Goal: Task Accomplishment & Management: Manage account settings

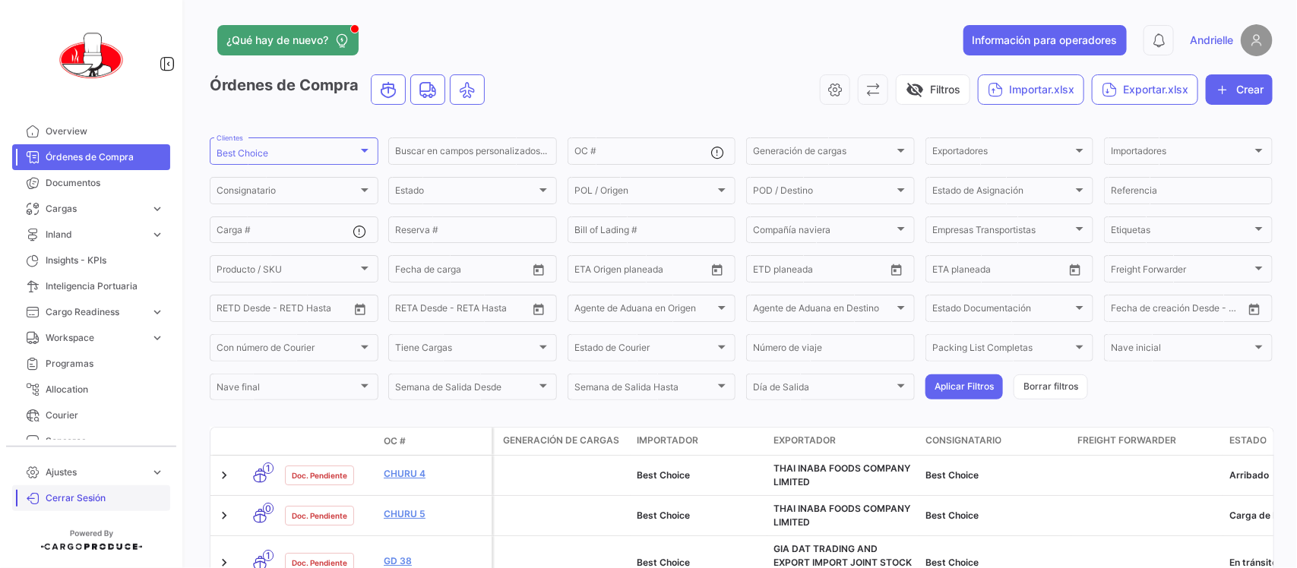
click at [88, 492] on span "Cerrar Sesión" at bounding box center [105, 499] width 119 height 14
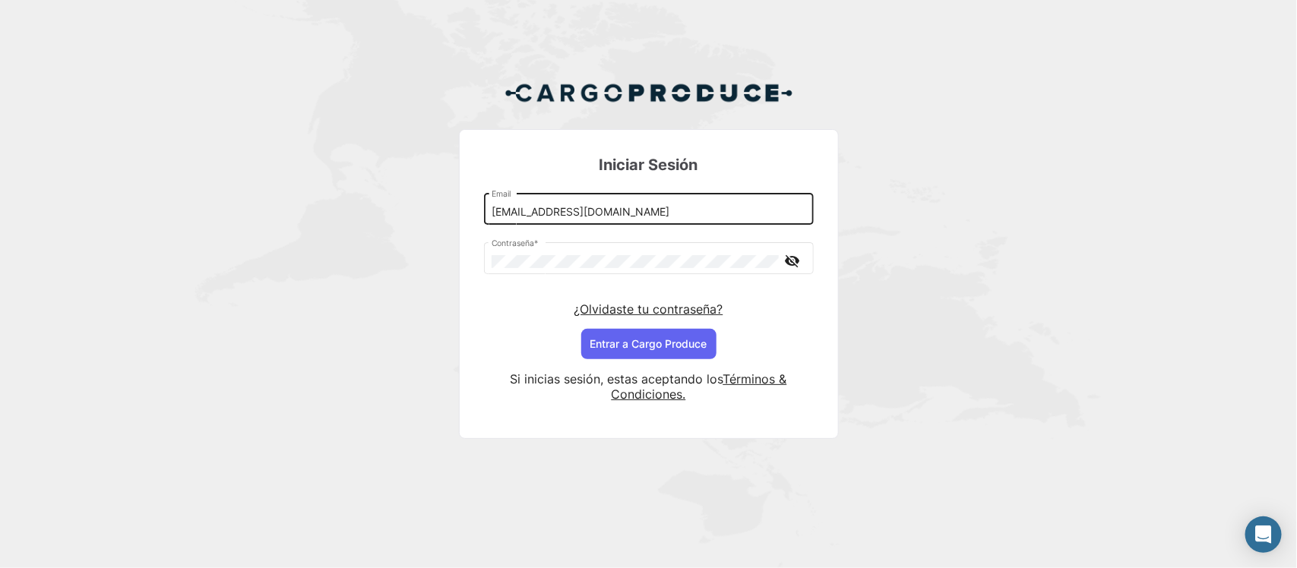
drag, startPoint x: 521, startPoint y: 215, endPoint x: 540, endPoint y: 222, distance: 20.9
click at [521, 215] on input "[EMAIL_ADDRESS][DOMAIN_NAME]" at bounding box center [649, 212] width 314 height 13
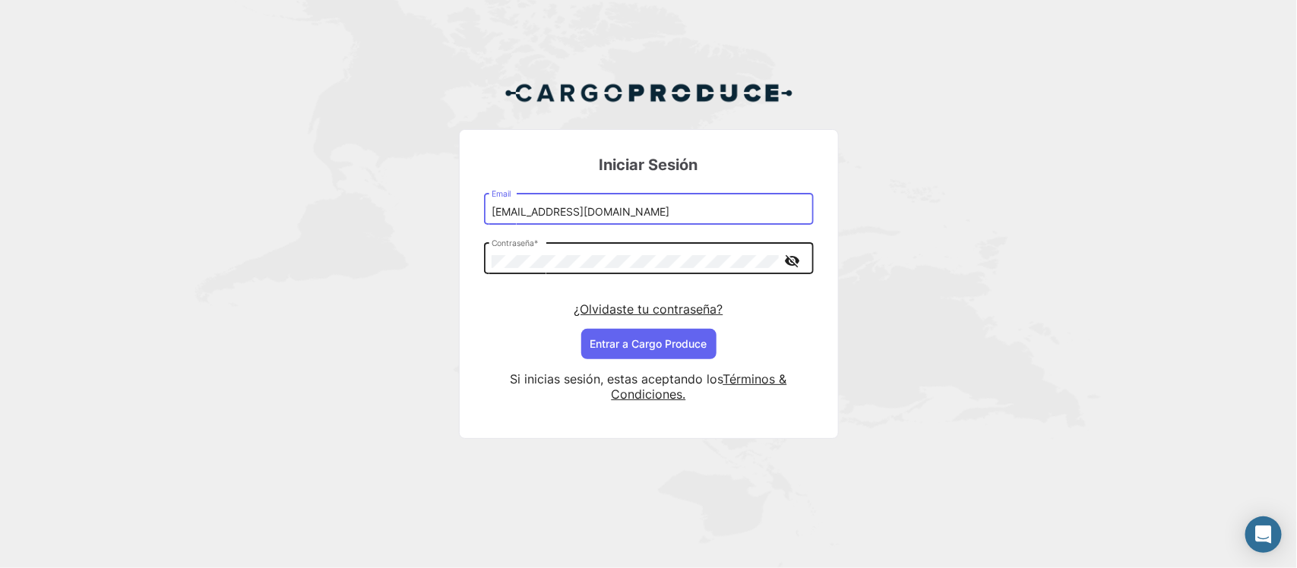
type input "[EMAIL_ADDRESS][DOMAIN_NAME]"
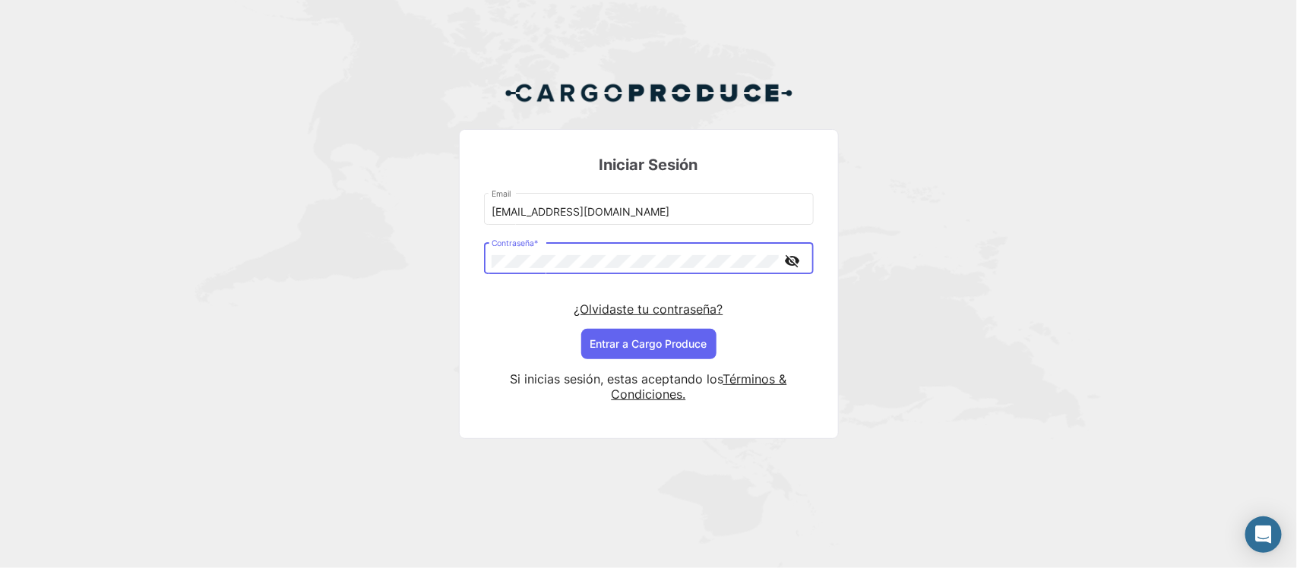
click at [428, 247] on div "Iniciar Sesión [EMAIL_ADDRESS][DOMAIN_NAME] Email Contraseña * visibility_off ¿…" at bounding box center [648, 266] width 1297 height 532
drag, startPoint x: 1144, startPoint y: 348, endPoint x: 1057, endPoint y: 343, distance: 86.8
click at [1144, 348] on div "Iniciar Sesión [EMAIL_ADDRESS][DOMAIN_NAME] Email Contraseña * visibility_off ¿…" at bounding box center [648, 266] width 1297 height 532
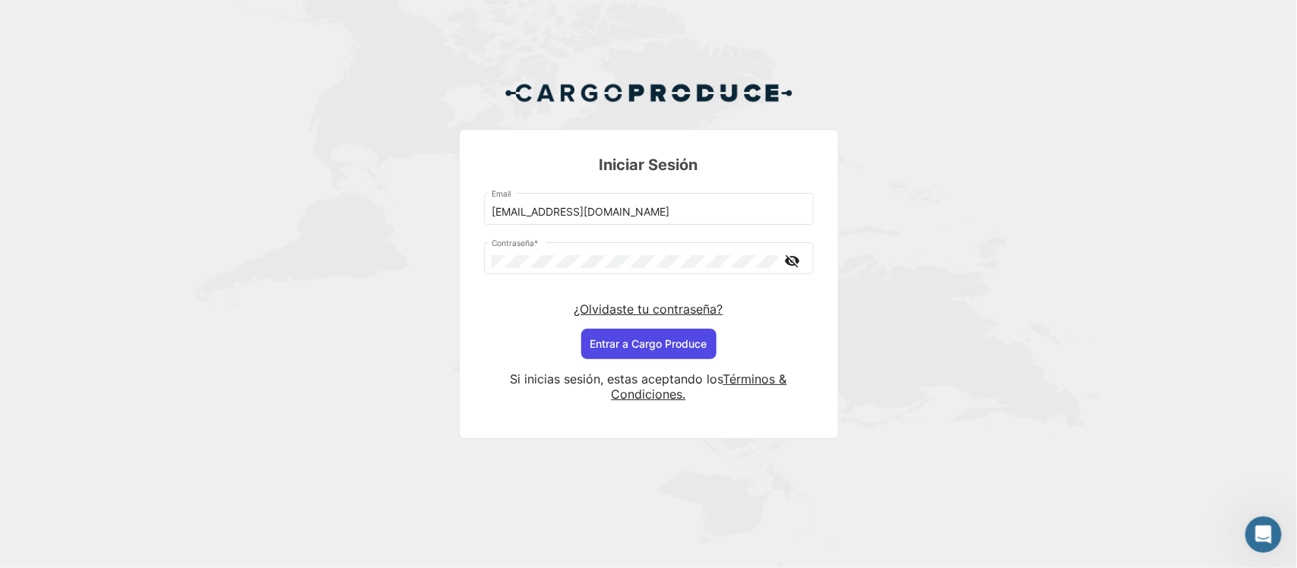
click at [678, 339] on button "Entrar a Cargo Produce" at bounding box center [648, 344] width 135 height 30
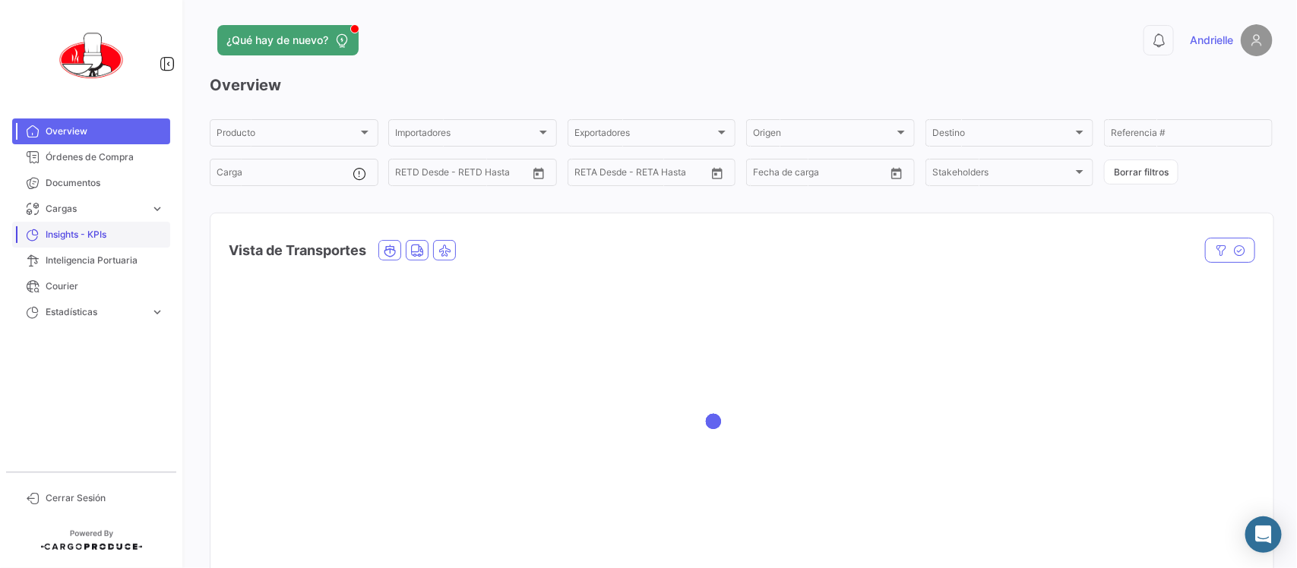
click at [87, 237] on span "Insights - KPIs" at bounding box center [105, 235] width 119 height 14
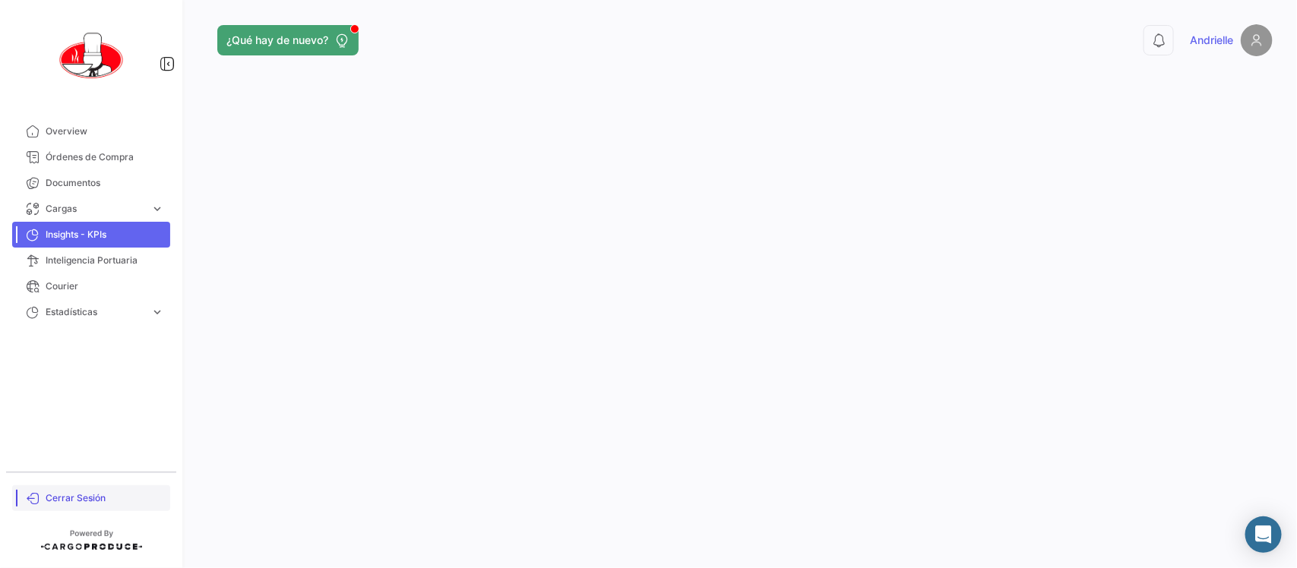
click at [82, 499] on span "Cerrar Sesión" at bounding box center [105, 499] width 119 height 14
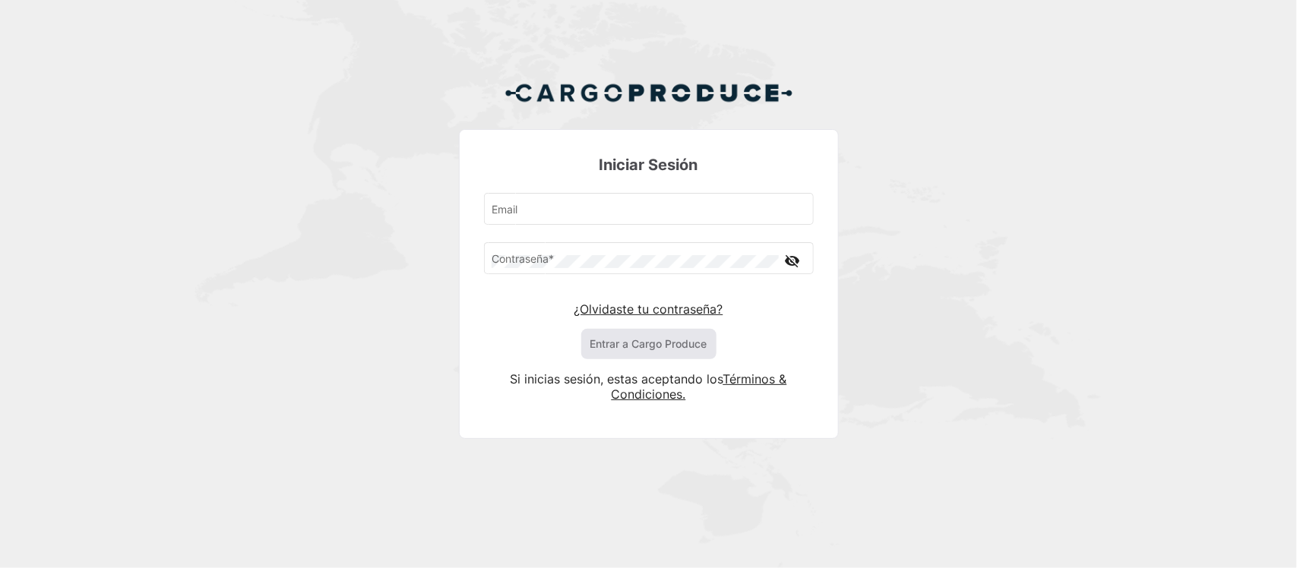
type input "[EMAIL_ADDRESS][DOMAIN_NAME]"
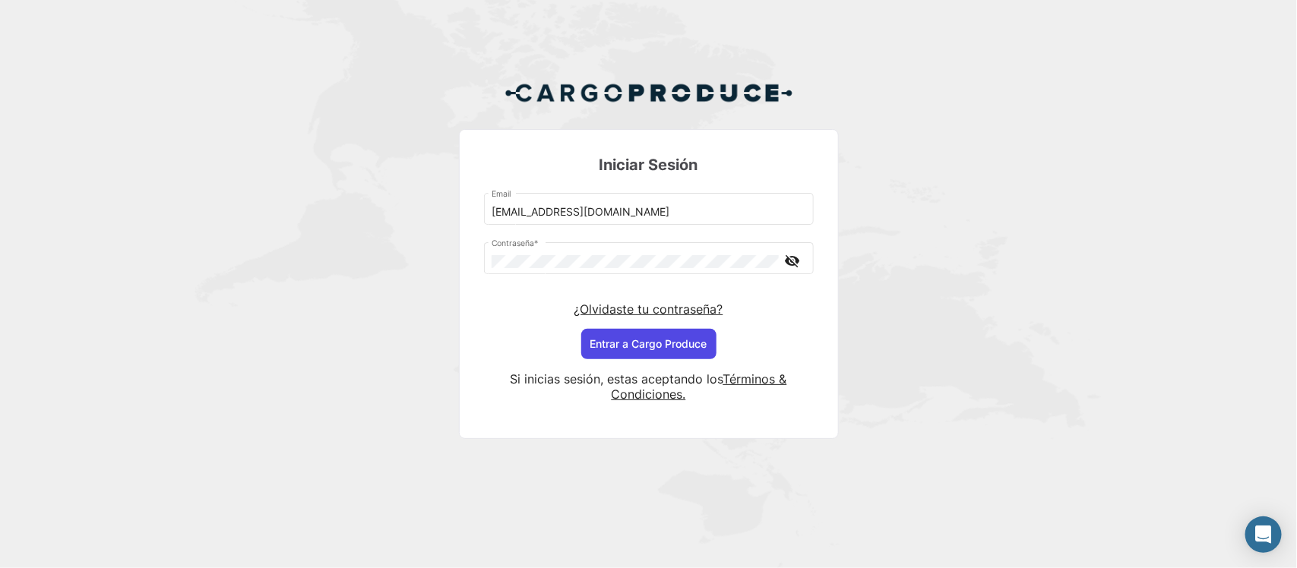
click at [688, 347] on button "Entrar a Cargo Produce" at bounding box center [648, 344] width 135 height 30
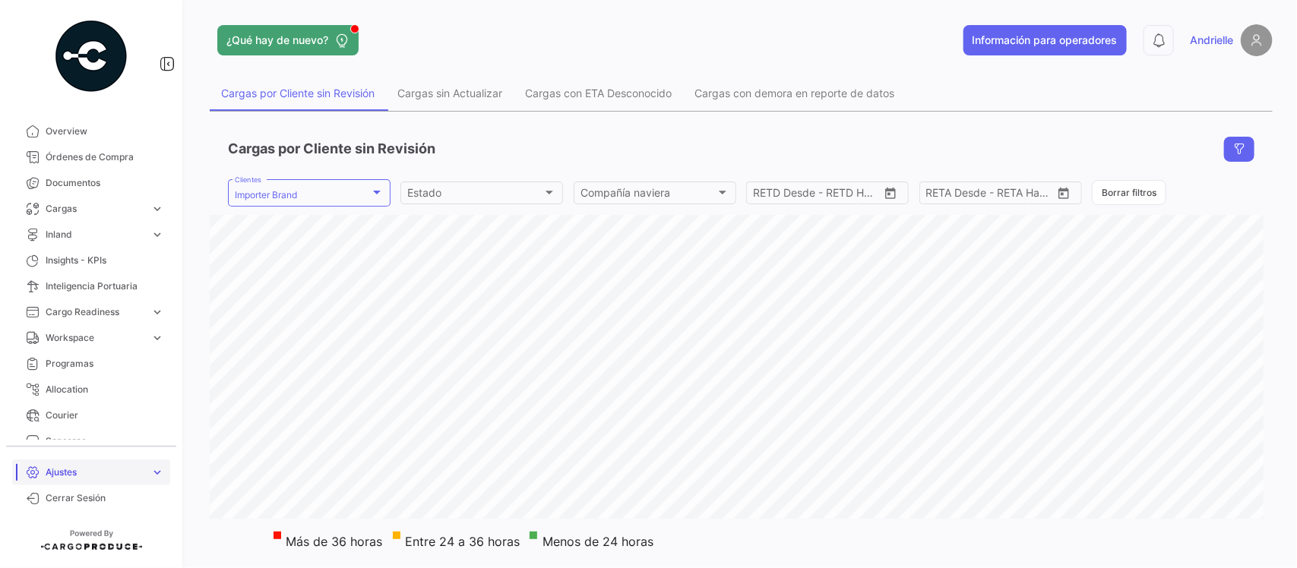
click at [74, 477] on span "Ajustes" at bounding box center [95, 473] width 99 height 14
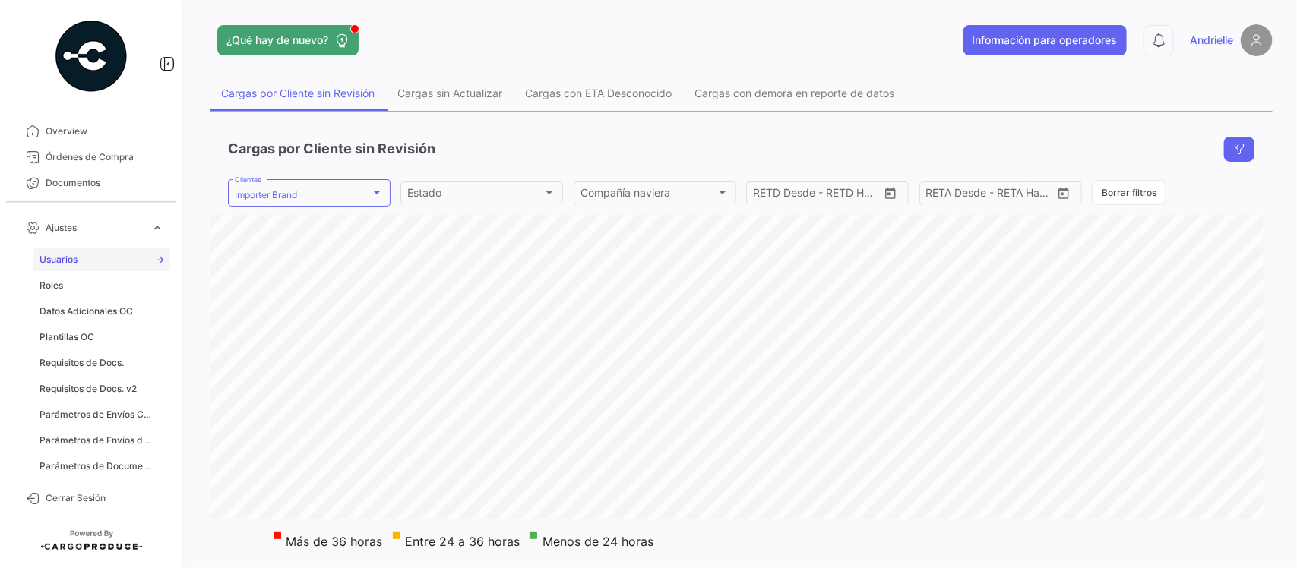
click at [100, 262] on link "Usuarios" at bounding box center [101, 259] width 137 height 23
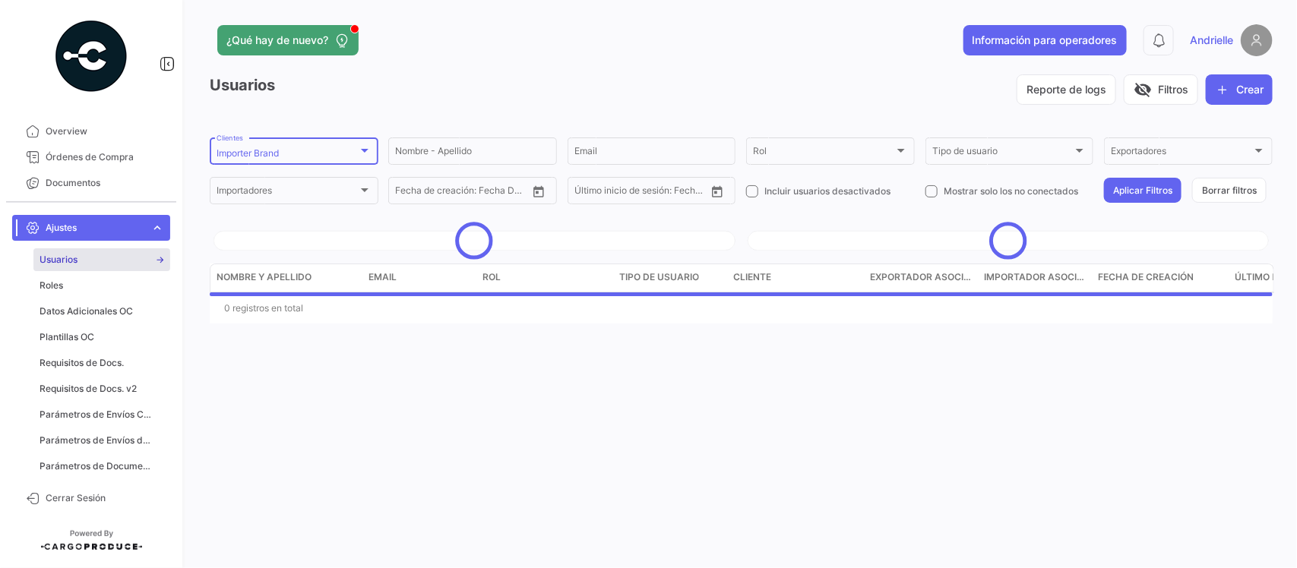
click at [258, 149] on mat-select-trigger "Importer Brand" at bounding box center [248, 152] width 62 height 11
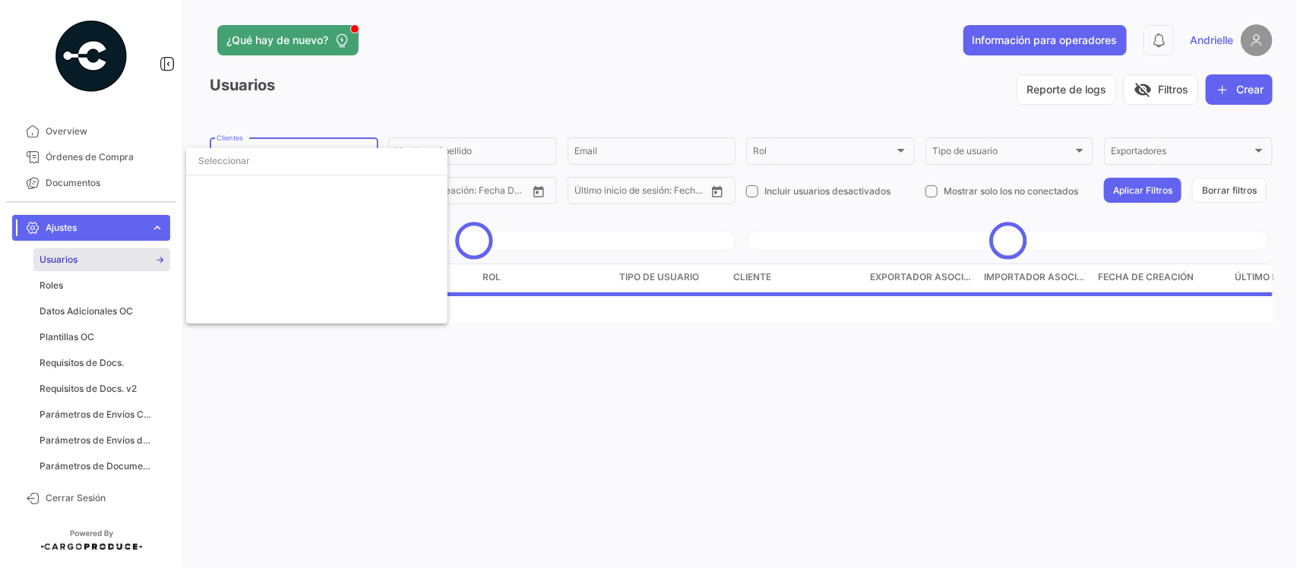
scroll to position [3319, 0]
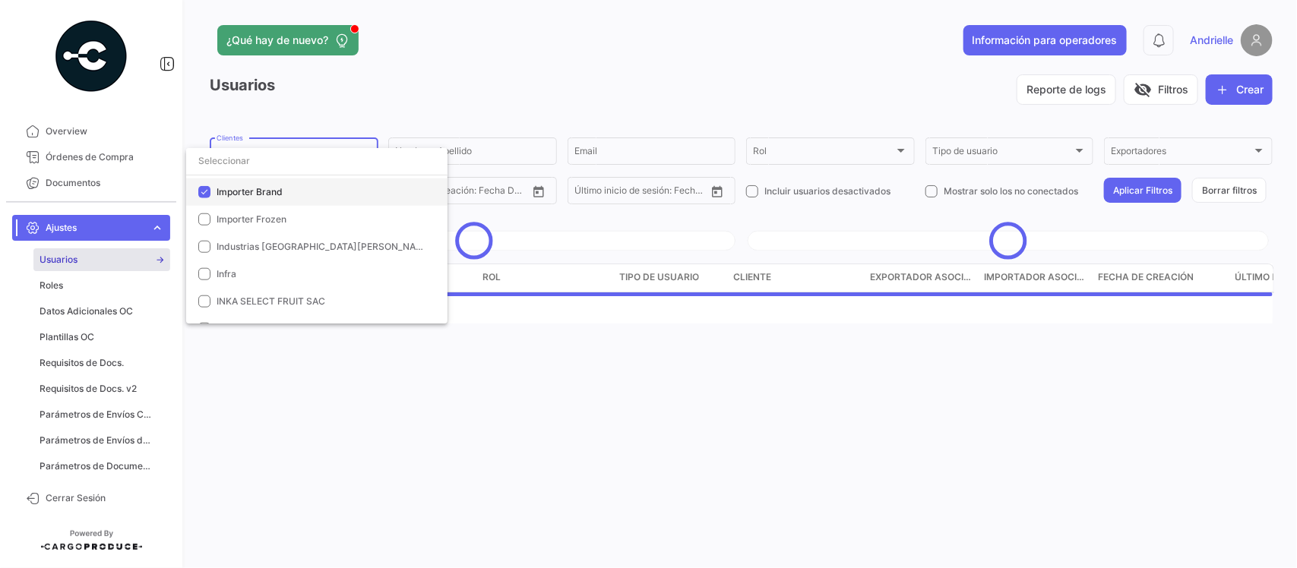
drag, startPoint x: 262, startPoint y: 187, endPoint x: 267, endPoint y: 160, distance: 27.1
click at [263, 188] on span "Importer Brand" at bounding box center [250, 191] width 66 height 11
click at [271, 154] on input "dropdown search" at bounding box center [316, 160] width 261 height 27
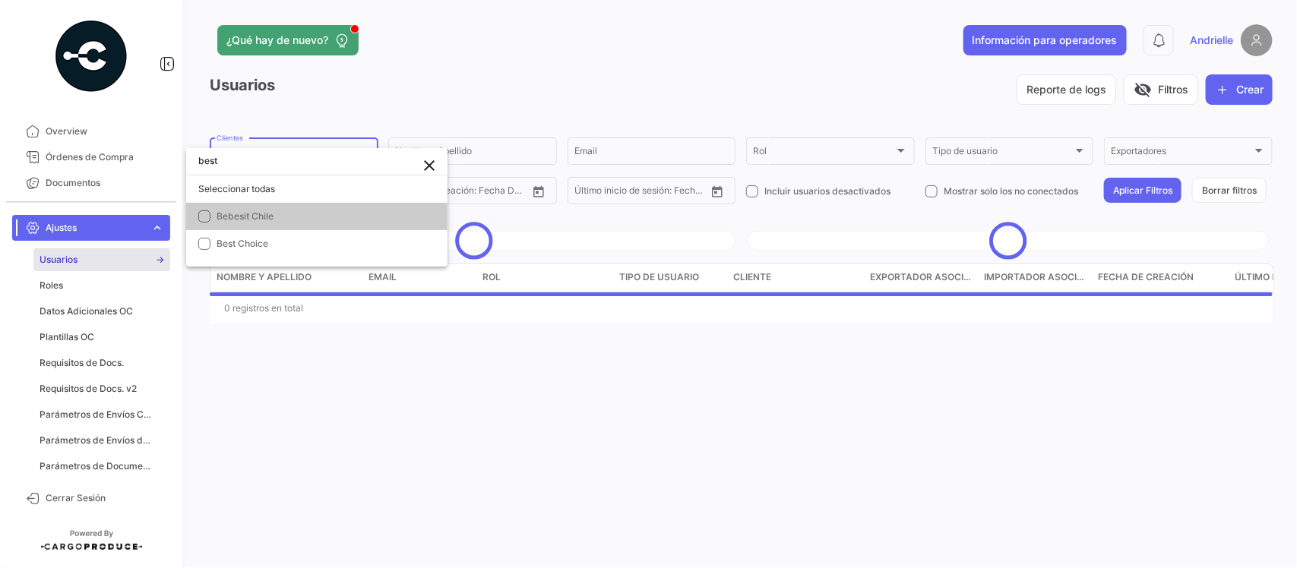
scroll to position [0, 0]
type input "best"
drag, startPoint x: 291, startPoint y: 224, endPoint x: 515, endPoint y: 89, distance: 261.8
click at [295, 223] on mat-option "Best Choice" at bounding box center [316, 216] width 261 height 27
click at [540, 20] on div at bounding box center [648, 284] width 1297 height 568
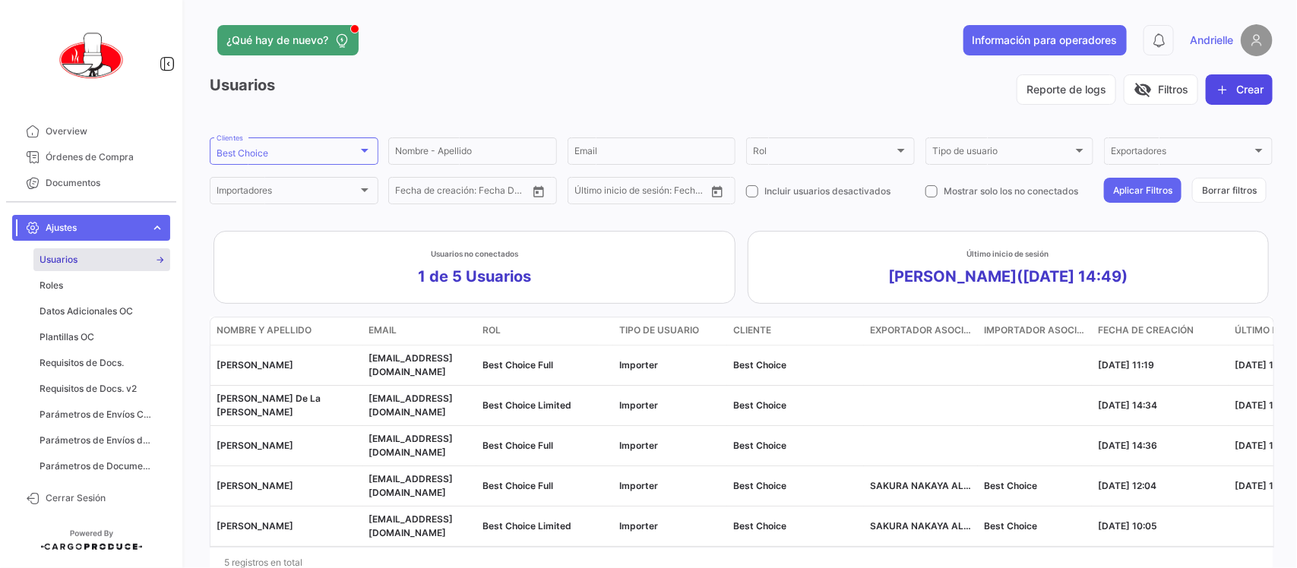
click at [1236, 84] on button "Crear" at bounding box center [1239, 89] width 67 height 30
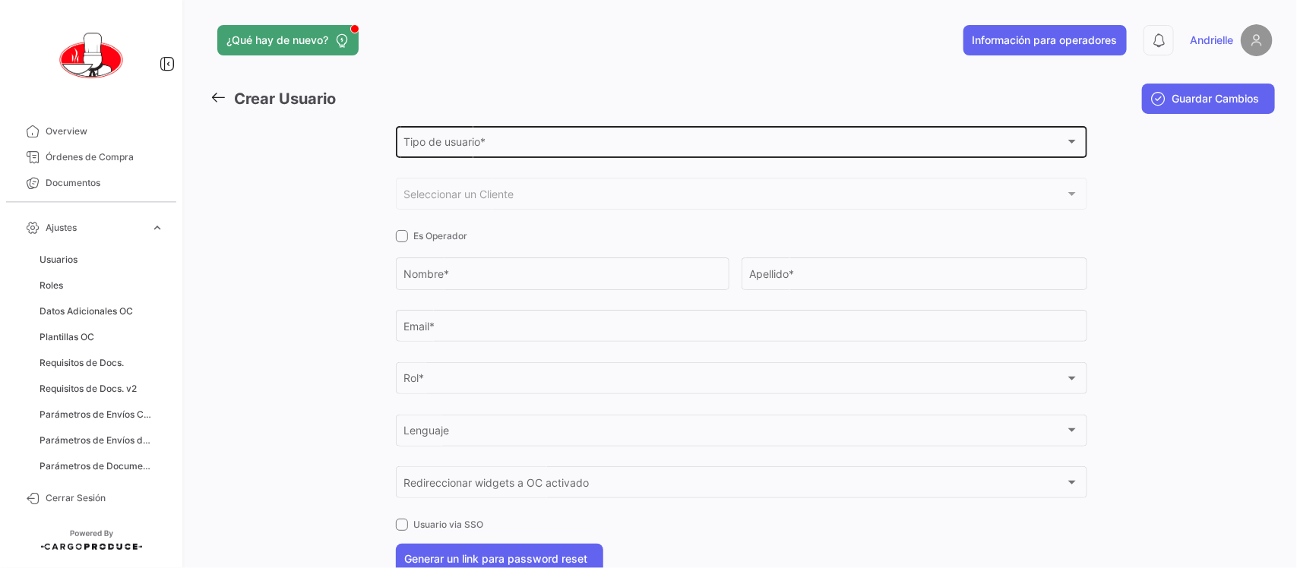
click at [454, 142] on span "Tipo de usuario *" at bounding box center [735, 144] width 662 height 13
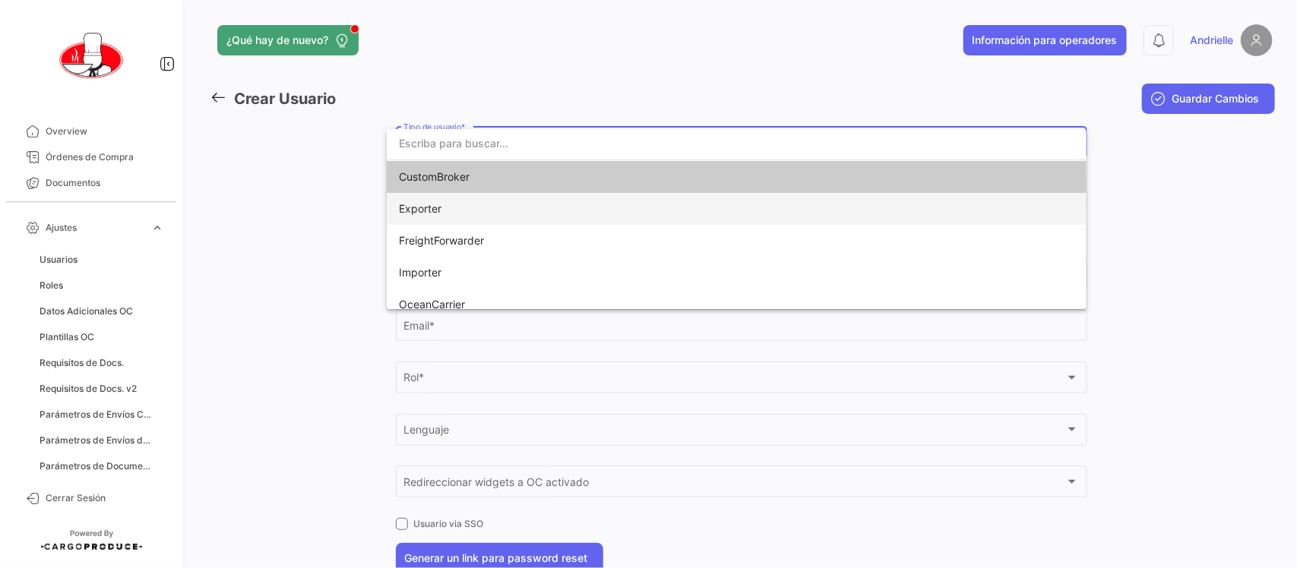
drag, startPoint x: 442, startPoint y: 211, endPoint x: 442, endPoint y: 184, distance: 27.4
click at [442, 213] on span "Exporter" at bounding box center [420, 208] width 43 height 13
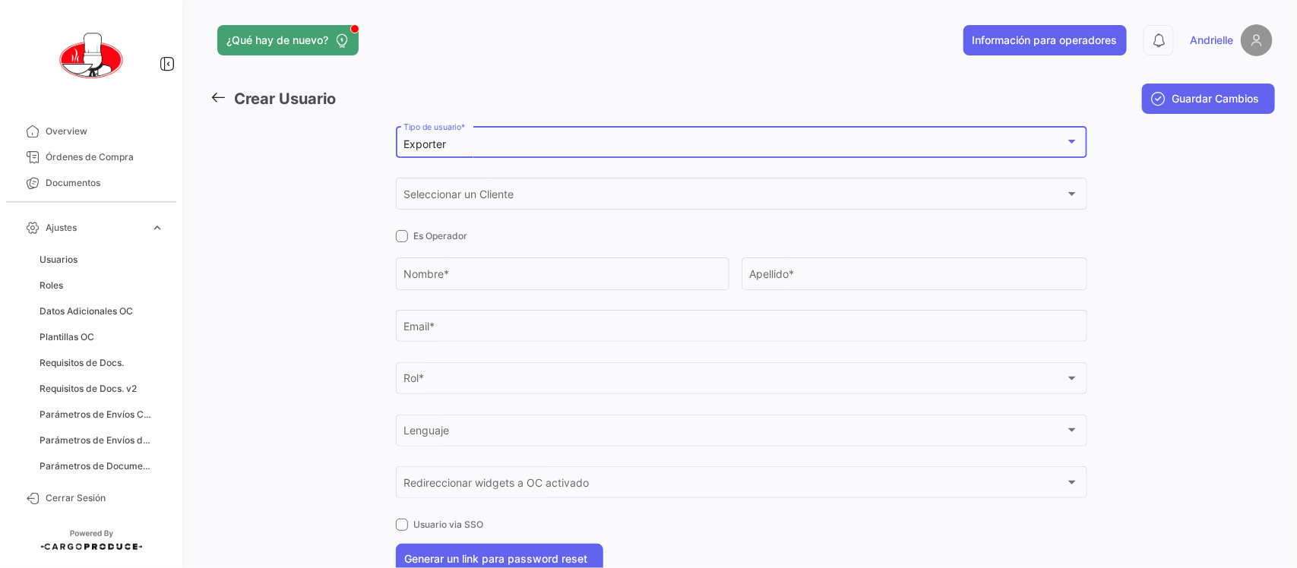
click at [460, 145] on div "Exporter" at bounding box center [735, 144] width 662 height 13
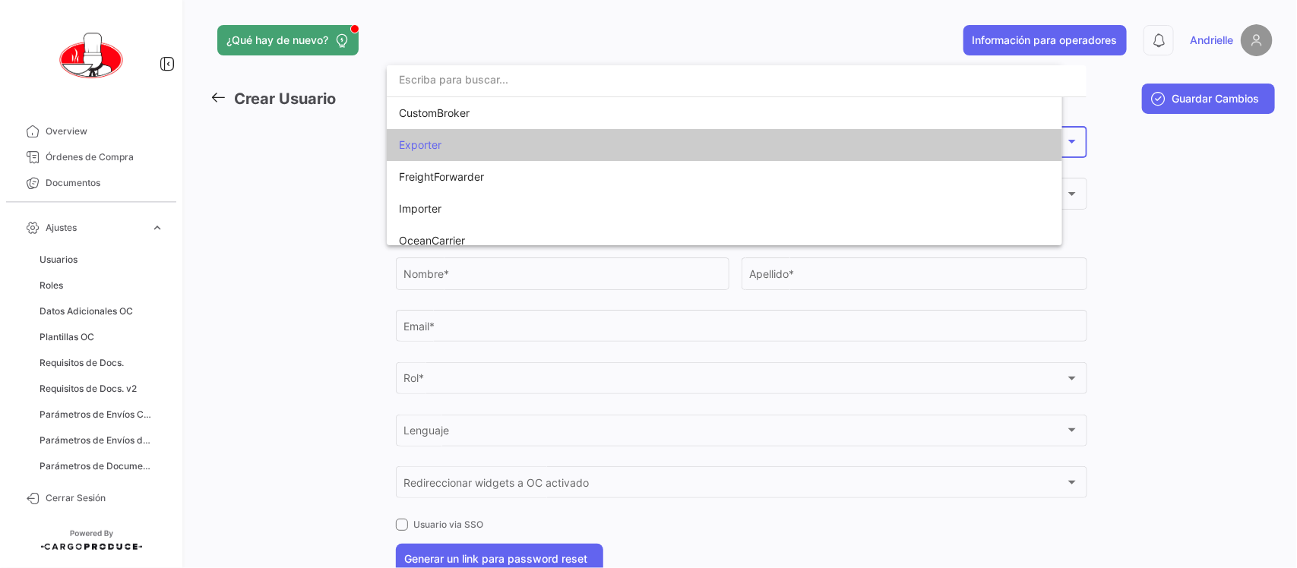
scroll to position [29, 0]
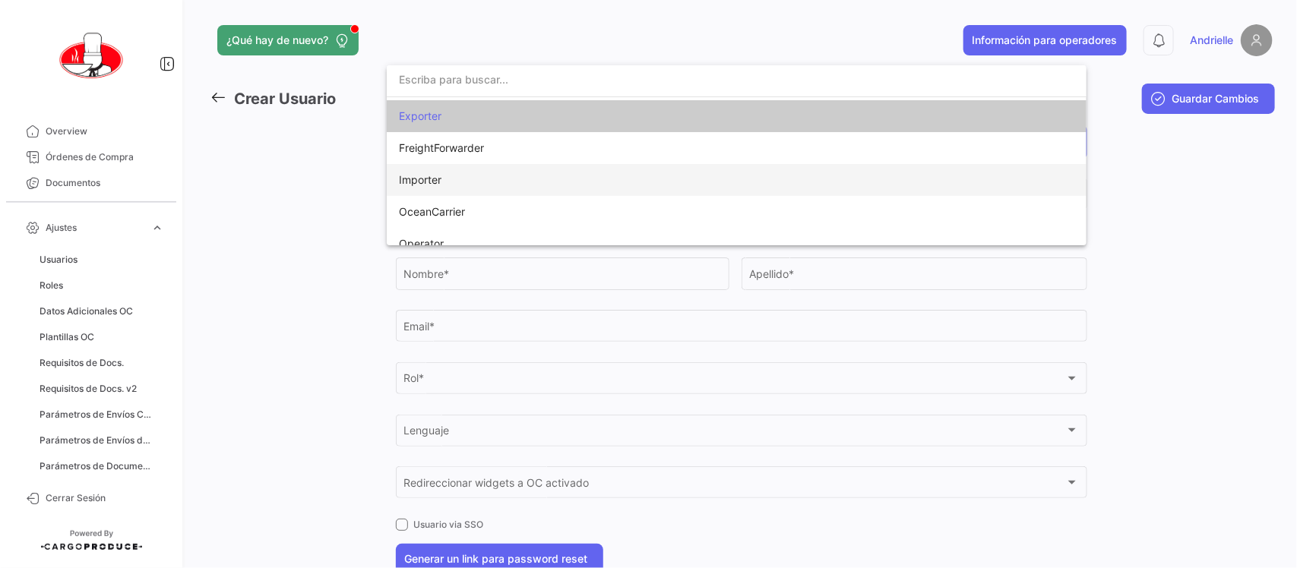
click at [442, 183] on span "Importer" at bounding box center [420, 179] width 43 height 13
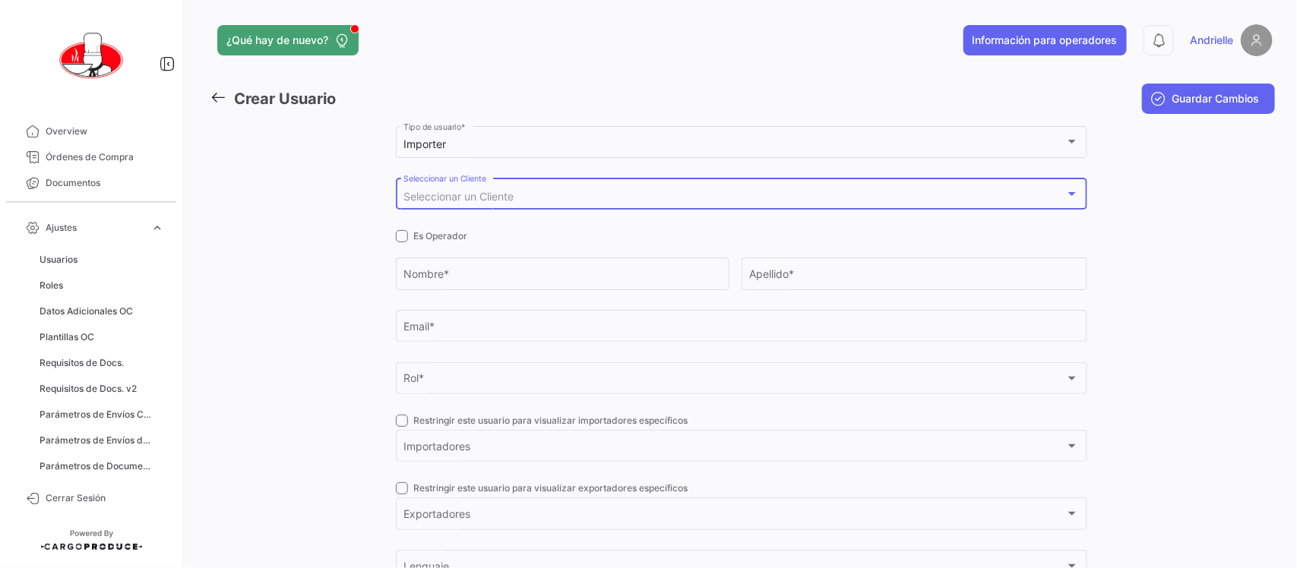
click at [453, 195] on span "Seleccionar un Cliente" at bounding box center [459, 196] width 110 height 13
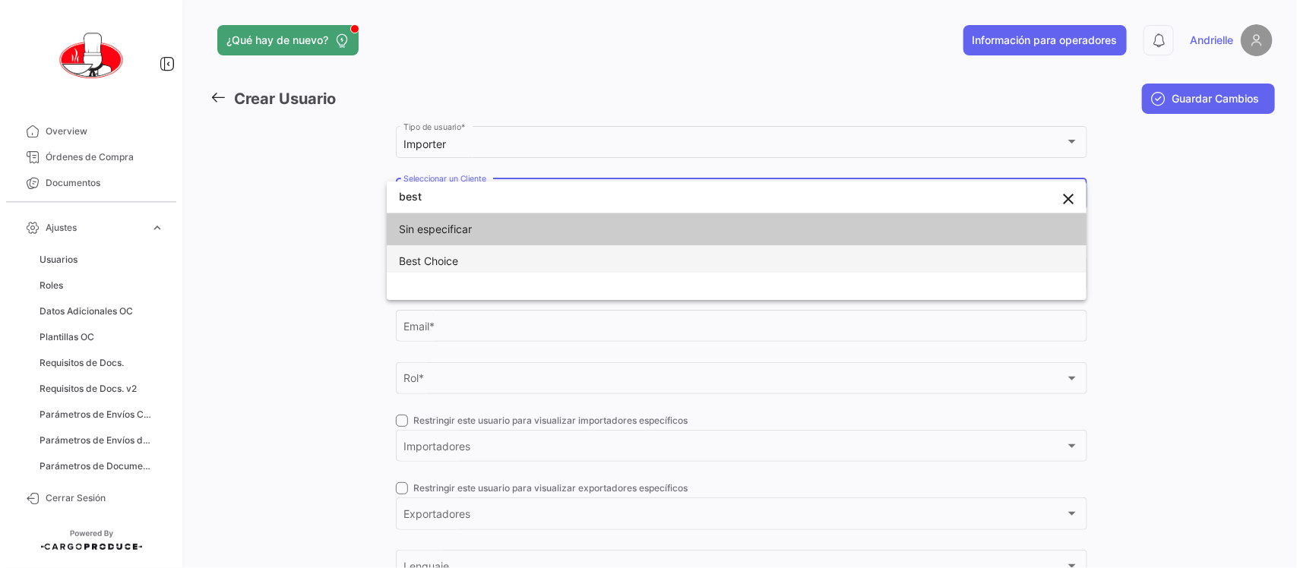
type input "best"
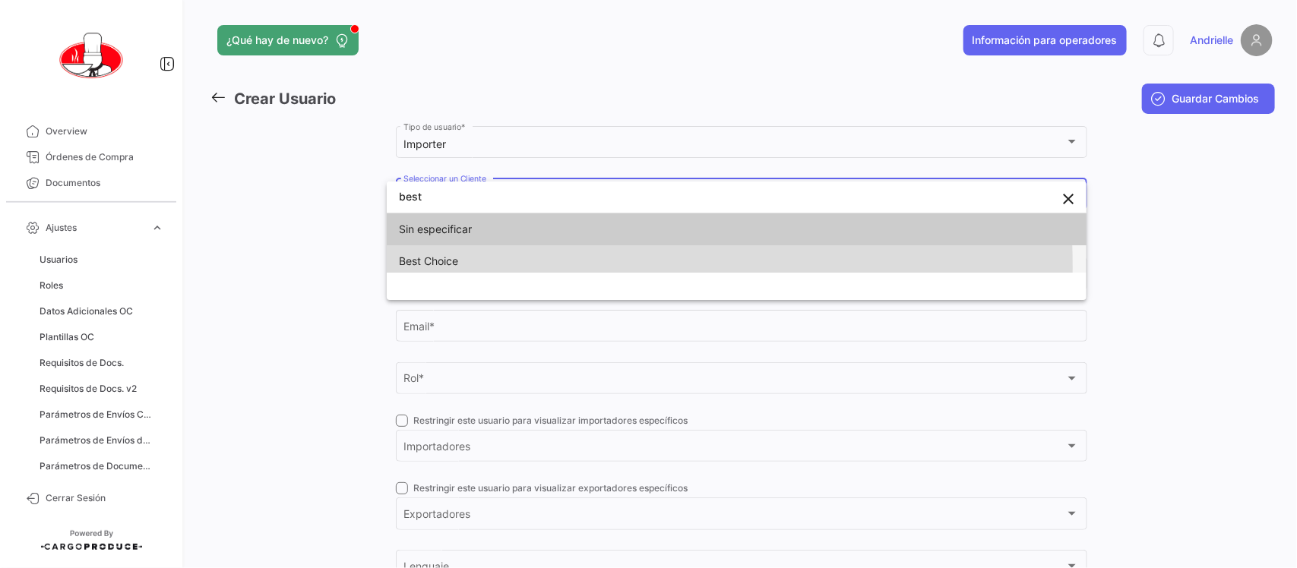
click at [472, 267] on span "Best Choice" at bounding box center [505, 261] width 213 height 32
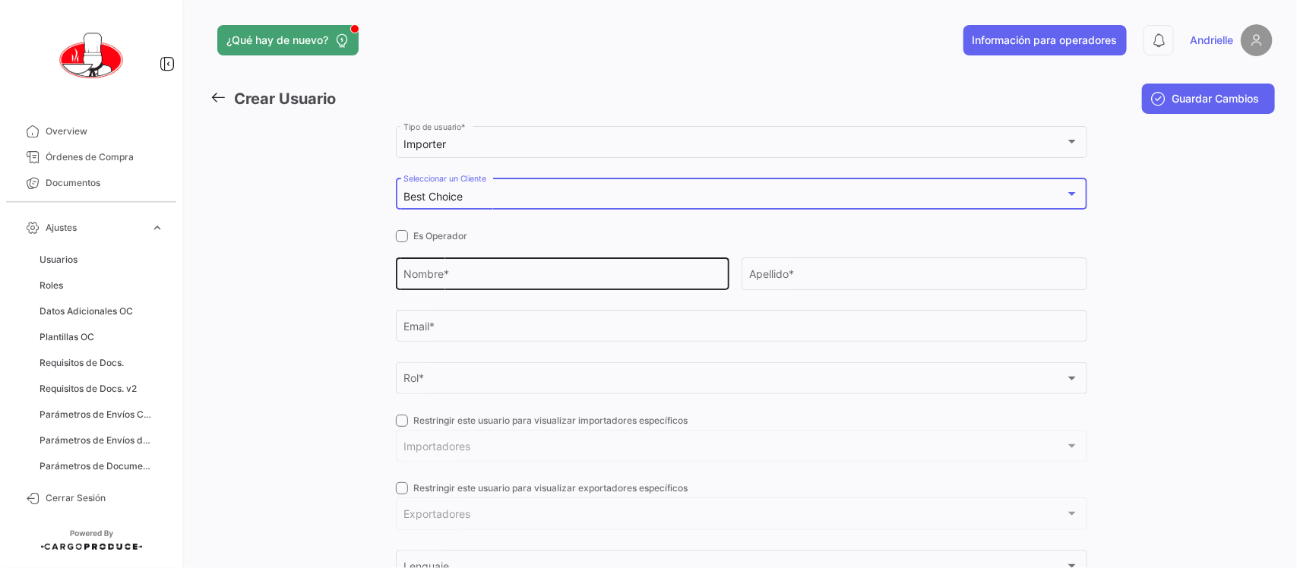
click at [452, 272] on input "Nombre *" at bounding box center [563, 277] width 318 height 13
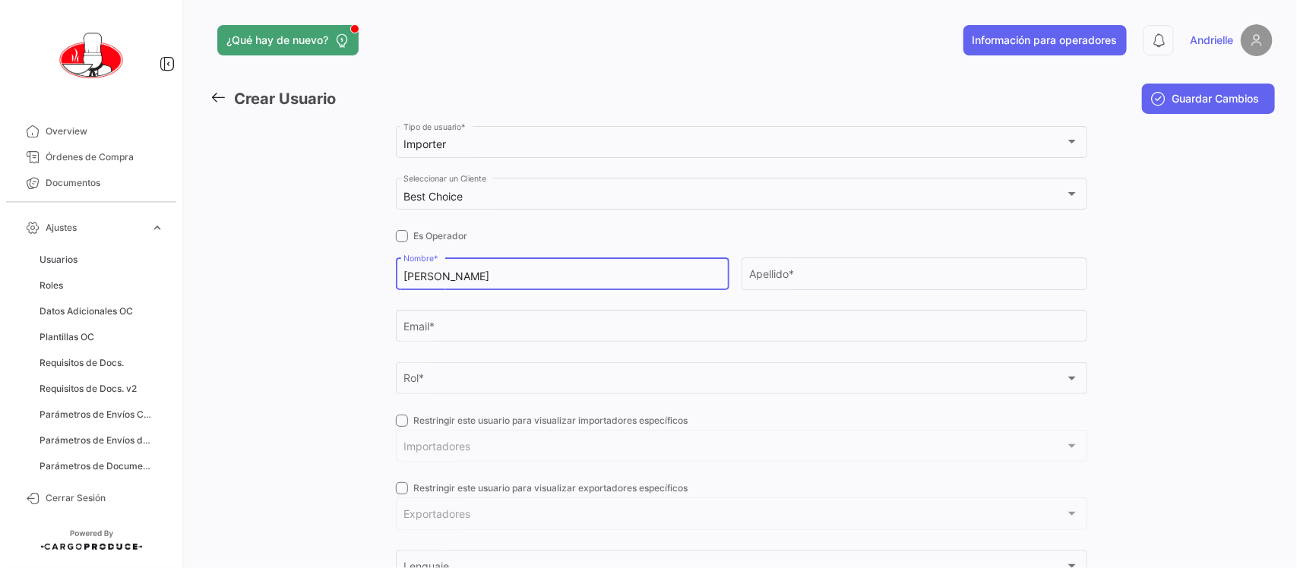
type input "[PERSON_NAME]"
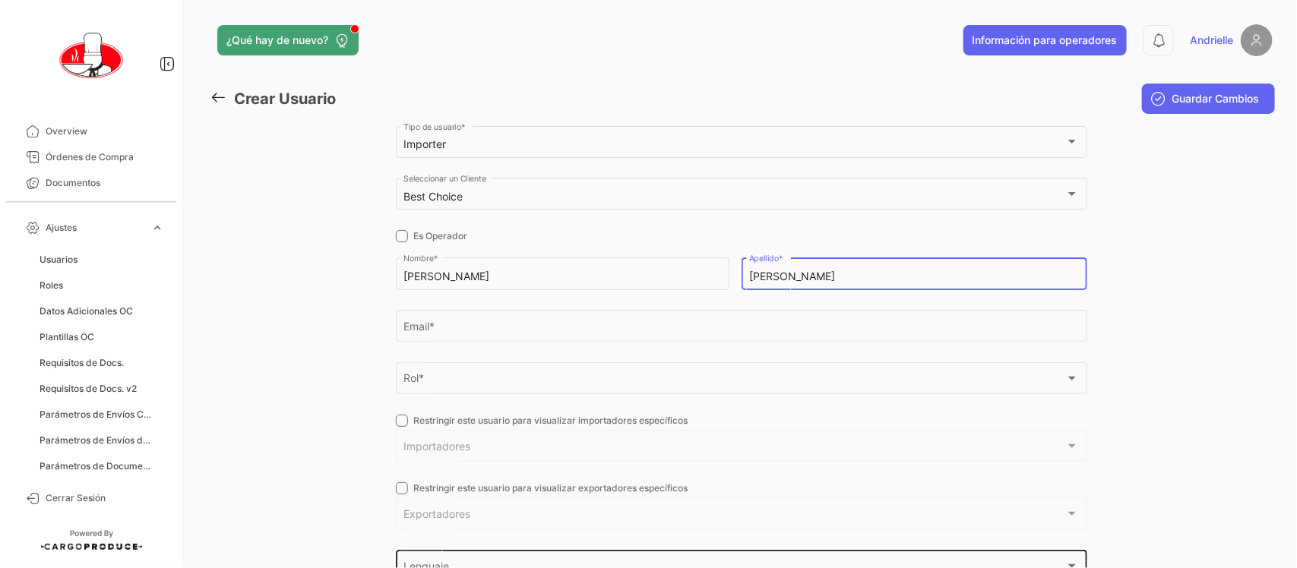
type input "[PERSON_NAME]"
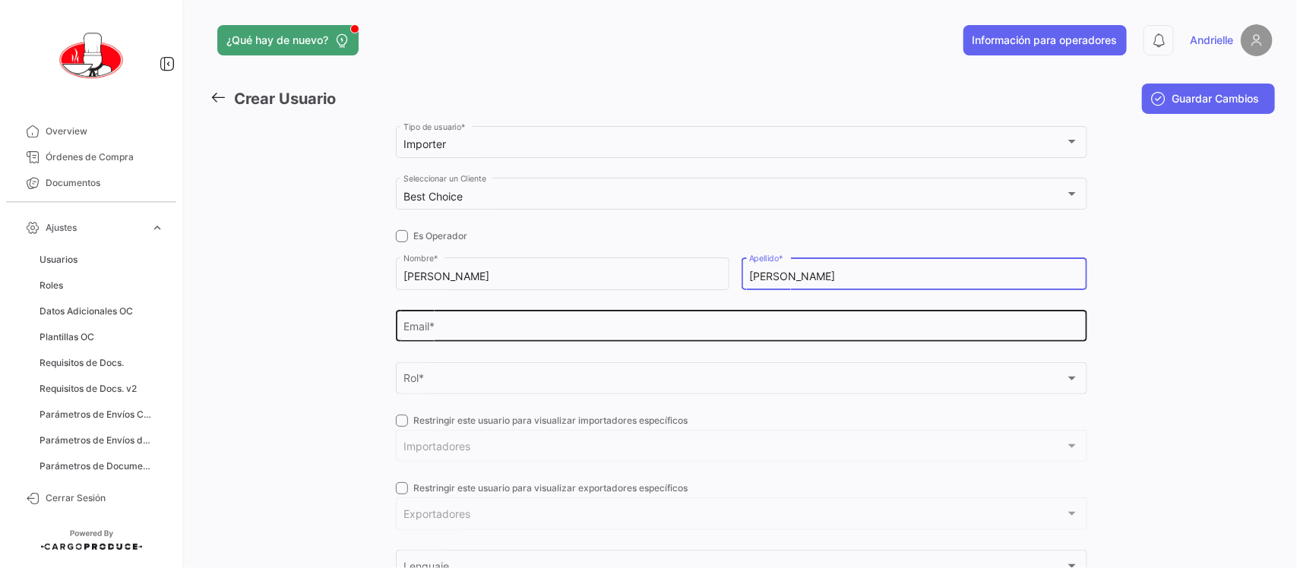
click at [423, 331] on input "Email *" at bounding box center [742, 329] width 676 height 13
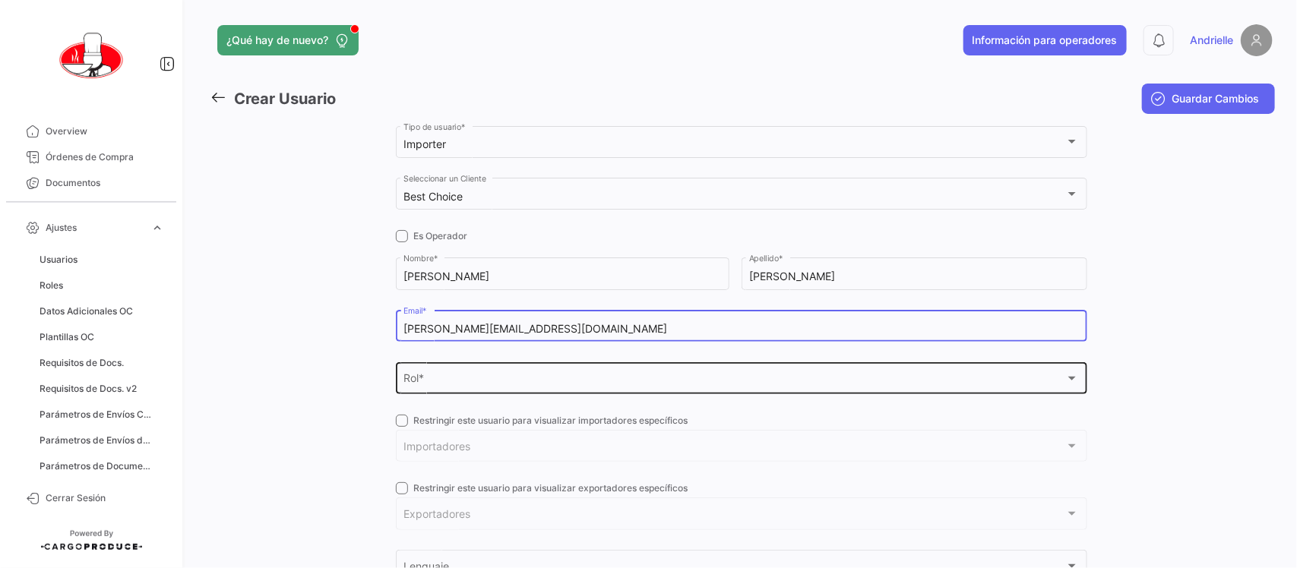
type input "[PERSON_NAME][EMAIL_ADDRESS][DOMAIN_NAME]"
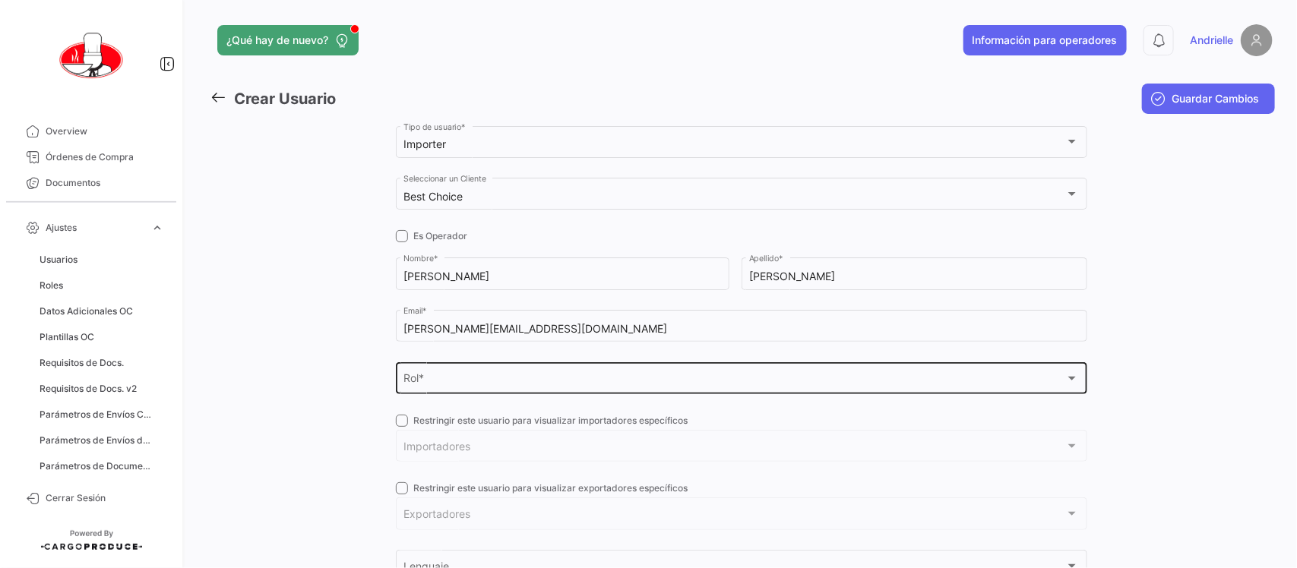
click at [462, 374] on div "Rol * Rol *" at bounding box center [742, 376] width 676 height 35
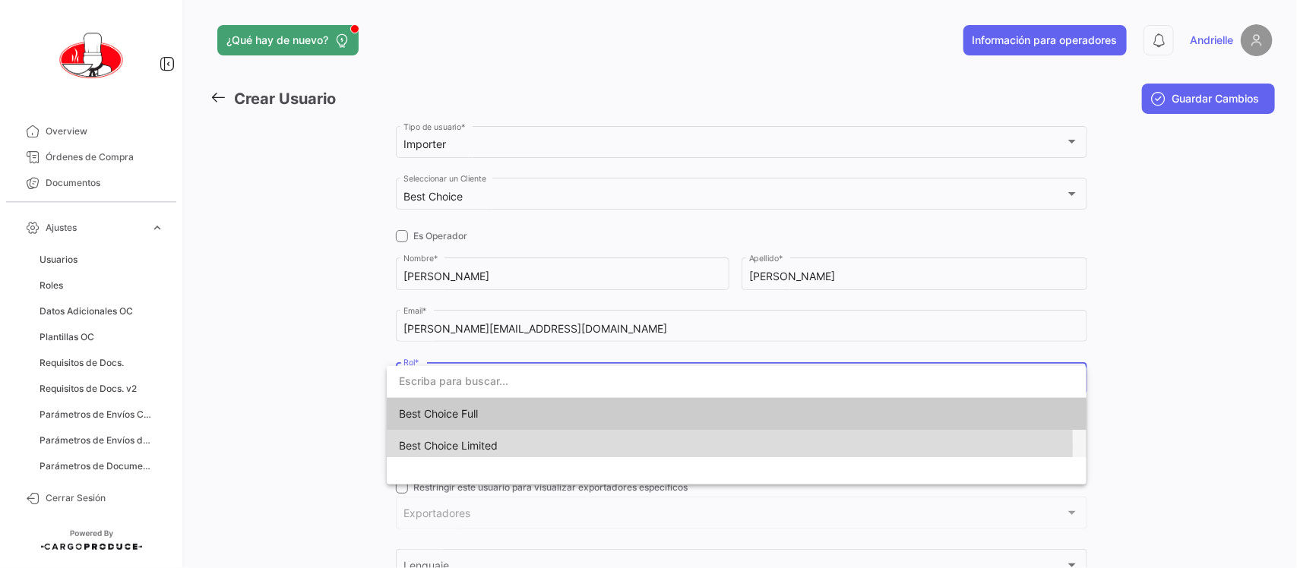
click at [481, 446] on span "Best Choice Limited" at bounding box center [448, 445] width 99 height 13
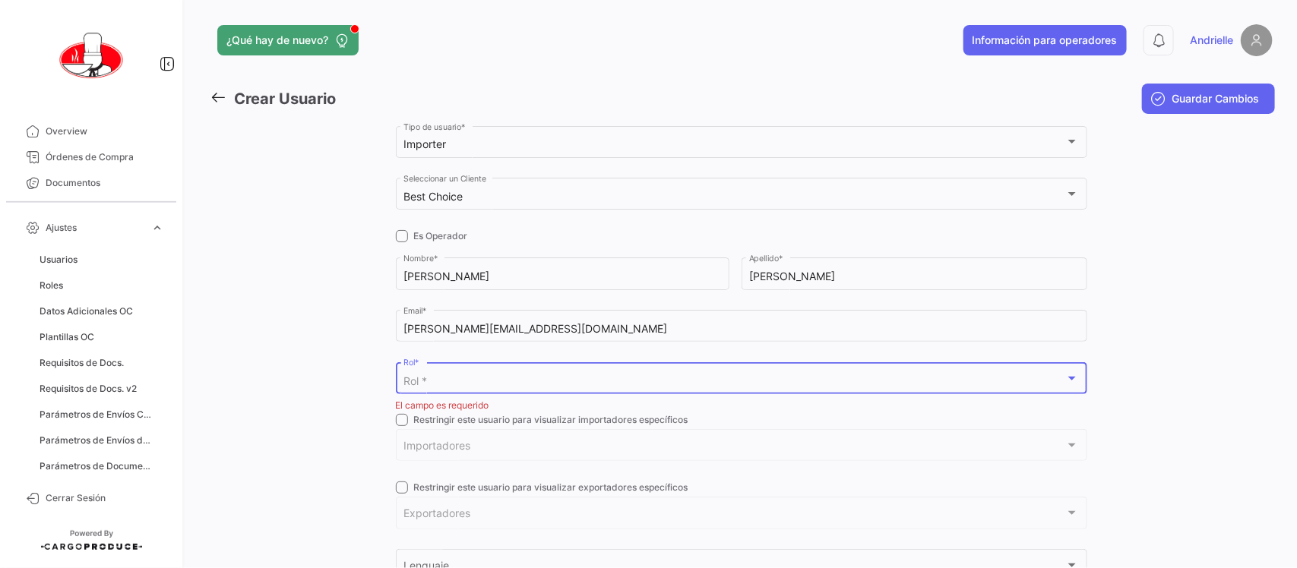
scroll to position [0, 0]
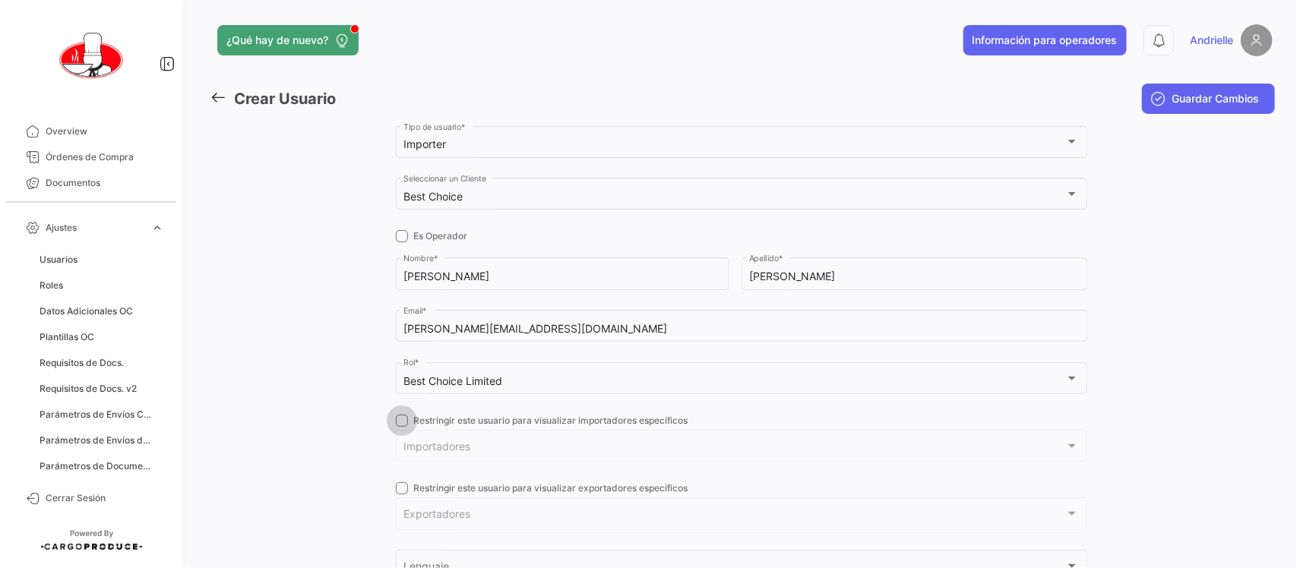
click at [407, 420] on label "Restringir este usuario para visualizar importadores específicos" at bounding box center [542, 421] width 293 height 14
click at [402, 427] on input "Restringir este usuario para visualizar importadores específicos" at bounding box center [401, 427] width 1 height 1
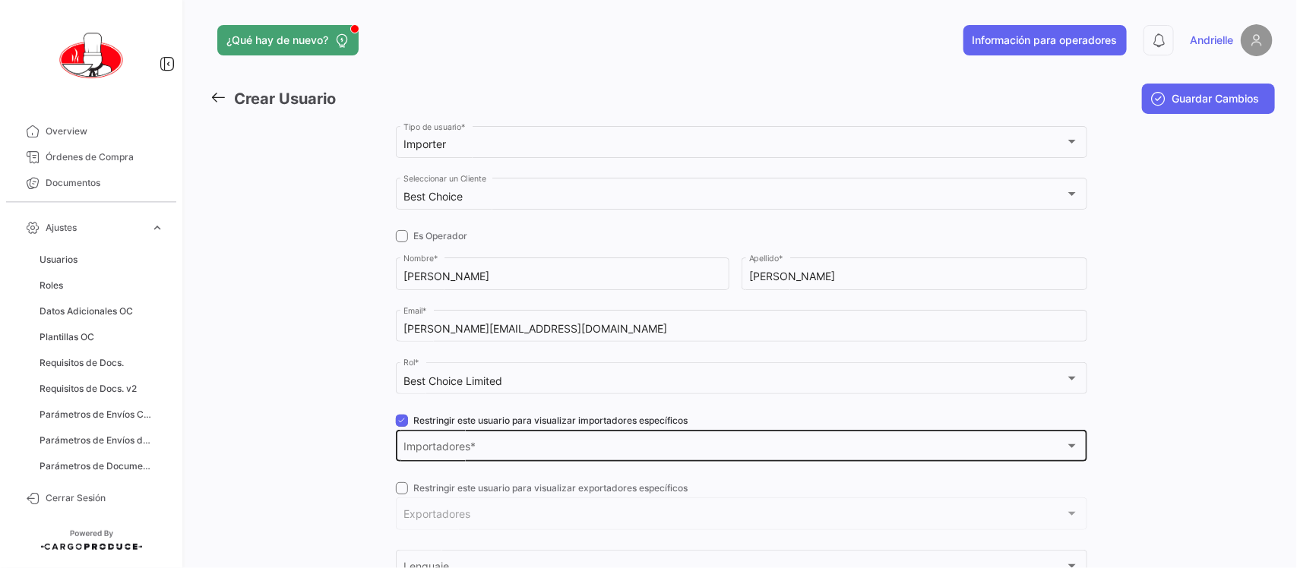
click at [449, 457] on div "Importadores Importadores *" at bounding box center [742, 445] width 676 height 35
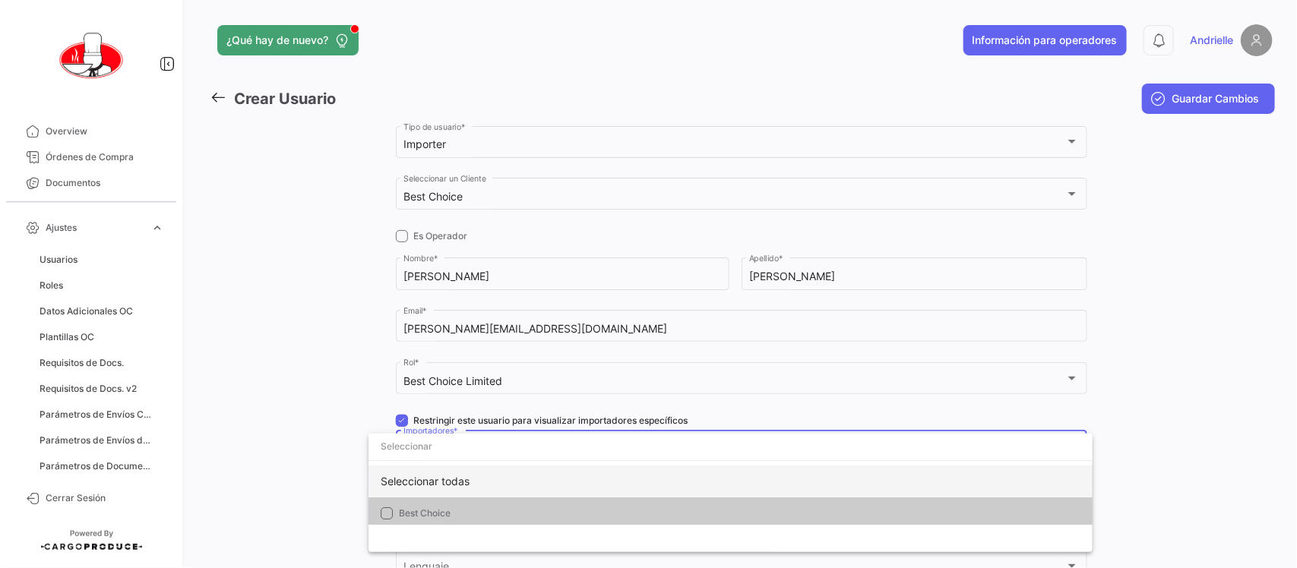
click at [435, 473] on div "Seleccionar todas" at bounding box center [731, 482] width 724 height 32
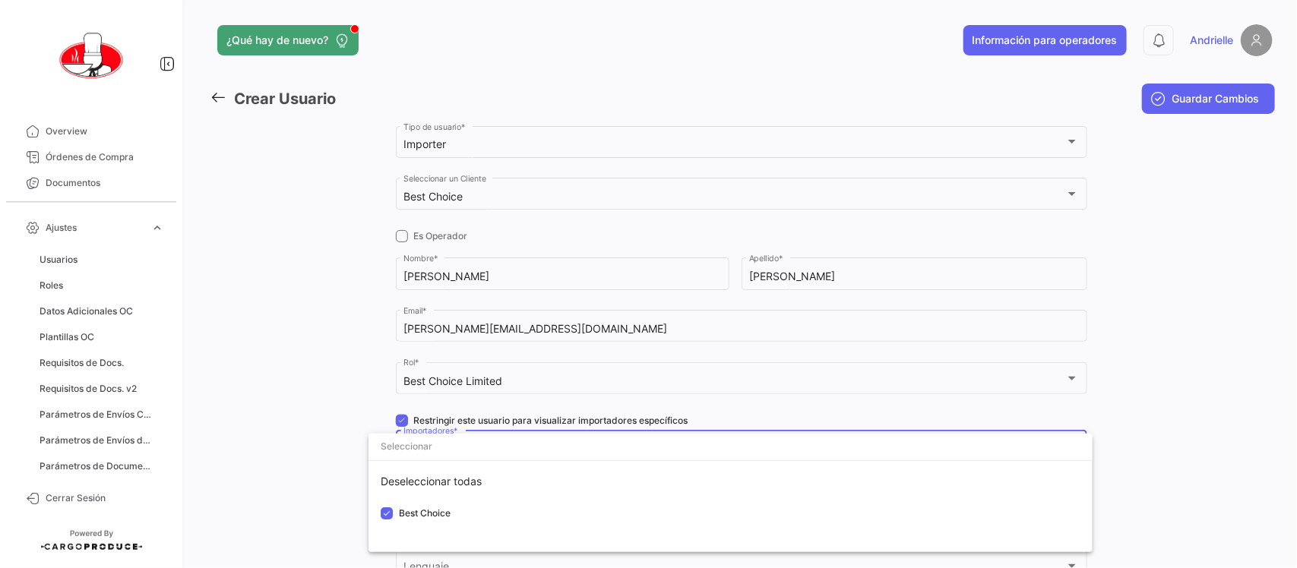
drag, startPoint x: 323, startPoint y: 445, endPoint x: 369, endPoint y: 438, distance: 46.9
click at [324, 445] on div at bounding box center [648, 284] width 1297 height 568
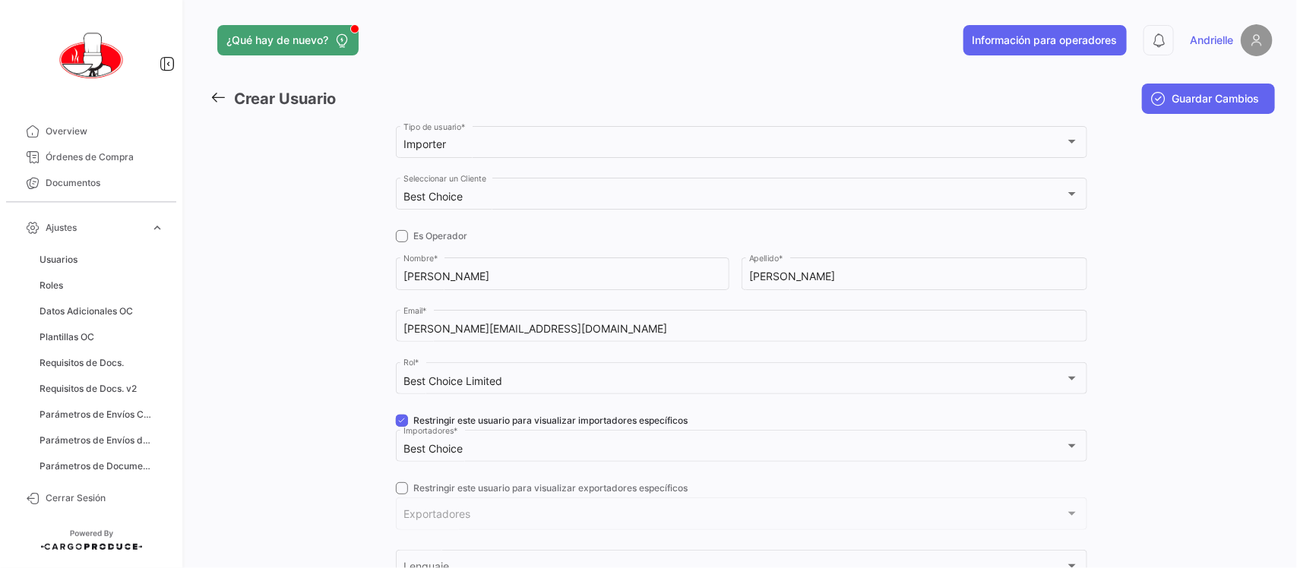
click at [397, 419] on span at bounding box center [402, 421] width 12 height 12
click at [401, 427] on input "Restringir este usuario para visualizar importadores específicos" at bounding box center [401, 427] width 1 height 1
checkbox input "false"
click at [396, 492] on span at bounding box center [402, 489] width 12 height 12
click at [401, 495] on input "Restringir este usuario para visualizar exportadores específicos" at bounding box center [401, 495] width 1 height 1
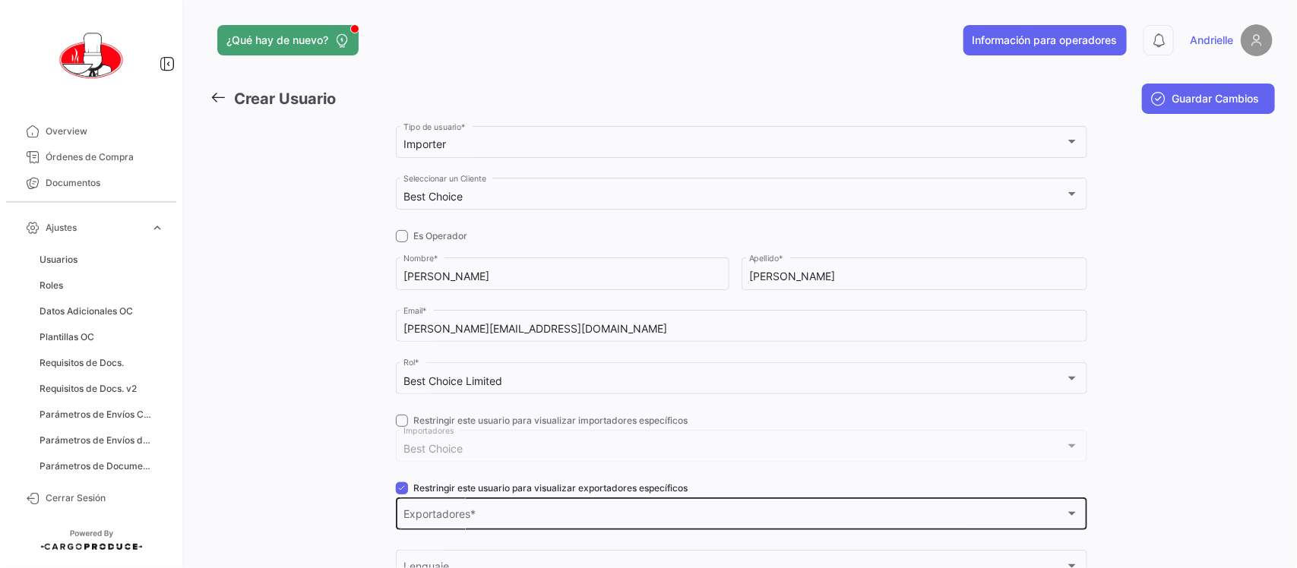
click at [431, 518] on span "Exportadores" at bounding box center [735, 517] width 662 height 13
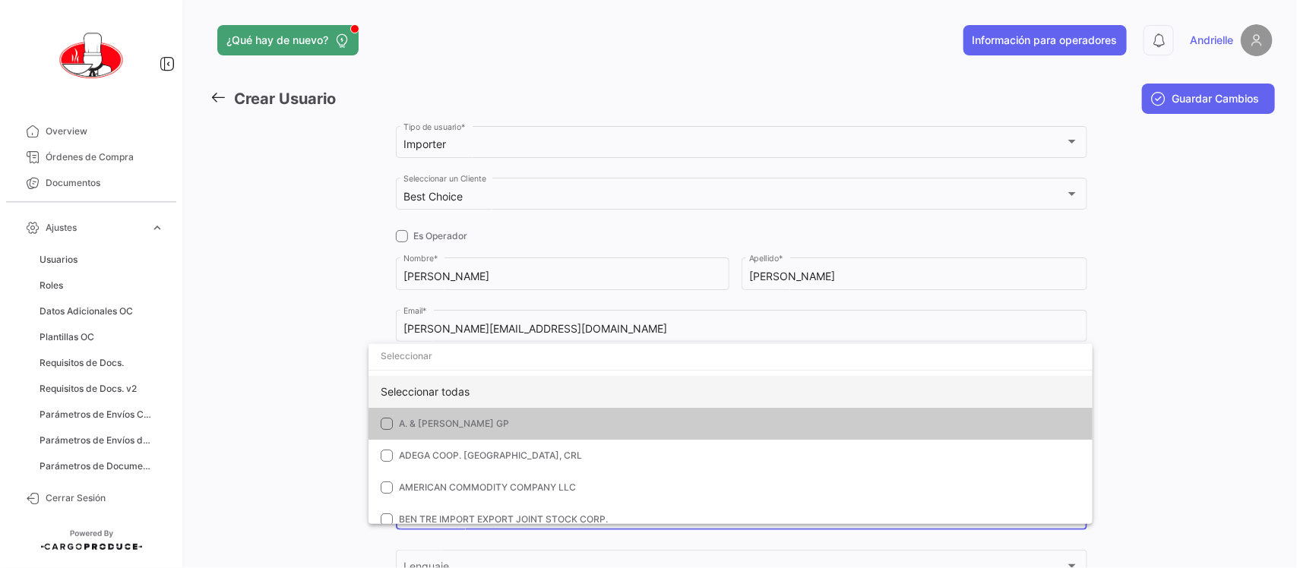
click at [442, 392] on div "Seleccionar todas" at bounding box center [731, 392] width 724 height 32
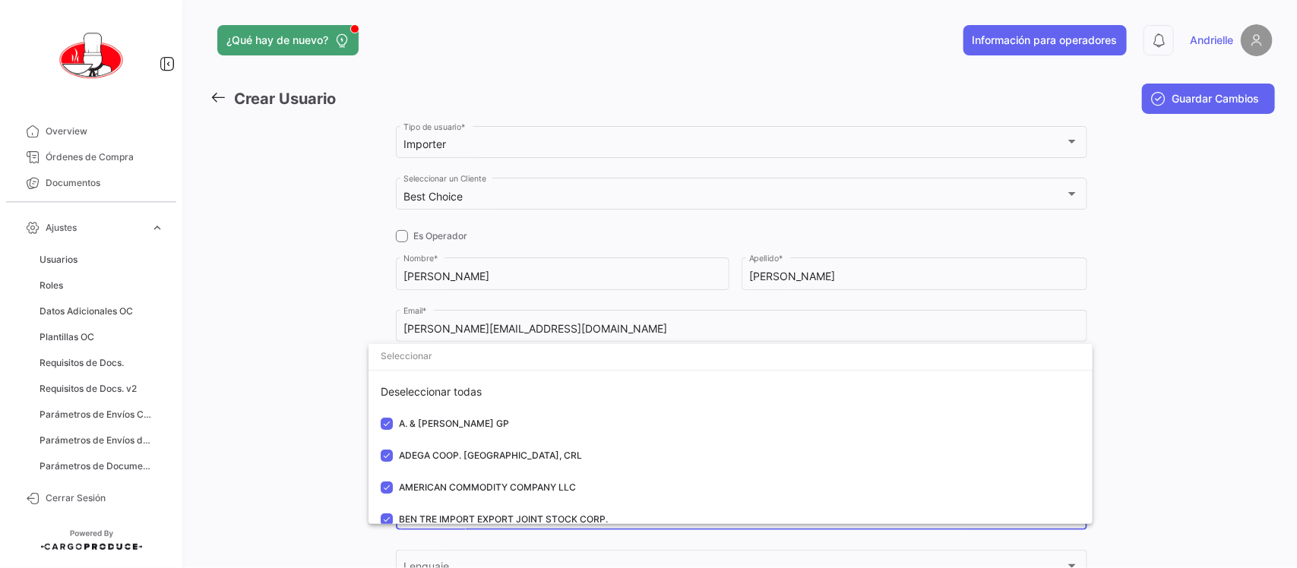
drag, startPoint x: 258, startPoint y: 416, endPoint x: 331, endPoint y: 445, distance: 77.8
click at [262, 416] on div at bounding box center [648, 284] width 1297 height 568
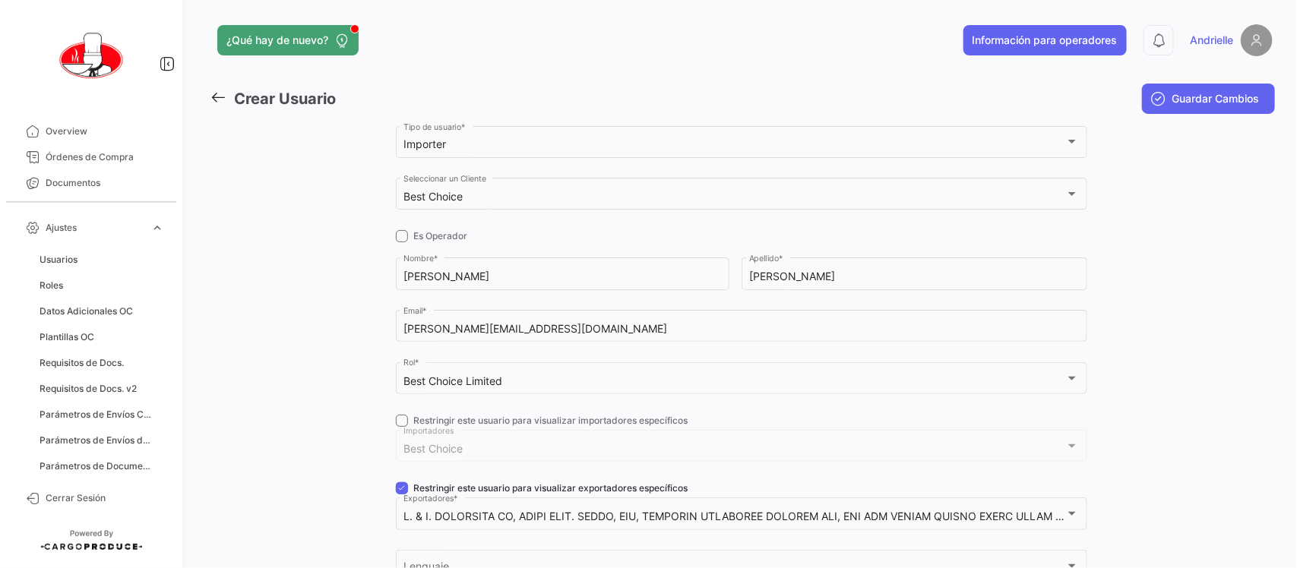
click at [397, 490] on span at bounding box center [402, 489] width 12 height 12
click at [401, 495] on input "Restringir este usuario para visualizar exportadores específicos" at bounding box center [401, 495] width 1 height 1
checkbox input "false"
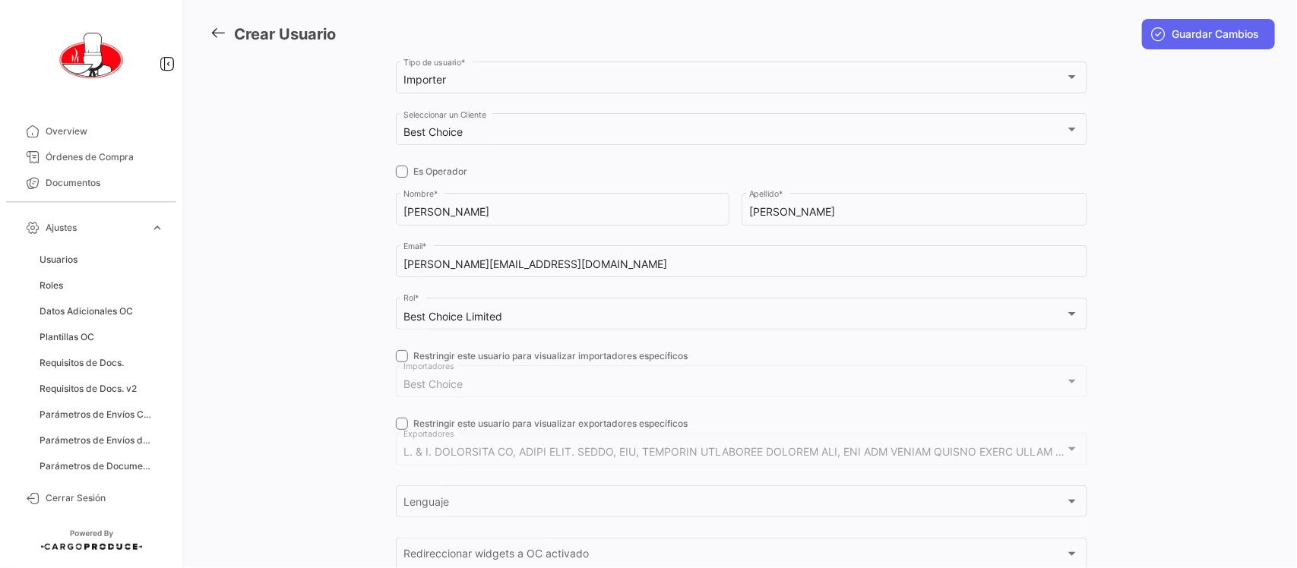
scroll to position [95, 0]
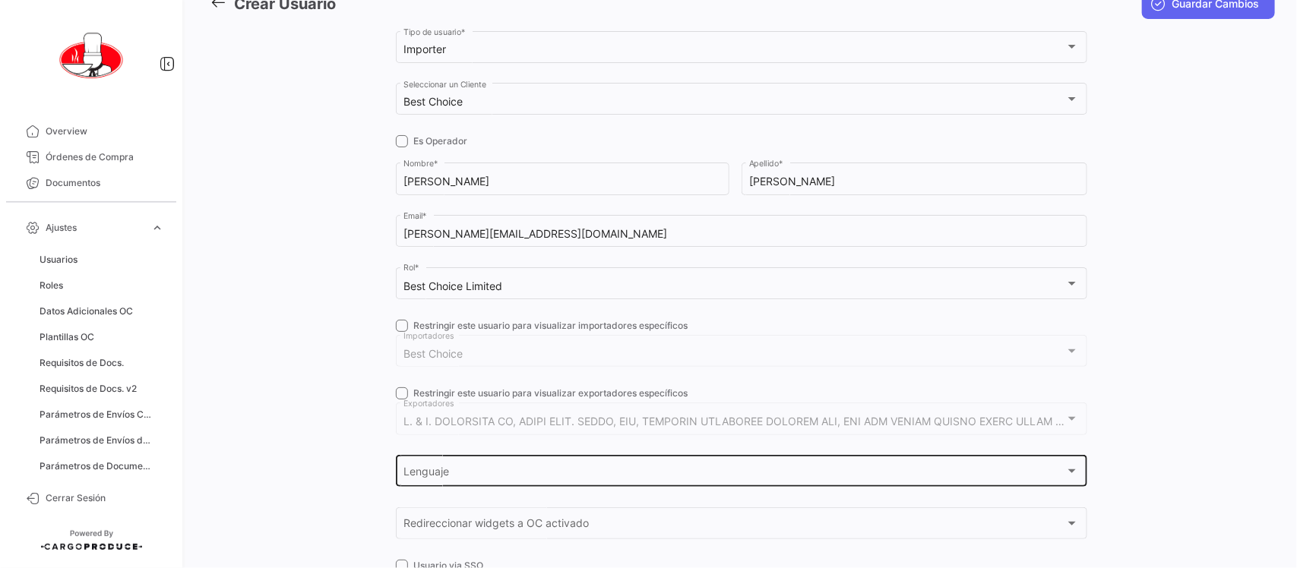
click at [428, 483] on div "Lenguaje Lenguaje" at bounding box center [742, 470] width 676 height 35
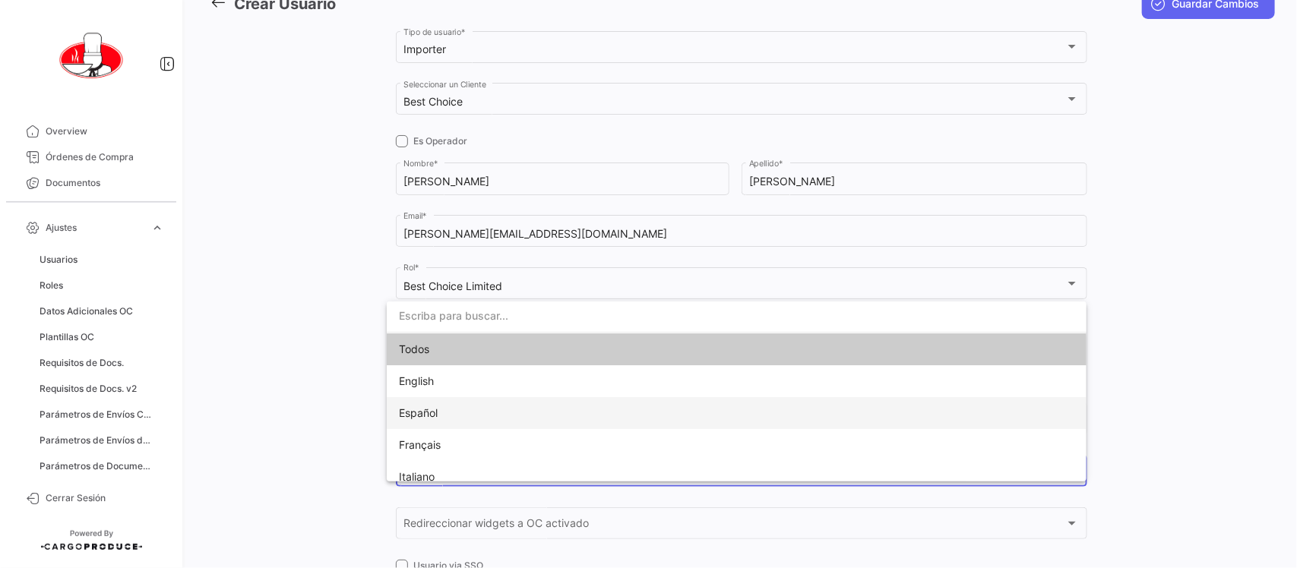
click at [447, 411] on span "Español" at bounding box center [505, 413] width 213 height 32
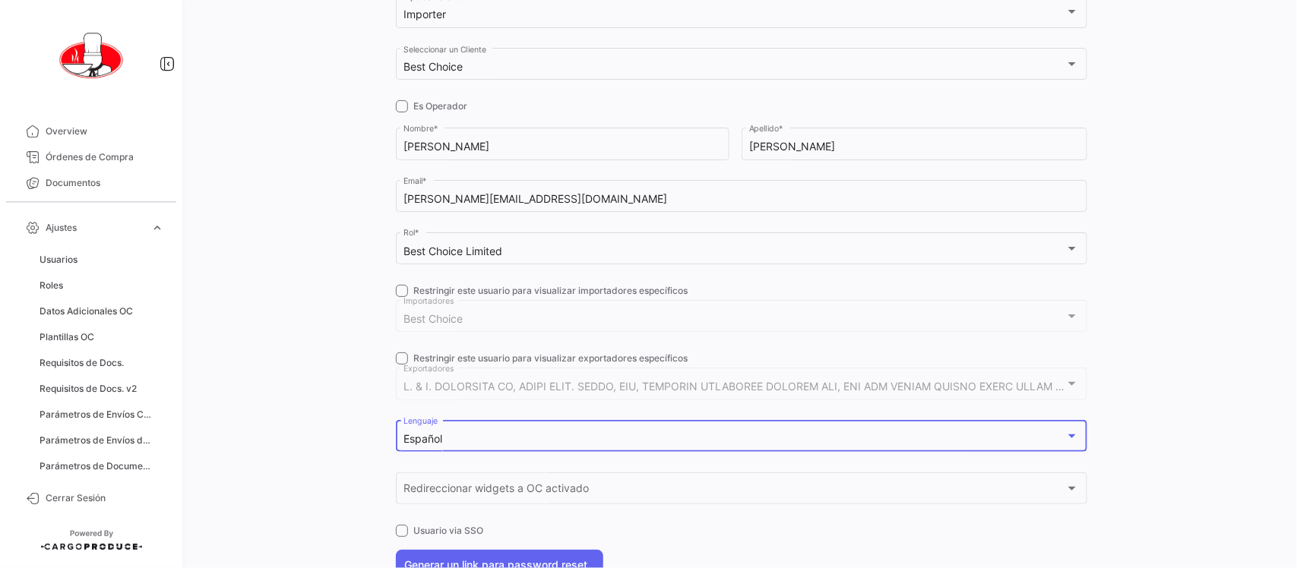
scroll to position [39, 0]
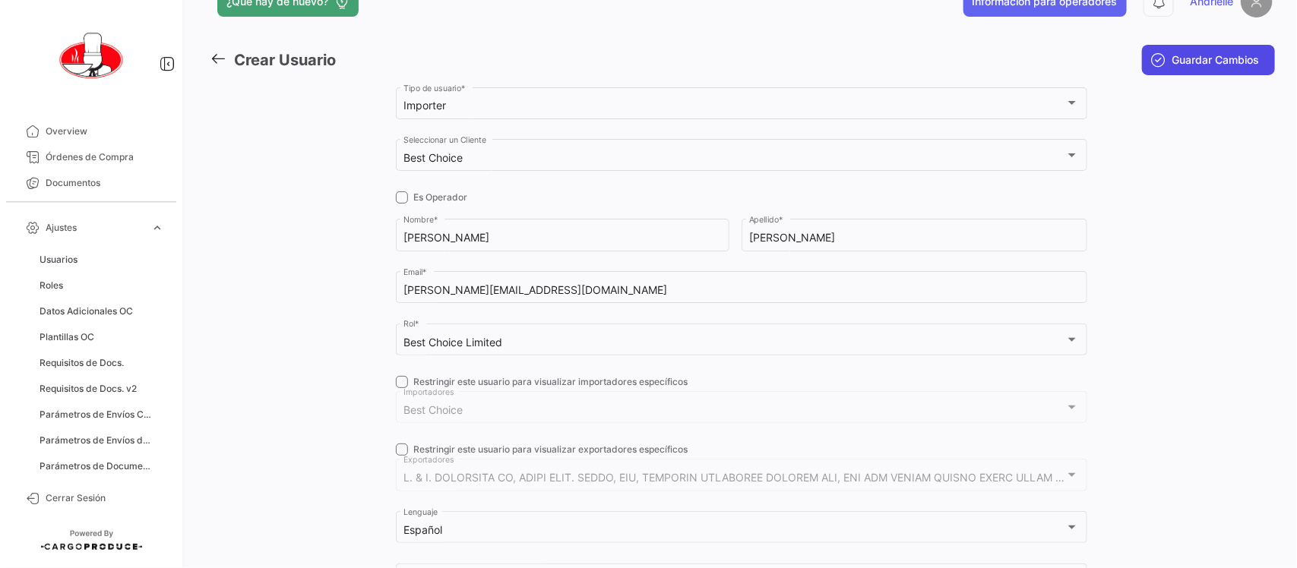
click at [1204, 48] on button "Guardar Cambios" at bounding box center [1208, 60] width 133 height 30
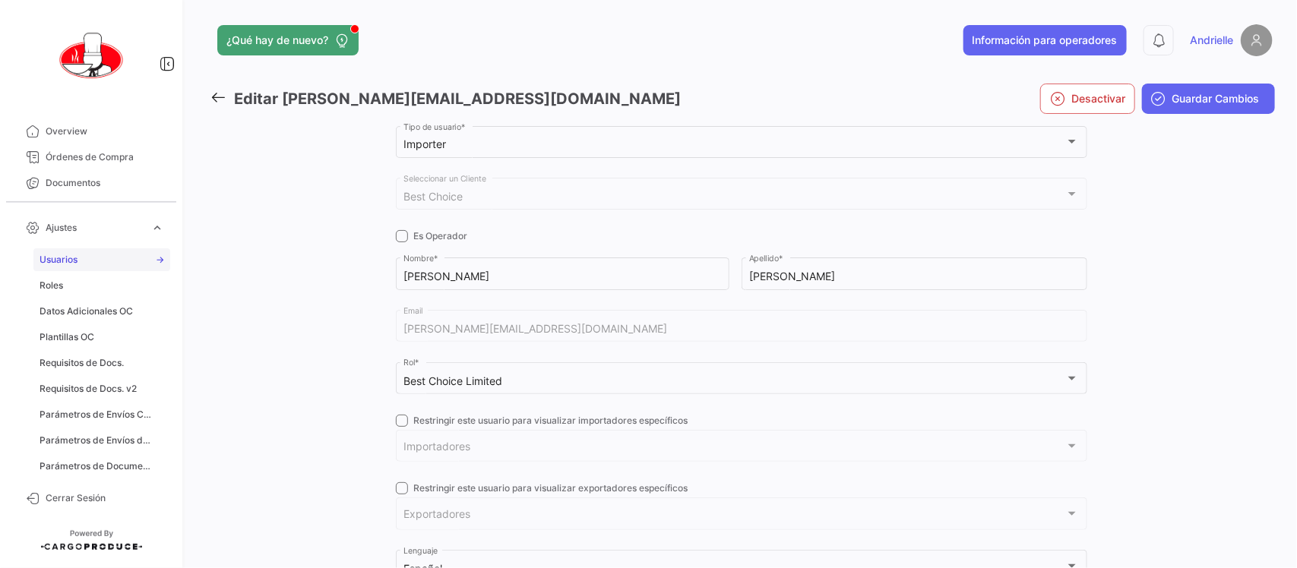
click at [100, 252] on link "Usuarios" at bounding box center [101, 259] width 137 height 23
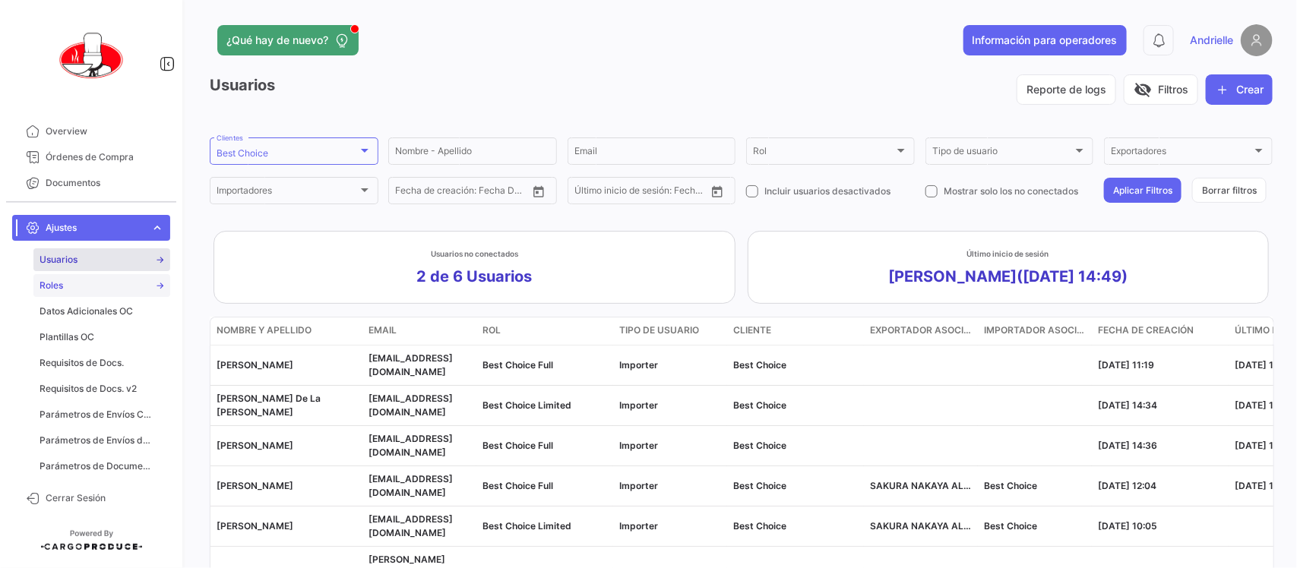
click at [65, 281] on link "Roles" at bounding box center [101, 285] width 137 height 23
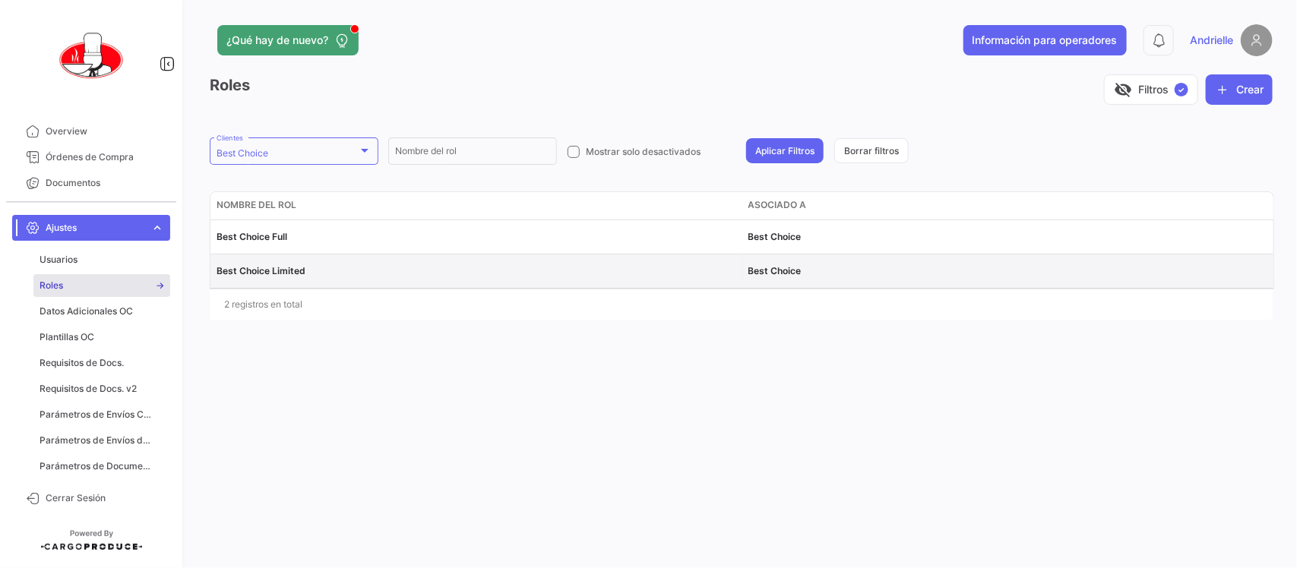
click at [274, 272] on span "Best Choice Limited" at bounding box center [261, 270] width 89 height 11
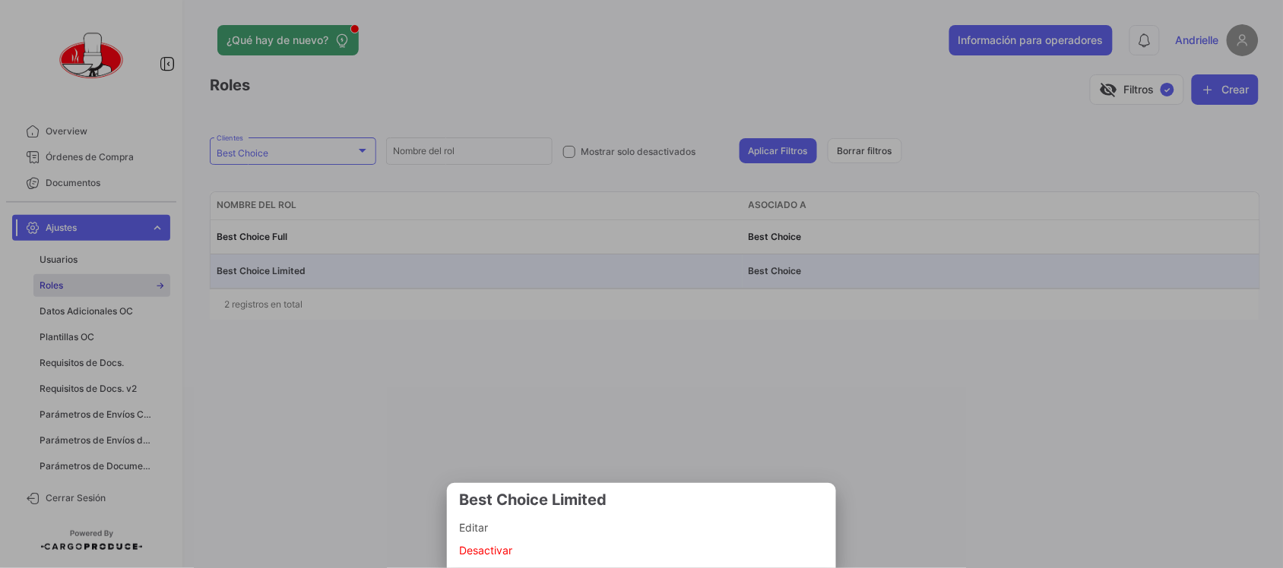
click at [476, 523] on span "Editar" at bounding box center [641, 528] width 365 height 18
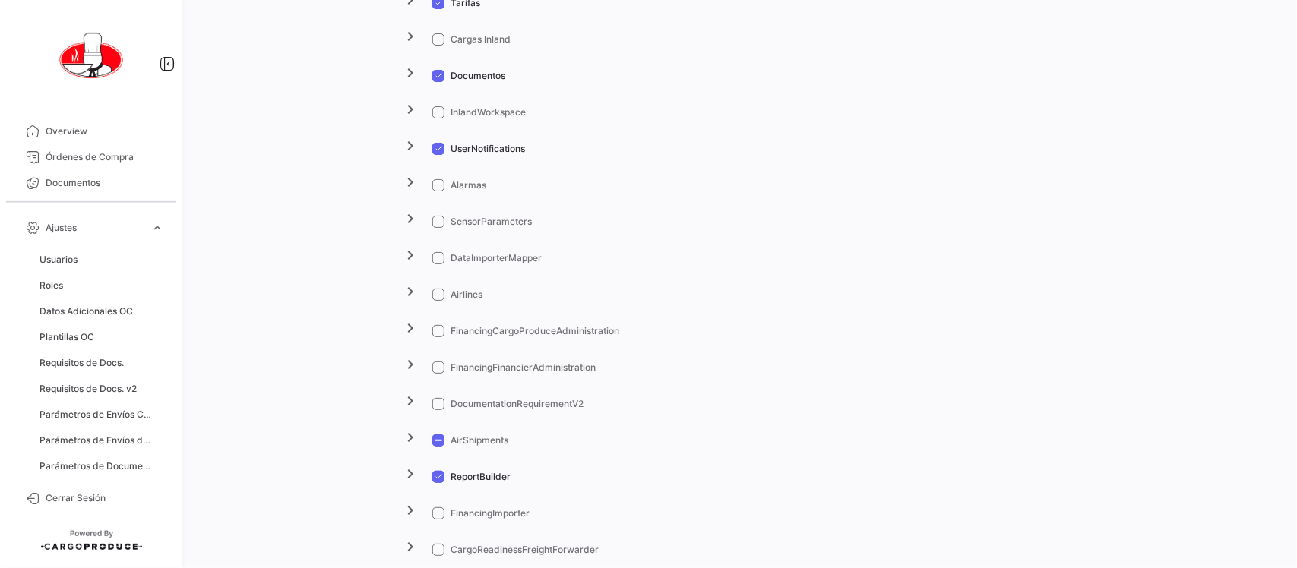
scroll to position [2030, 0]
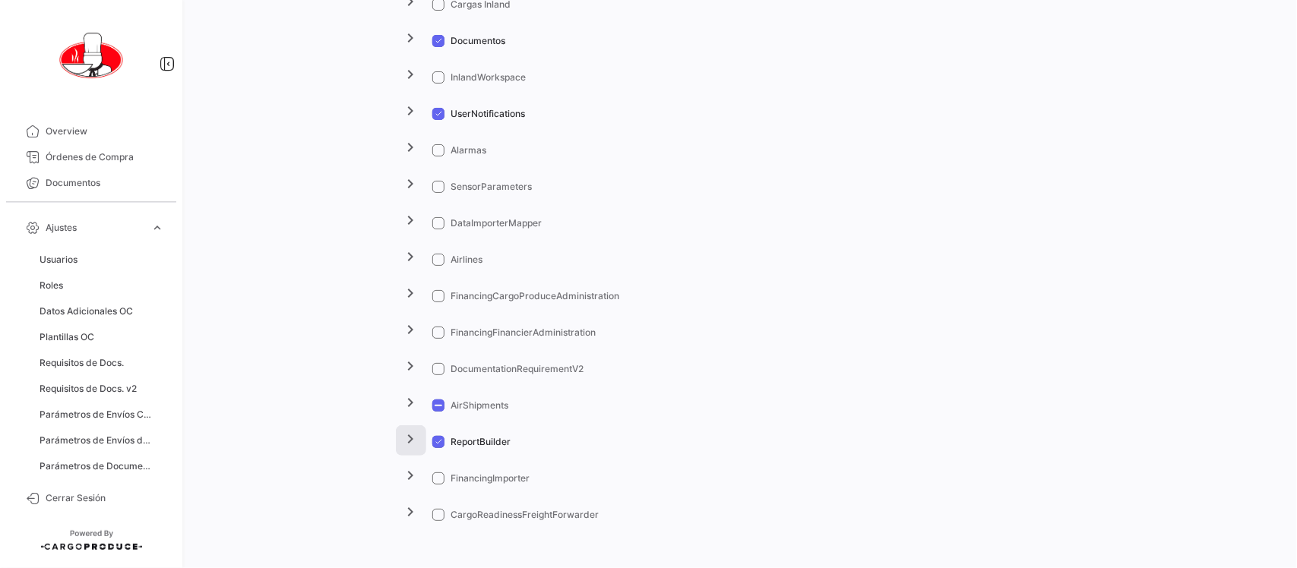
click at [407, 439] on mat-icon "chevron_right" at bounding box center [411, 439] width 18 height 18
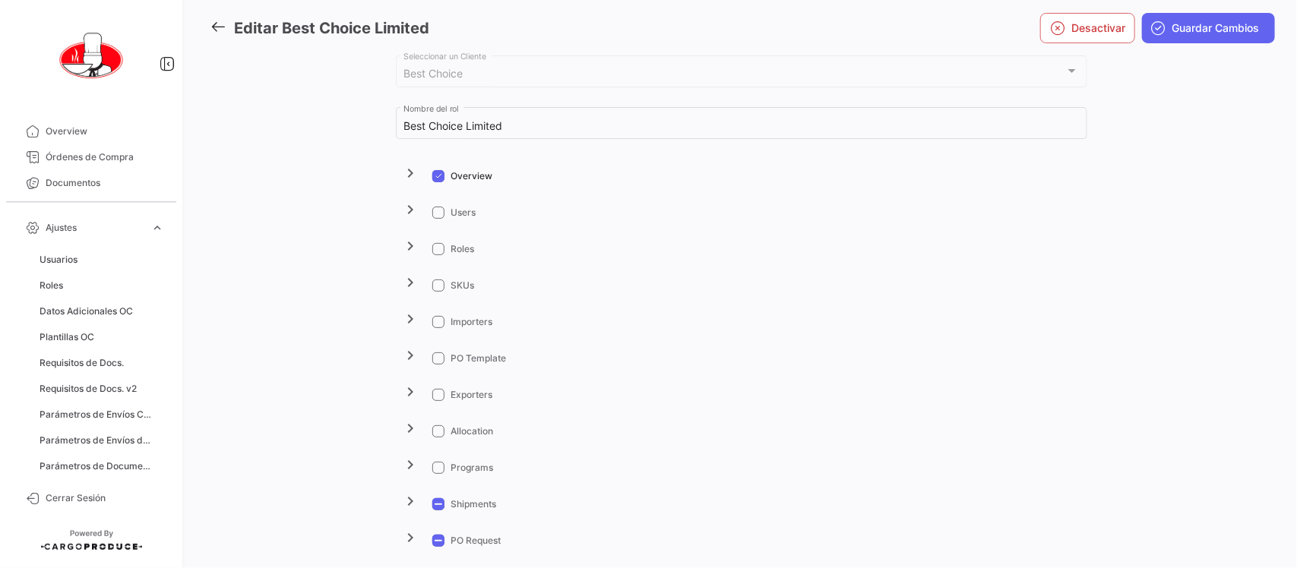
scroll to position [0, 0]
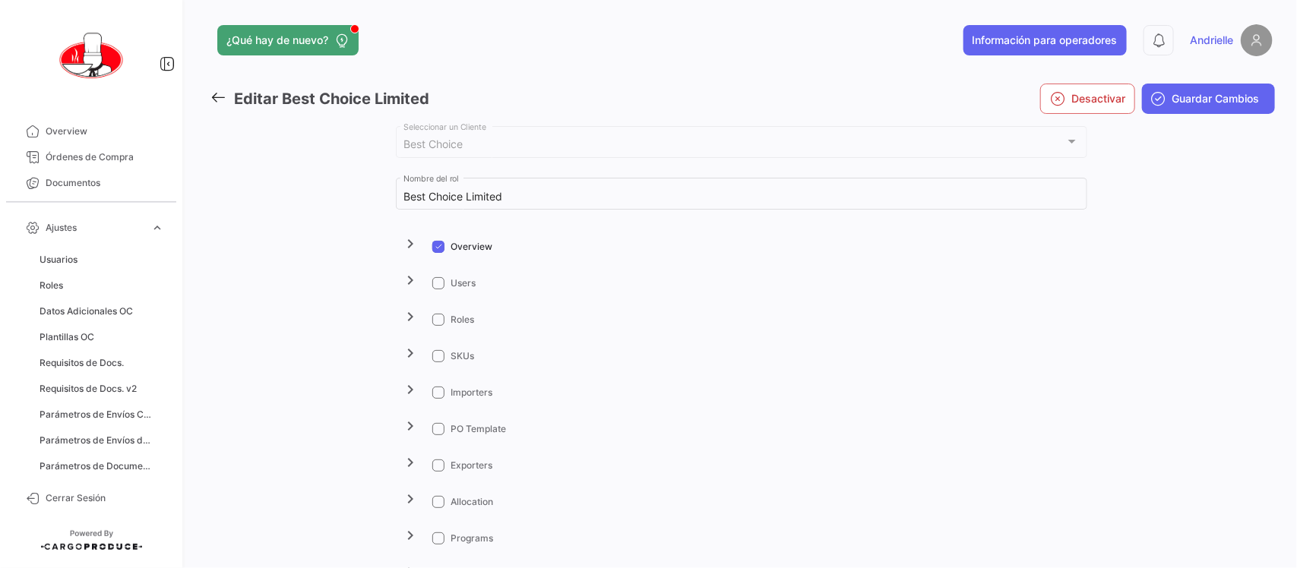
click at [226, 97] on link at bounding box center [222, 99] width 24 height 22
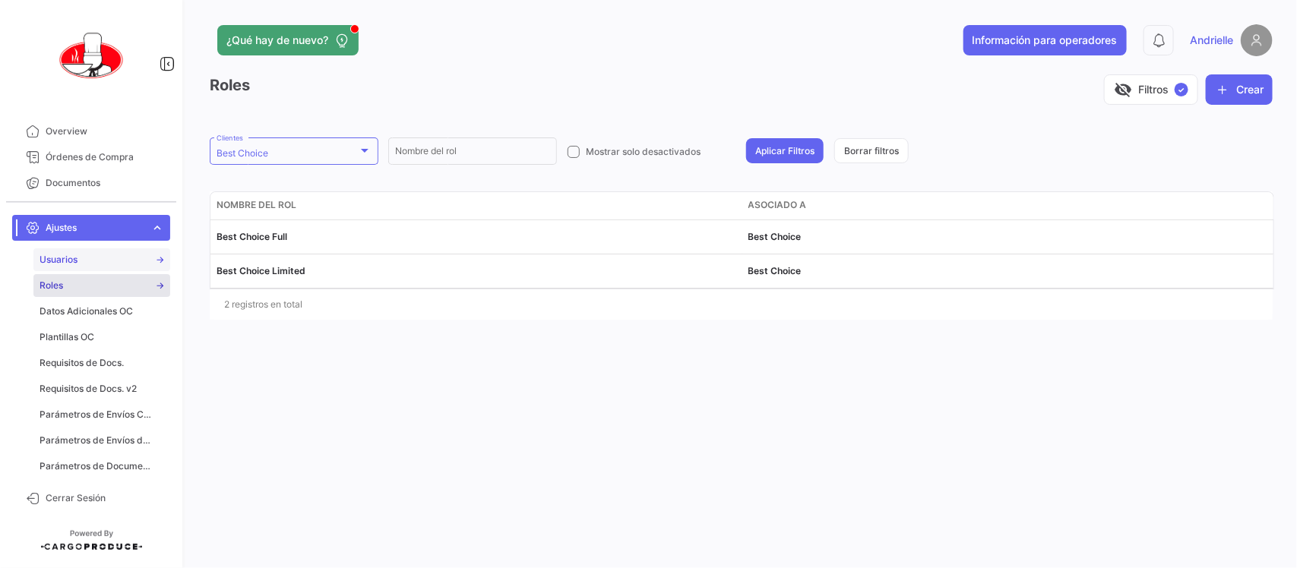
click at [103, 258] on link "Usuarios" at bounding box center [101, 259] width 137 height 23
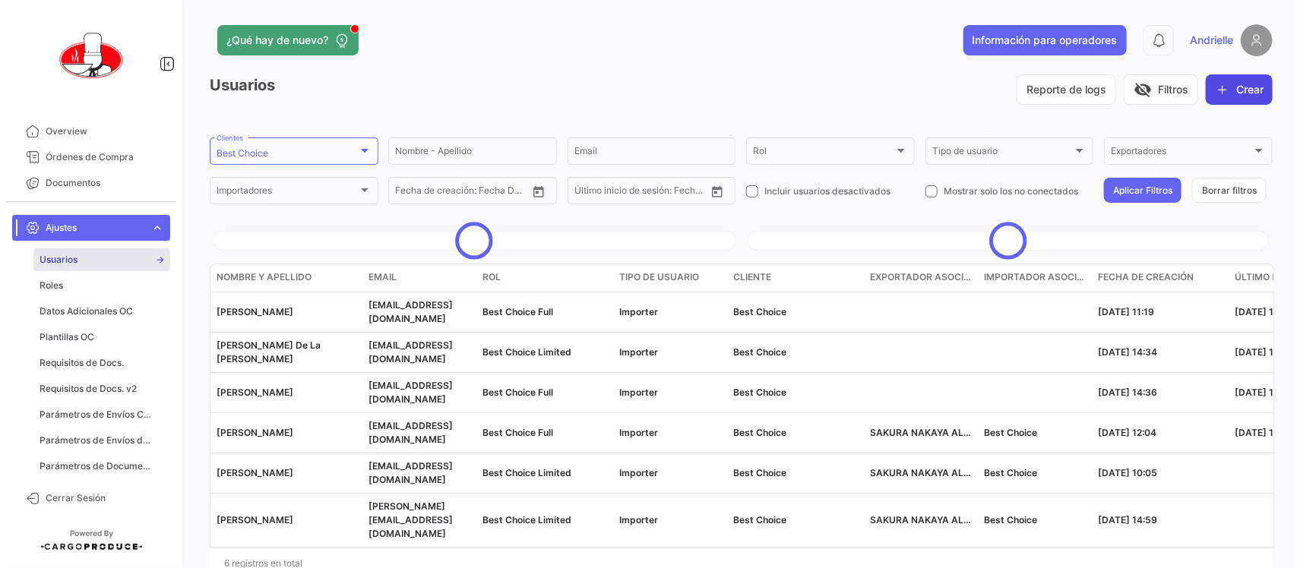
click at [1249, 92] on button "Crear" at bounding box center [1239, 89] width 67 height 30
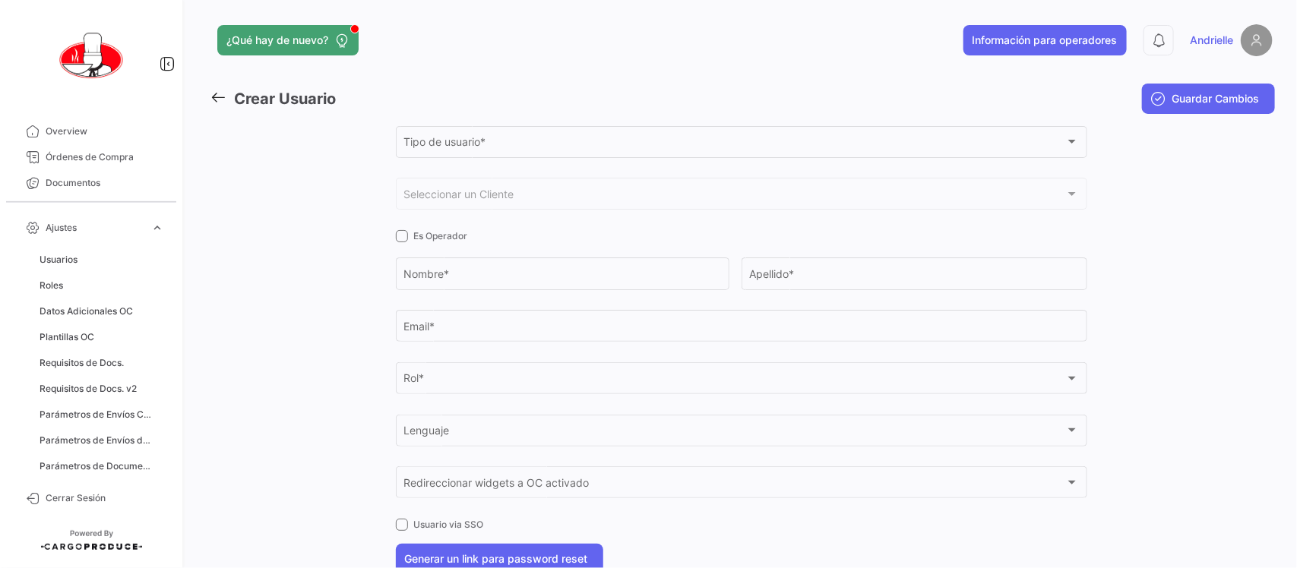
click at [468, 135] on div "Tipo de usuario * Tipo de usuario *" at bounding box center [742, 140] width 676 height 35
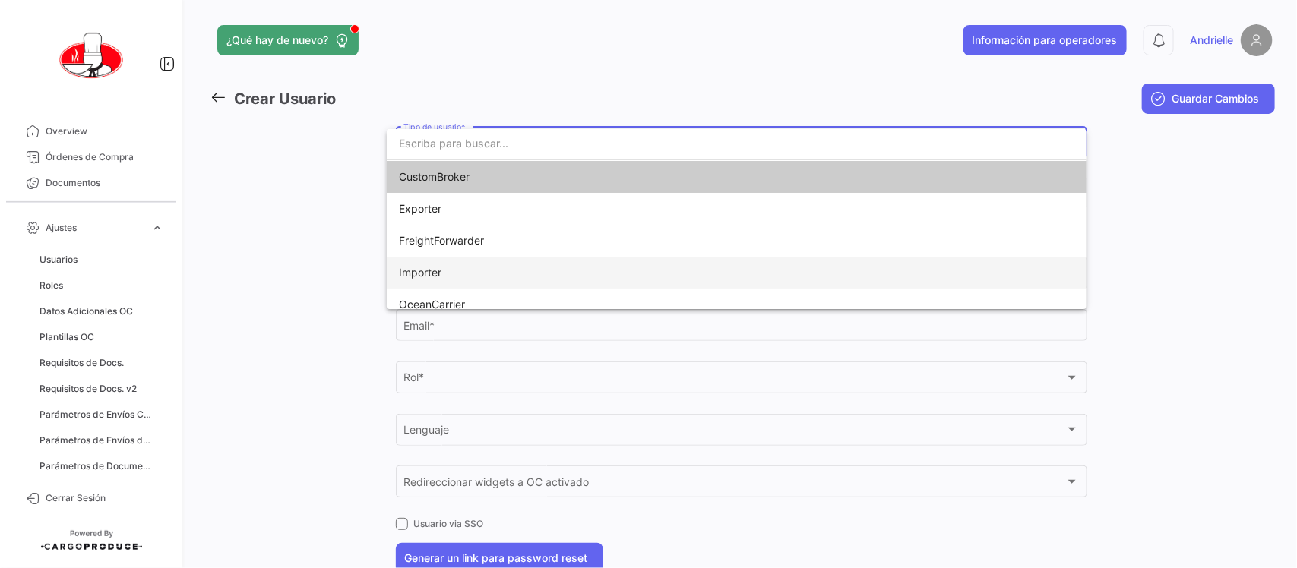
click at [448, 268] on span "Importer" at bounding box center [505, 273] width 213 height 32
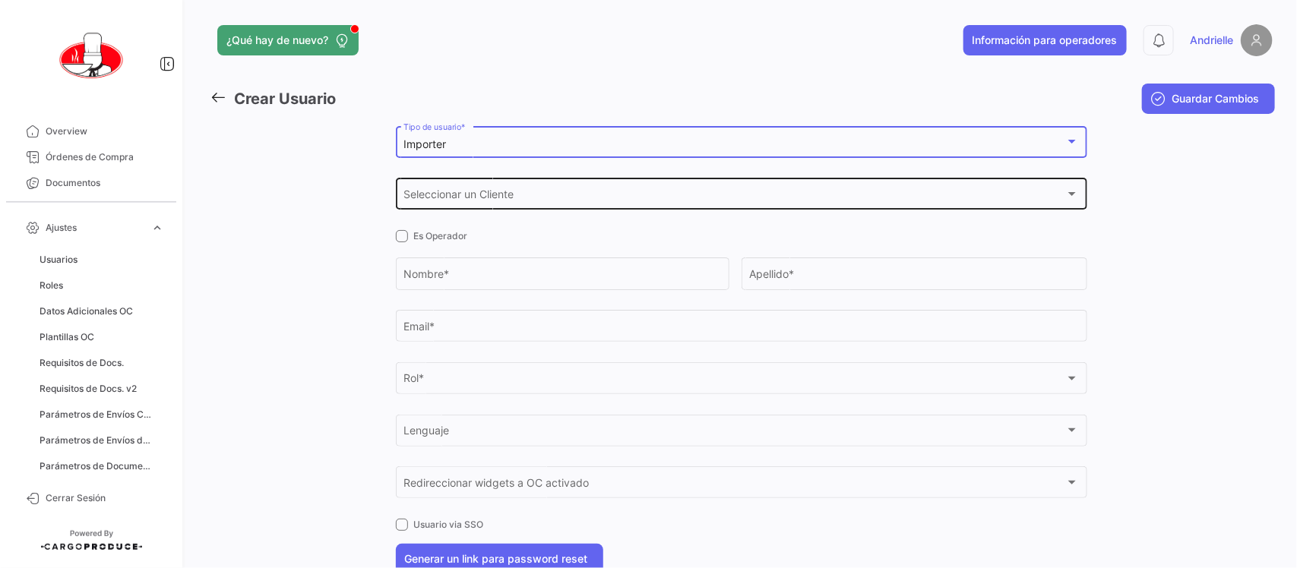
click at [464, 199] on span "Seleccionar un Cliente" at bounding box center [735, 197] width 662 height 13
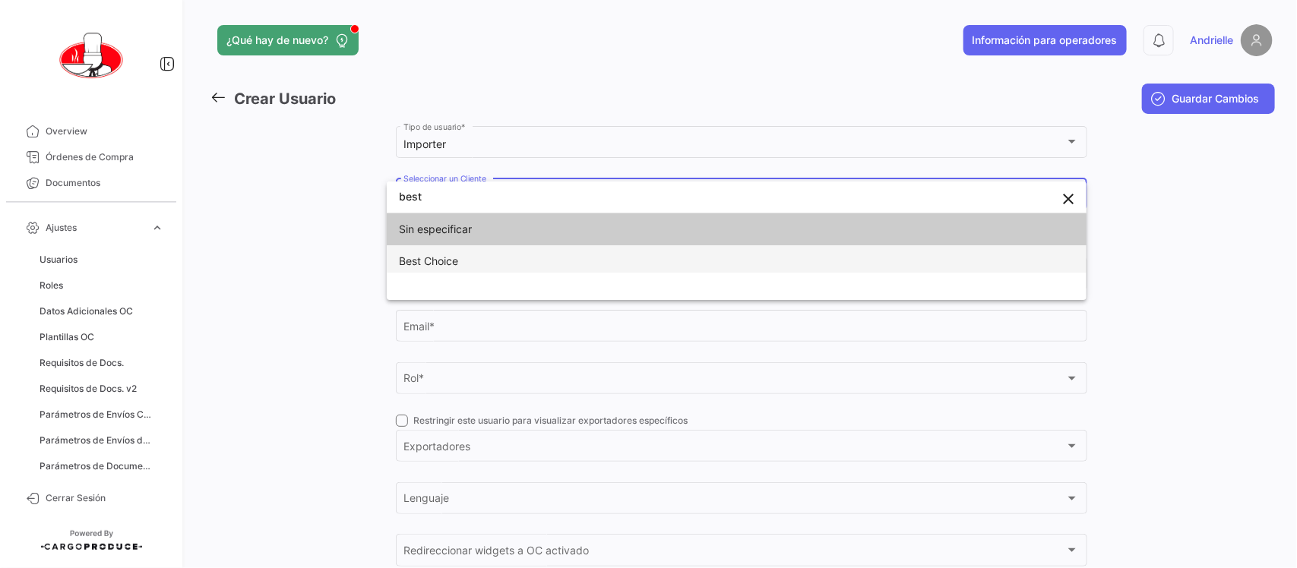
type input "best"
click at [453, 267] on span "Best Choice" at bounding box center [505, 261] width 213 height 32
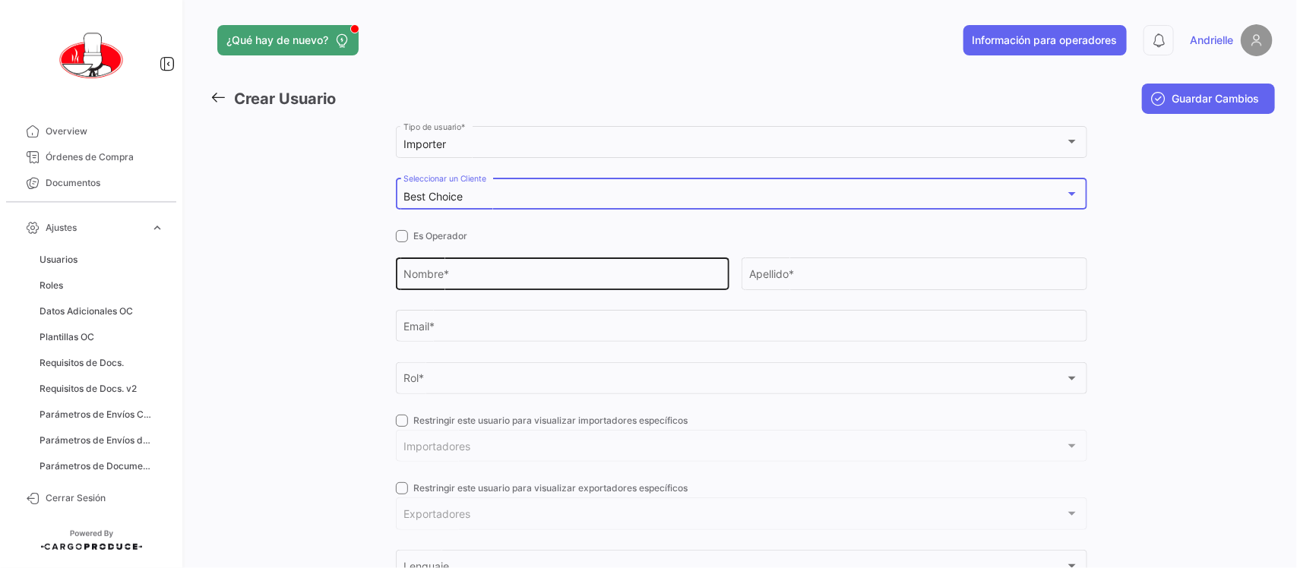
click at [447, 272] on input "Nombre *" at bounding box center [563, 277] width 318 height 13
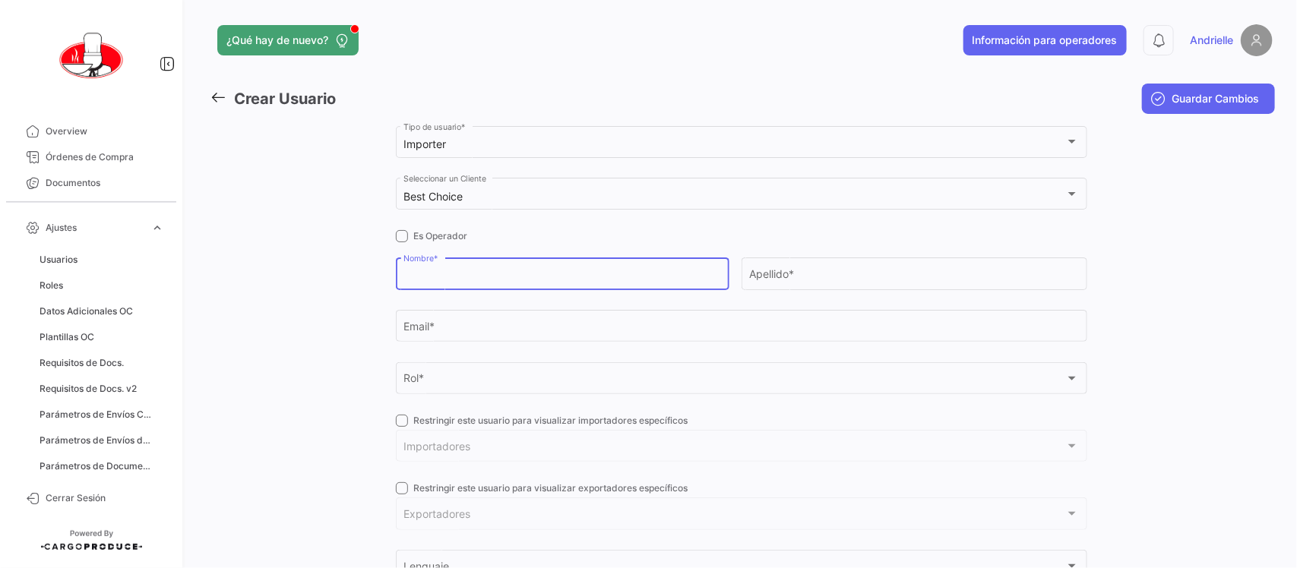
type input "a"
click at [407, 277] on input "andrielle" at bounding box center [563, 277] width 318 height 13
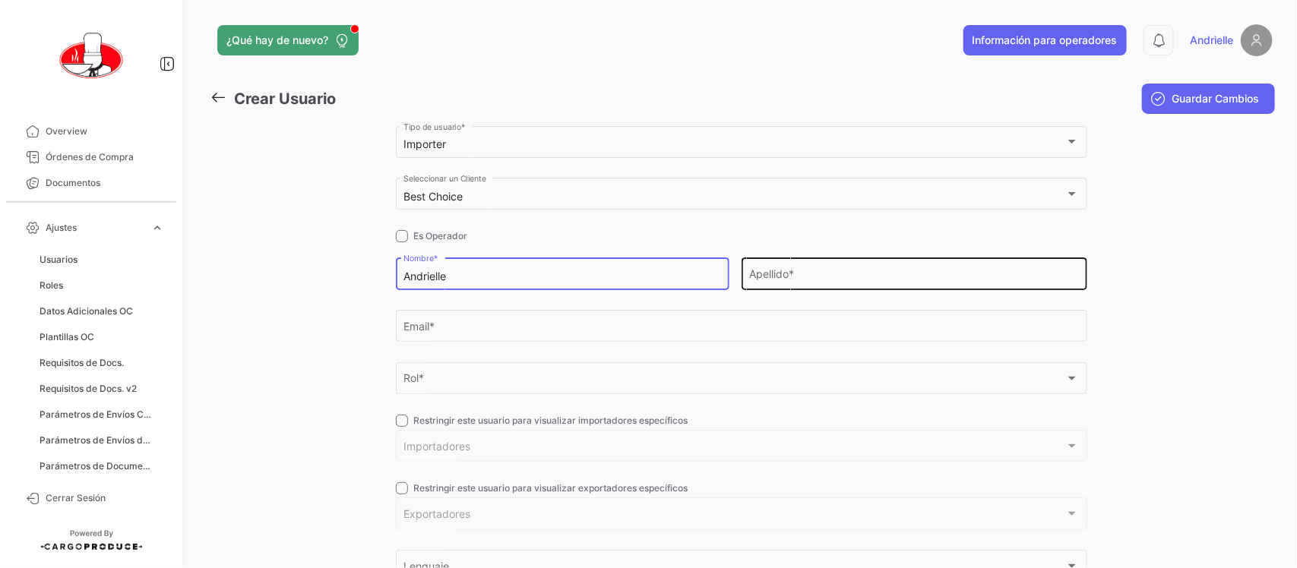
type input "Andrielle"
click at [784, 274] on input "Apellido *" at bounding box center [914, 277] width 330 height 13
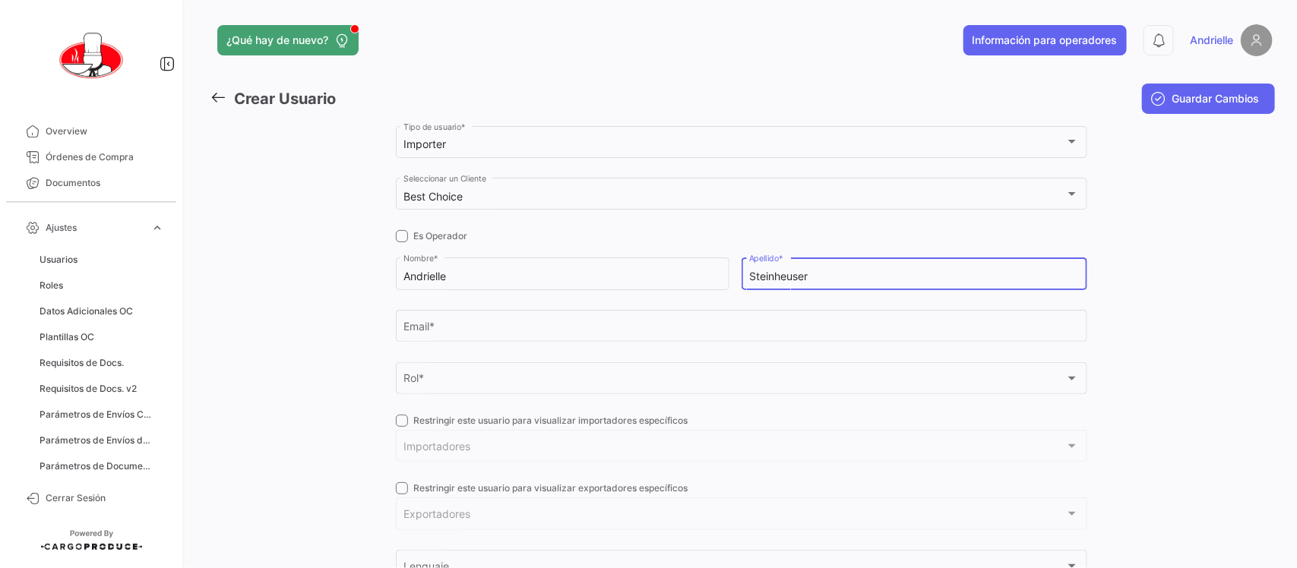
type input "Steinheuser"
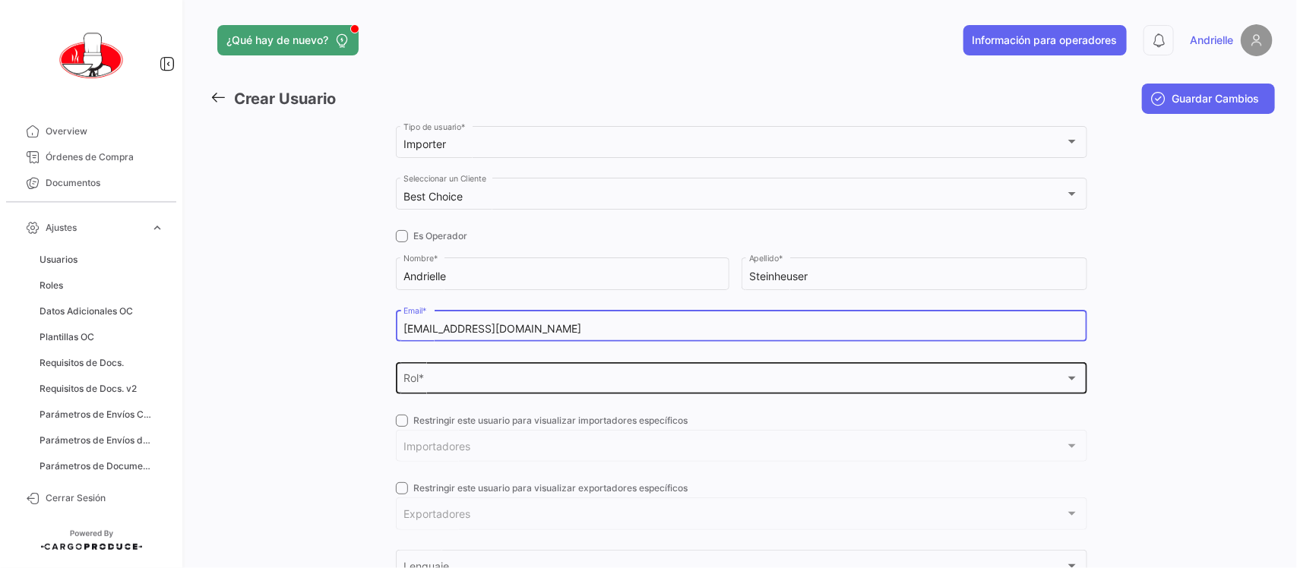
type input "[EMAIL_ADDRESS][DOMAIN_NAME]"
click at [473, 381] on div "Rol *" at bounding box center [735, 381] width 662 height 13
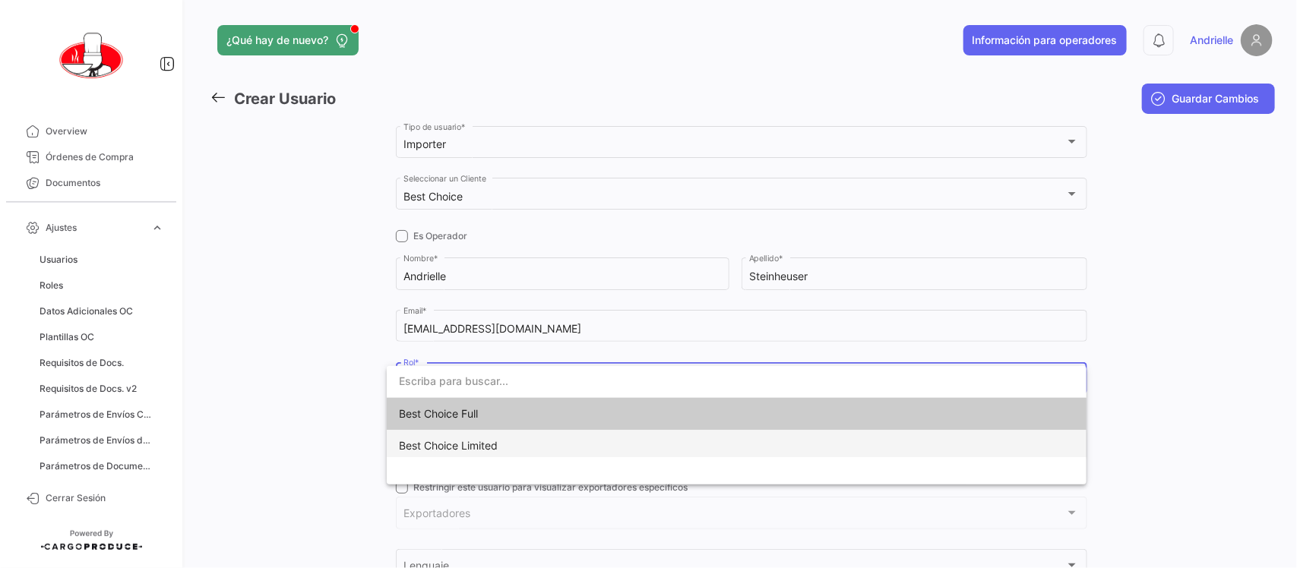
click at [475, 449] on span "Best Choice Limited" at bounding box center [448, 445] width 99 height 13
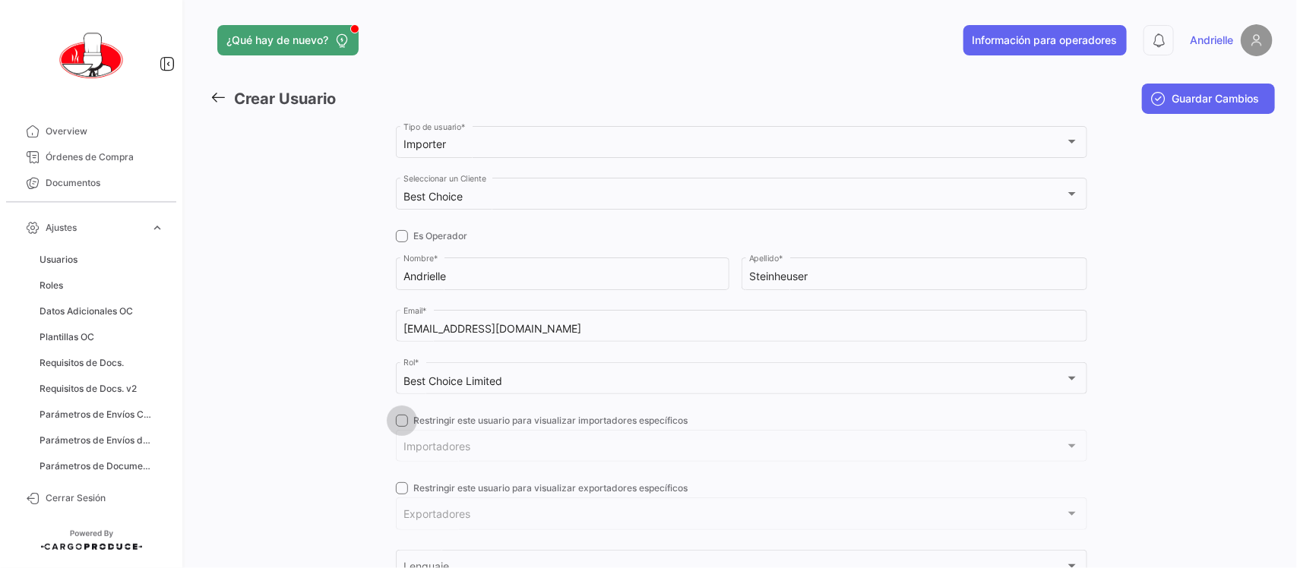
drag, startPoint x: 393, startPoint y: 414, endPoint x: 407, endPoint y: 434, distance: 24.5
click at [396, 416] on span at bounding box center [402, 421] width 12 height 12
click at [401, 427] on input "Restringir este usuario para visualizar importadores específicos" at bounding box center [401, 427] width 1 height 1
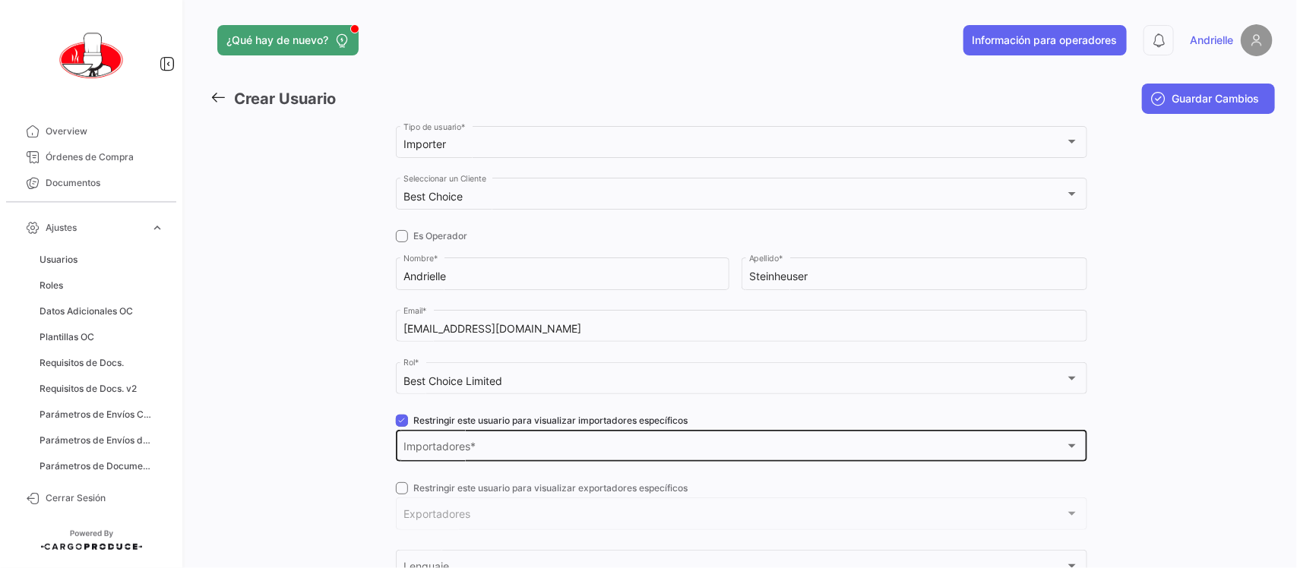
click at [410, 435] on div "Importadores Importadores *" at bounding box center [742, 445] width 676 height 35
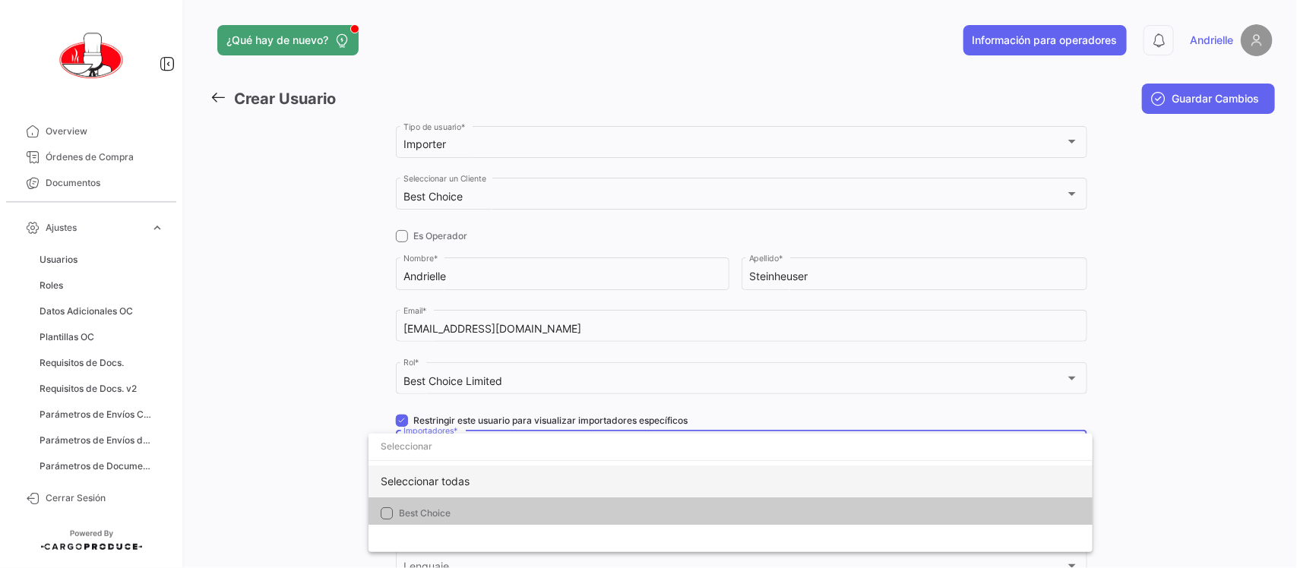
click at [442, 483] on div "Seleccionar todas" at bounding box center [731, 482] width 724 height 32
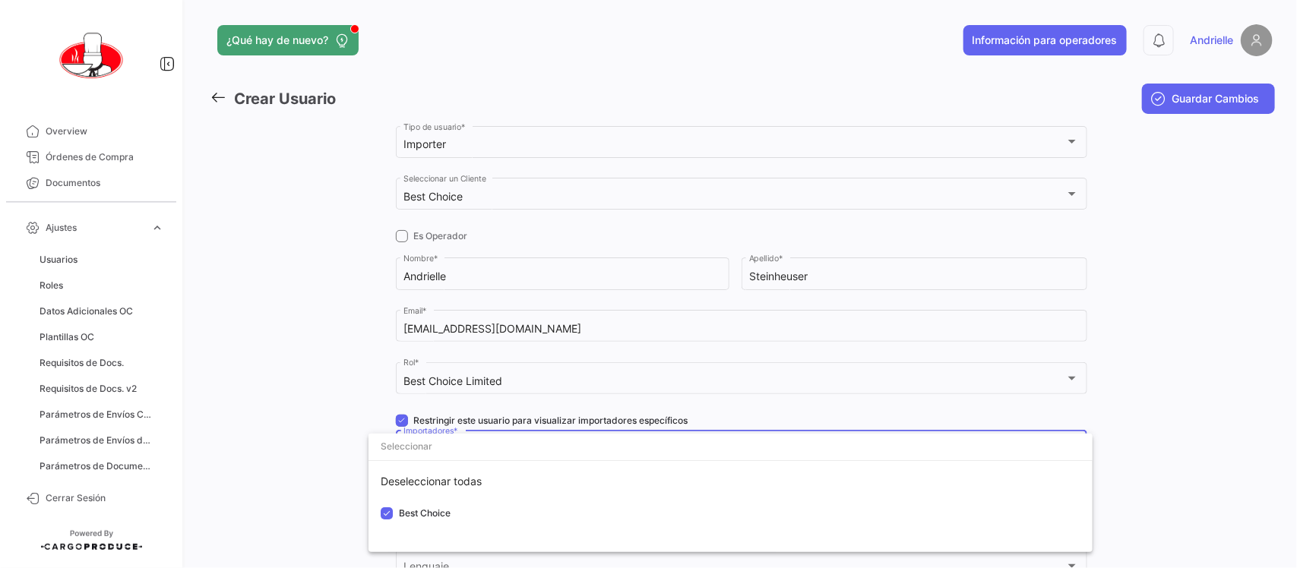
click at [346, 483] on div at bounding box center [648, 284] width 1297 height 568
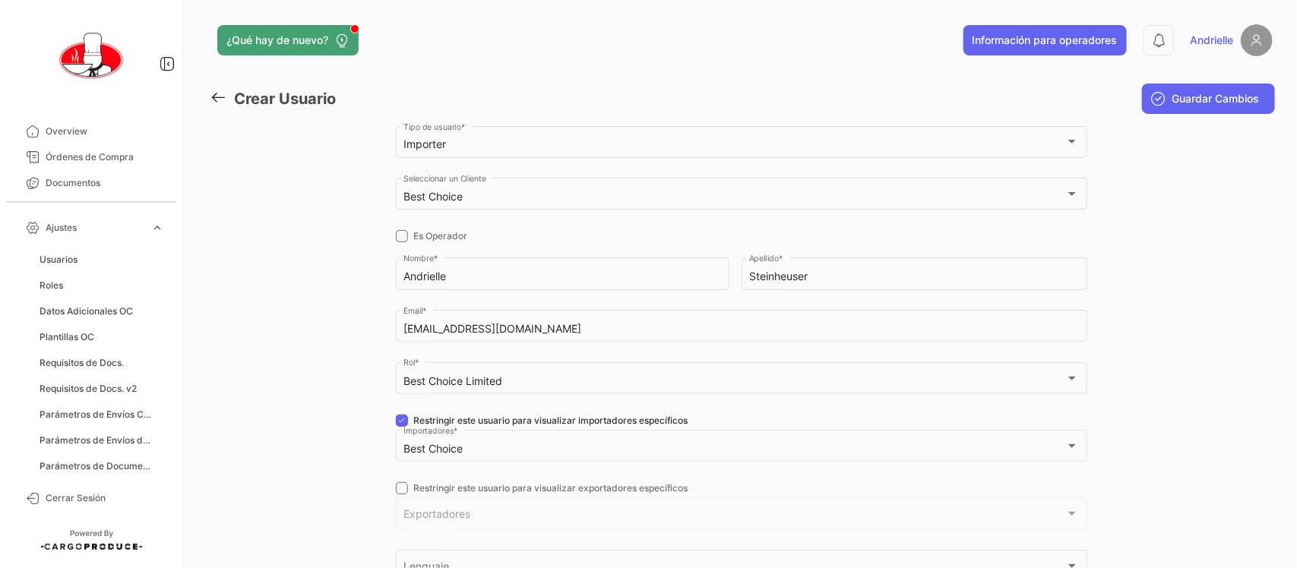
drag, startPoint x: 400, startPoint y: 422, endPoint x: 395, endPoint y: 509, distance: 87.5
click at [400, 423] on span at bounding box center [402, 421] width 12 height 12
click at [401, 427] on input "Restringir este usuario para visualizar importadores específicos" at bounding box center [401, 427] width 1 height 1
checkbox input "false"
click at [396, 495] on div "Exportadores Exportadores" at bounding box center [742, 512] width 692 height 35
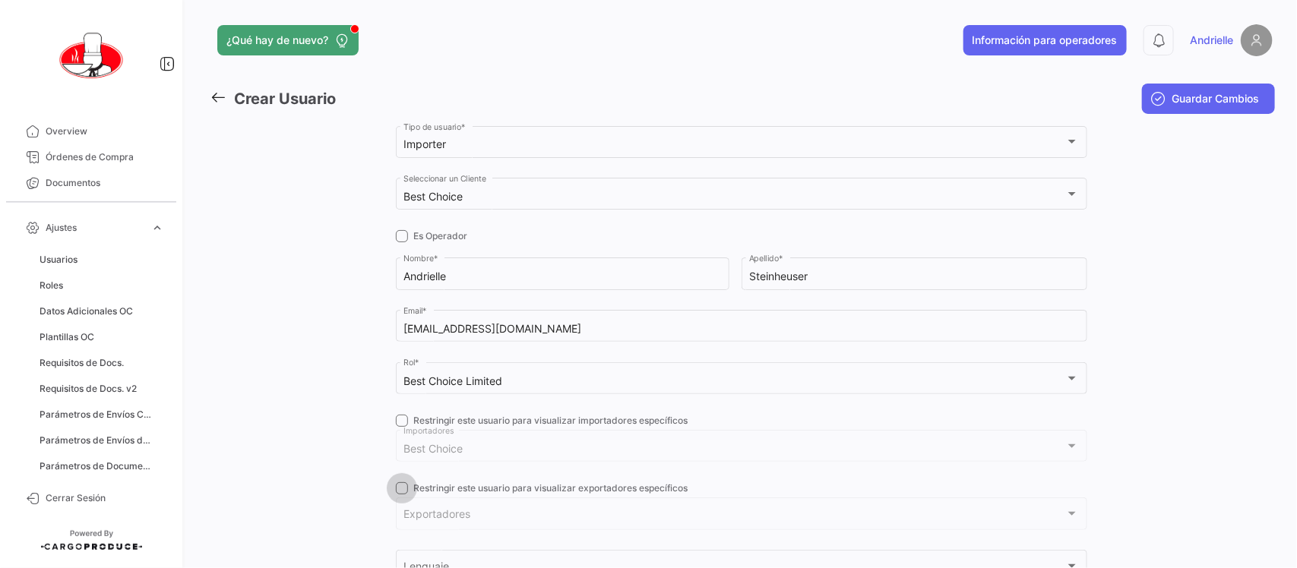
click at [400, 492] on span at bounding box center [402, 489] width 12 height 12
click at [401, 495] on input "Restringir este usuario para visualizar exportadores específicos" at bounding box center [401, 495] width 1 height 1
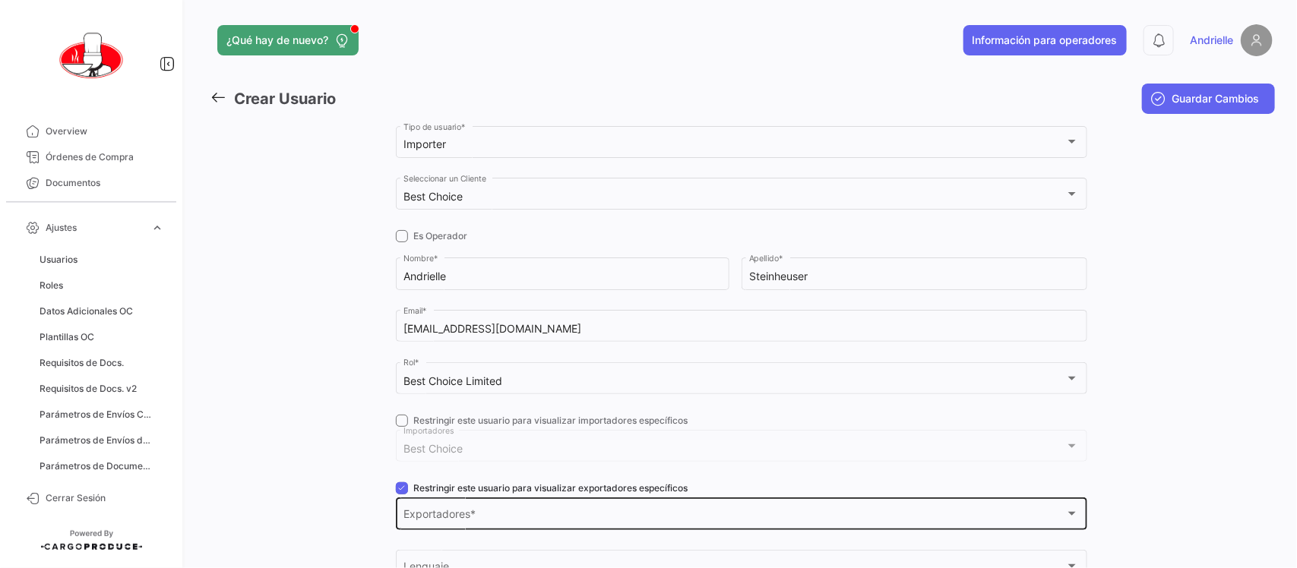
click at [426, 511] on span "Exportadores" at bounding box center [735, 517] width 662 height 13
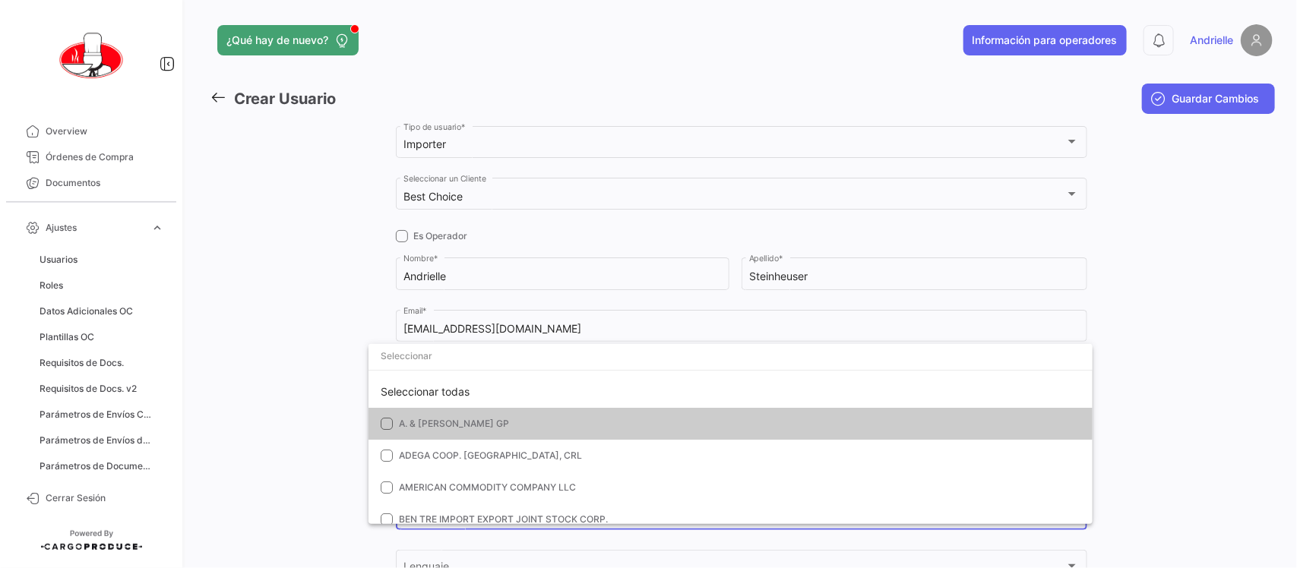
drag, startPoint x: 437, startPoint y: 388, endPoint x: 359, endPoint y: 388, distance: 77.5
click at [437, 386] on div "Seleccionar todas" at bounding box center [731, 392] width 724 height 32
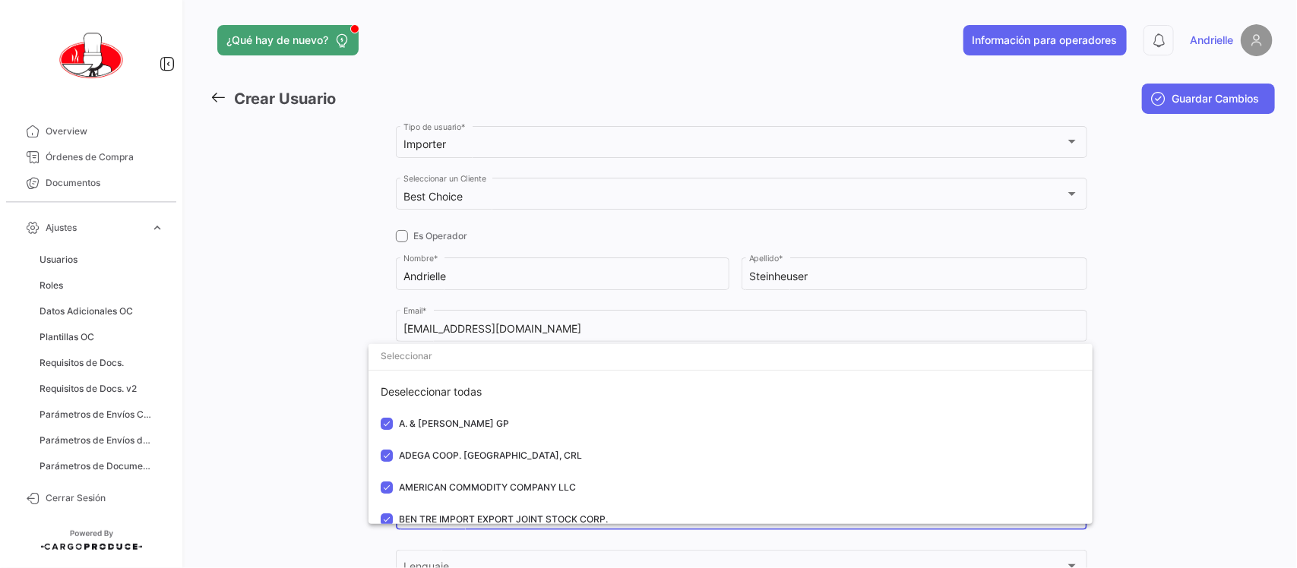
drag, startPoint x: 325, startPoint y: 404, endPoint x: 375, endPoint y: 514, distance: 120.1
click at [325, 407] on div at bounding box center [648, 284] width 1297 height 568
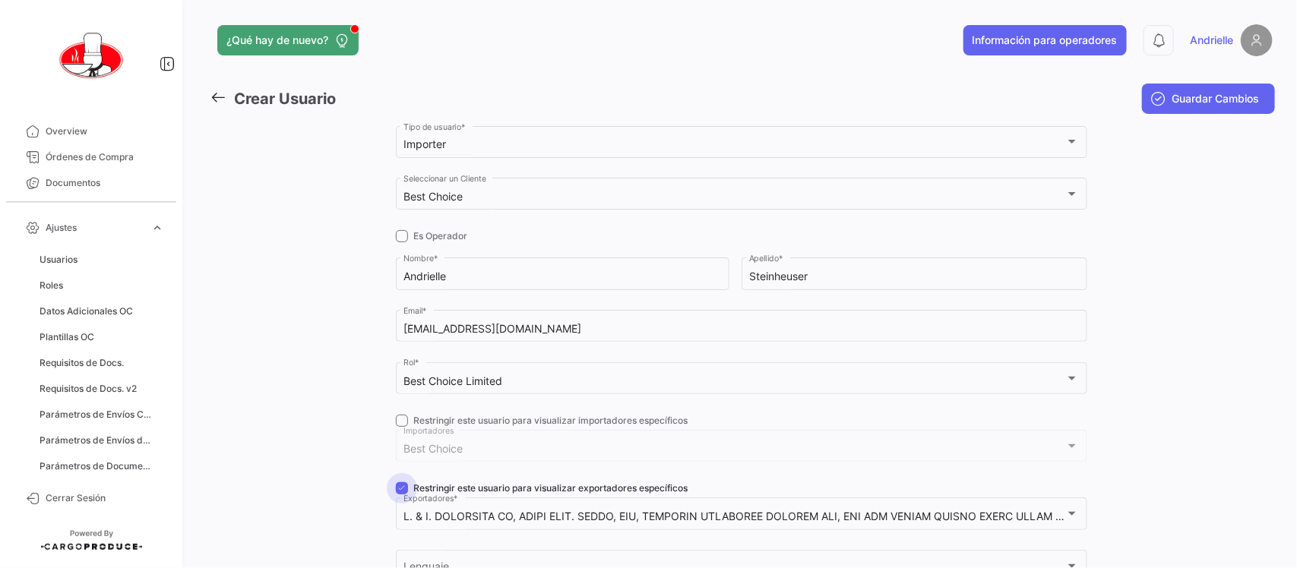
click at [400, 492] on span at bounding box center [402, 489] width 12 height 12
click at [401, 495] on input "Restringir este usuario para visualizar exportadores específicos" at bounding box center [401, 495] width 1 height 1
checkbox input "false"
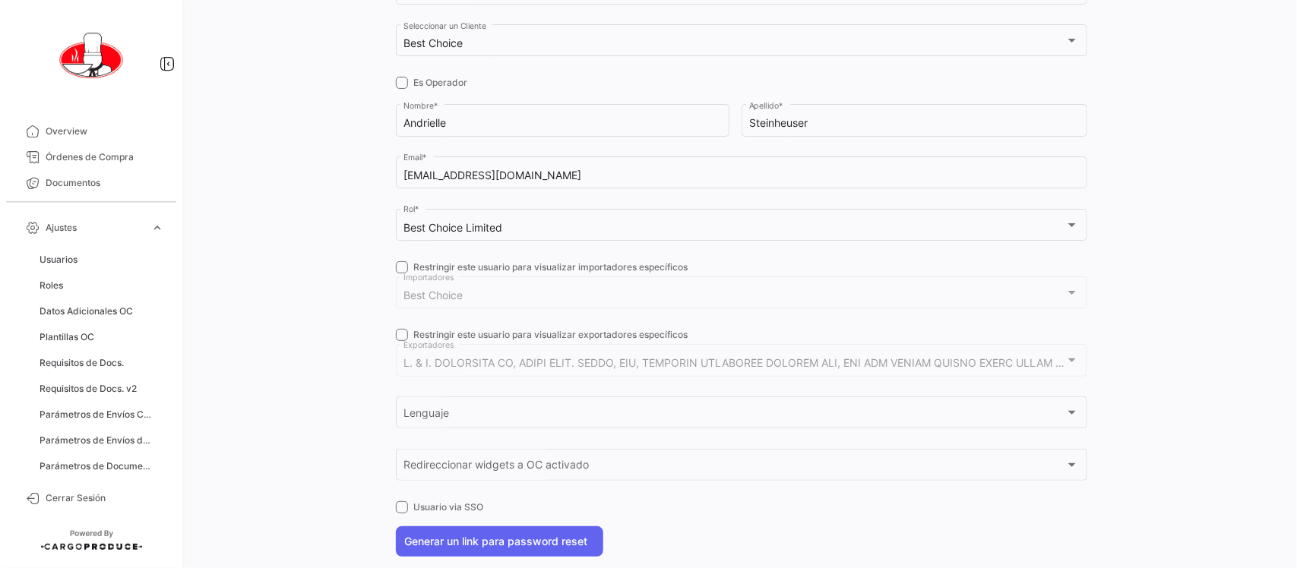
scroll to position [190, 0]
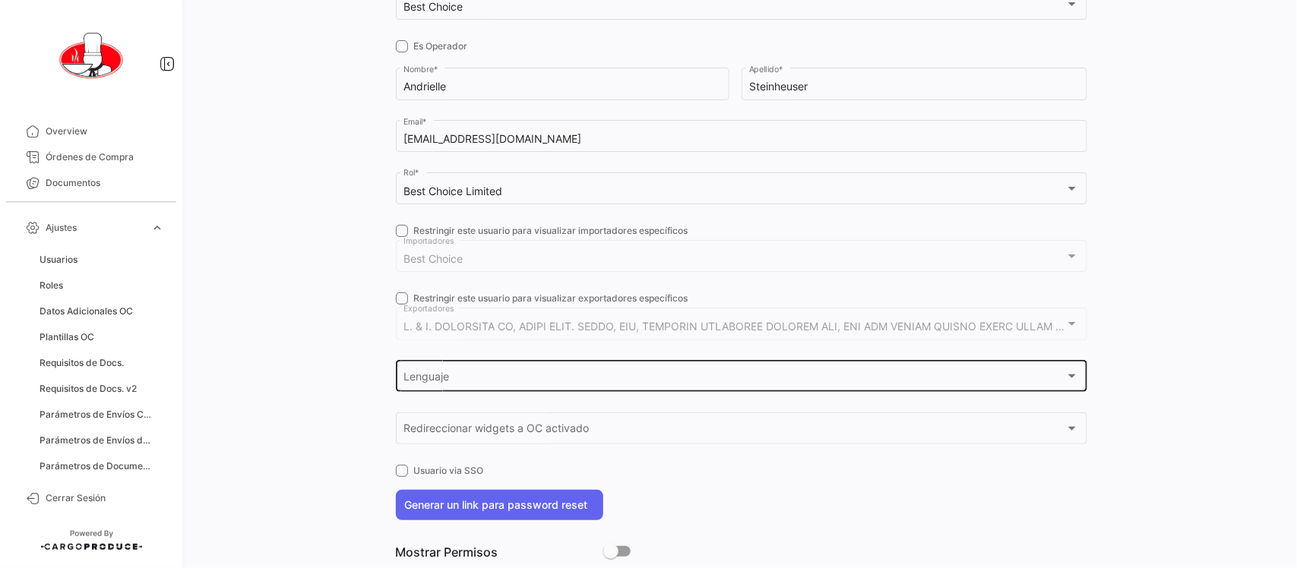
click at [448, 377] on div "Lenguaje" at bounding box center [735, 379] width 662 height 13
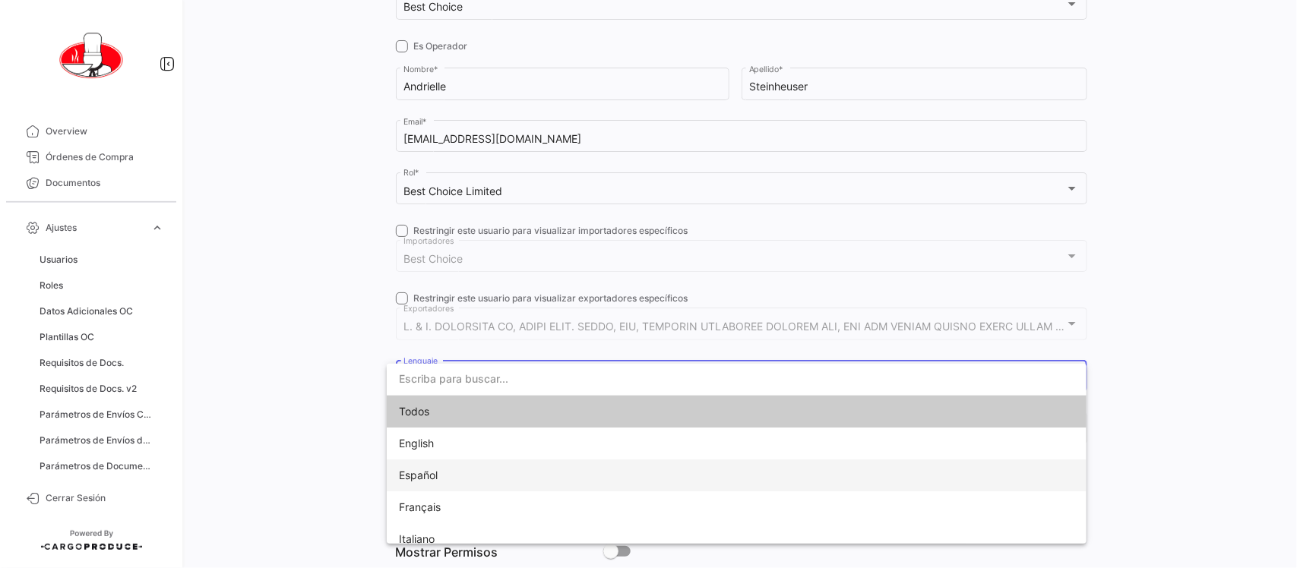
click at [447, 476] on span "Español" at bounding box center [505, 476] width 213 height 32
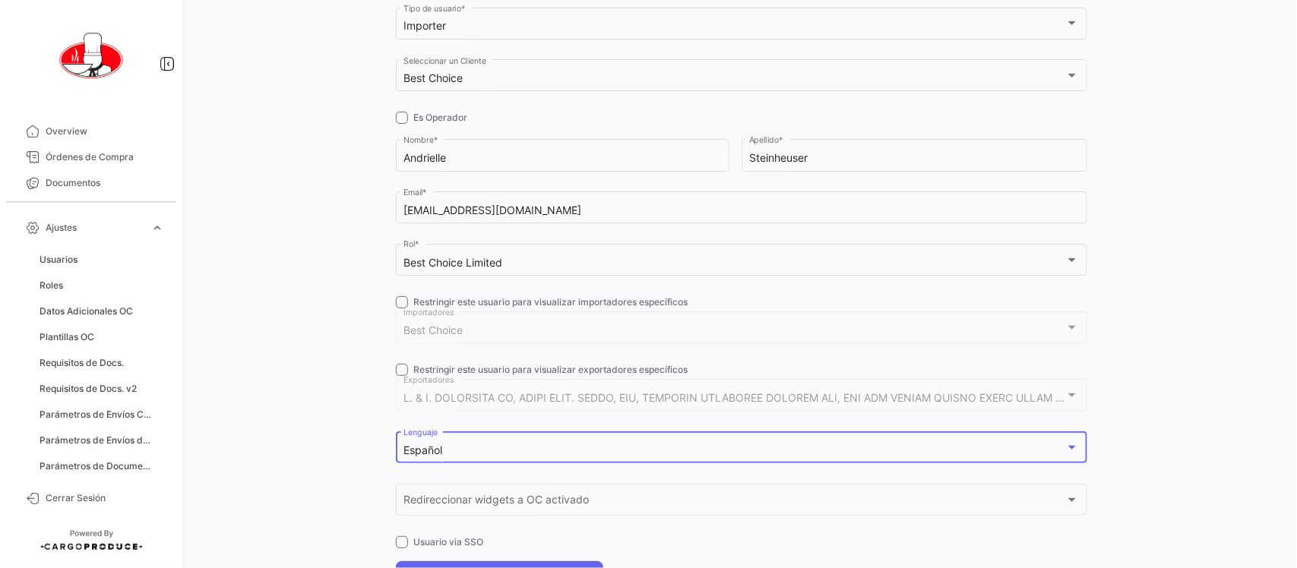
scroll to position [0, 0]
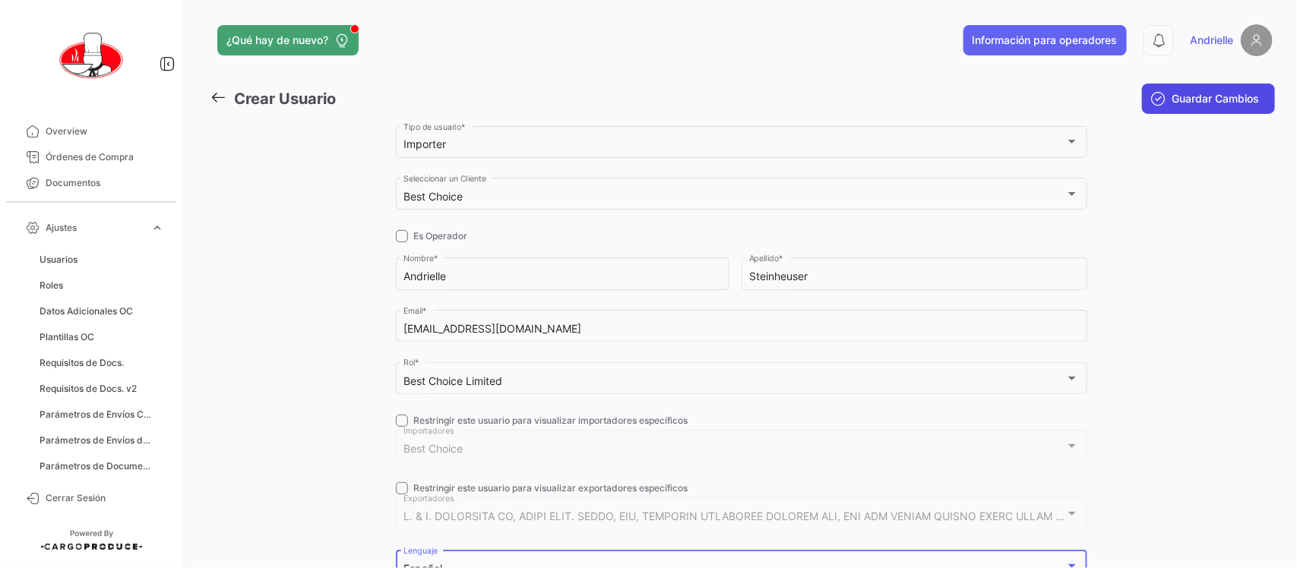
click at [1218, 101] on span "Guardar Cambios" at bounding box center [1216, 98] width 87 height 15
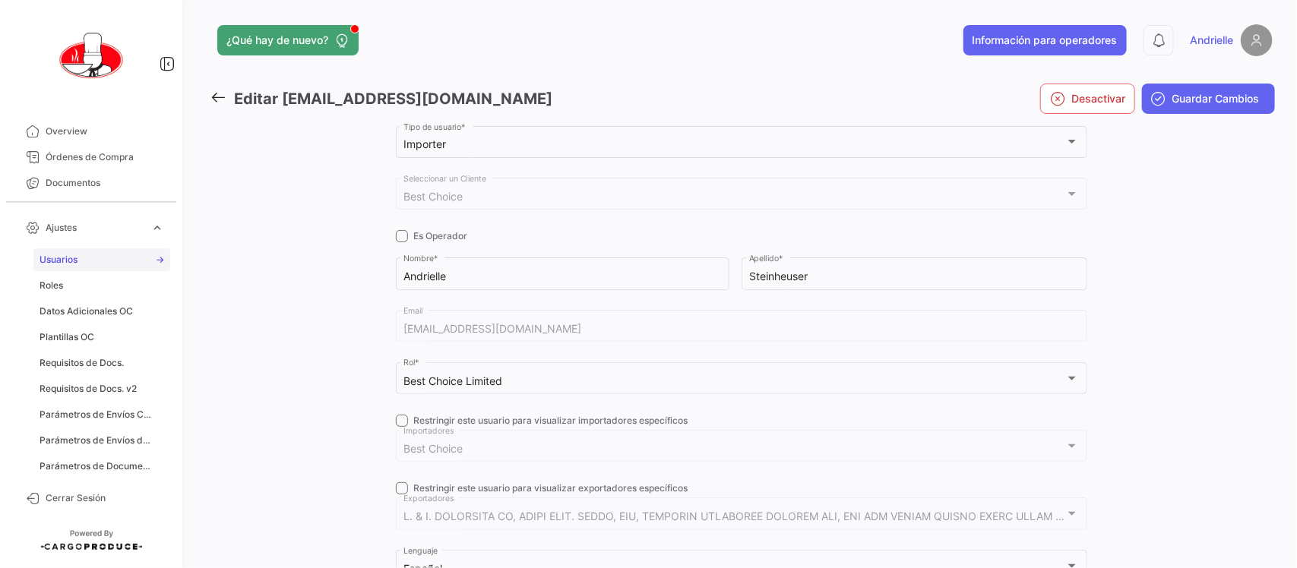
click at [77, 262] on span "Usuarios" at bounding box center [59, 260] width 38 height 14
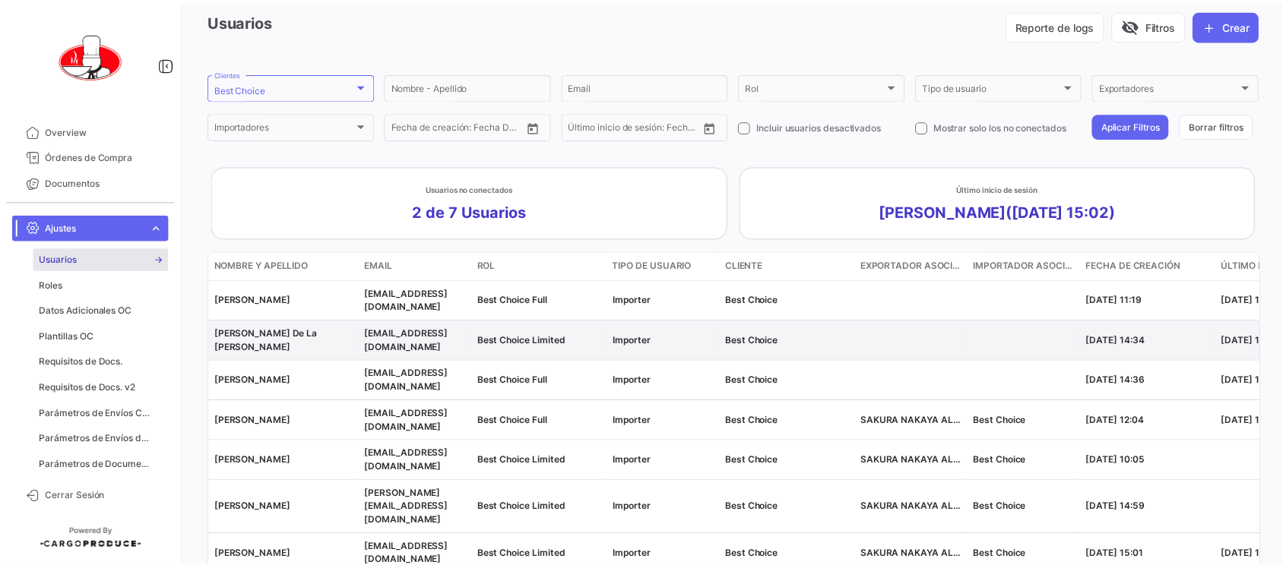
scroll to position [95, 0]
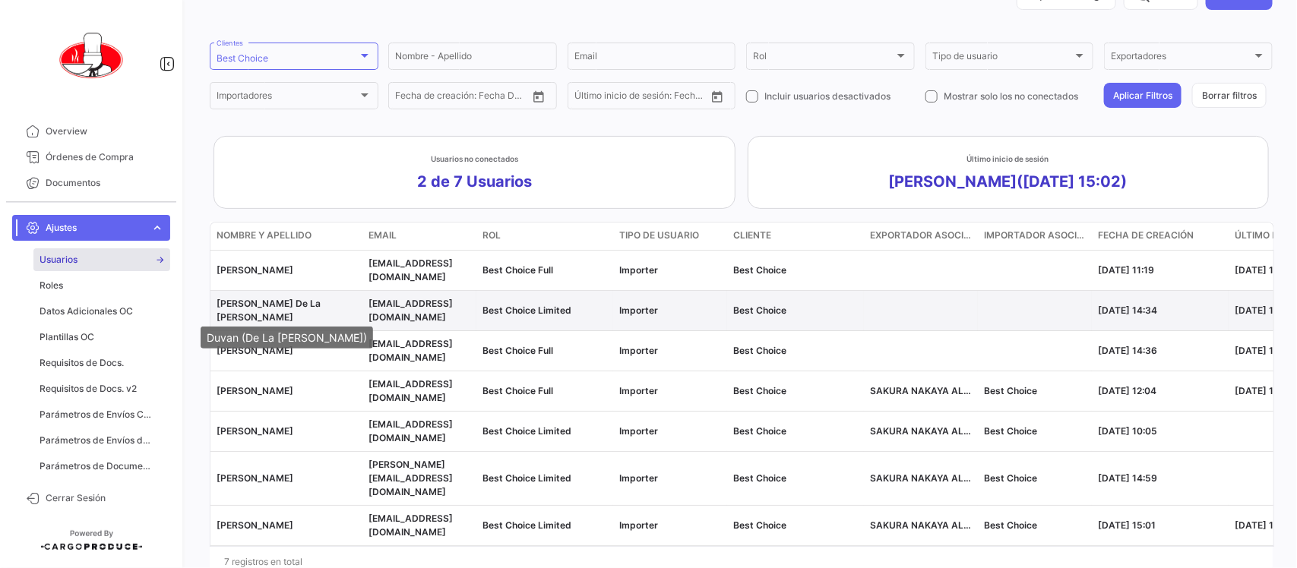
click at [270, 308] on span "[PERSON_NAME] De La [PERSON_NAME]" at bounding box center [269, 310] width 104 height 25
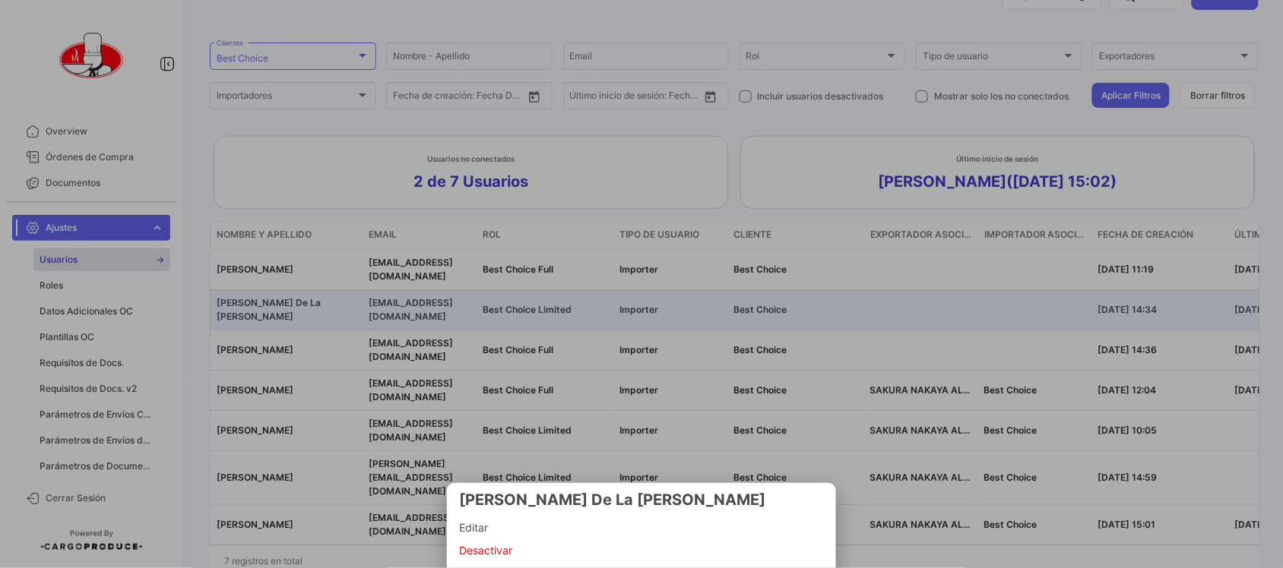
click at [502, 530] on span "Editar" at bounding box center [641, 528] width 365 height 18
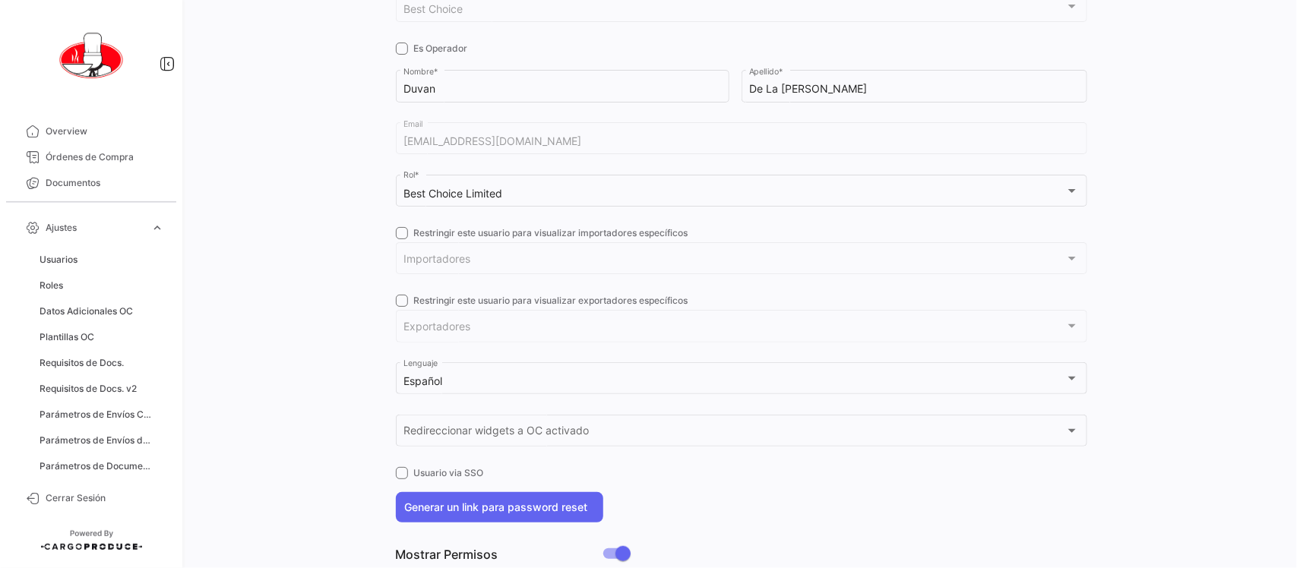
scroll to position [190, 0]
click at [400, 232] on span at bounding box center [402, 231] width 12 height 12
click at [401, 237] on input "Restringir este usuario para visualizar importadores específicos" at bounding box center [401, 237] width 1 height 1
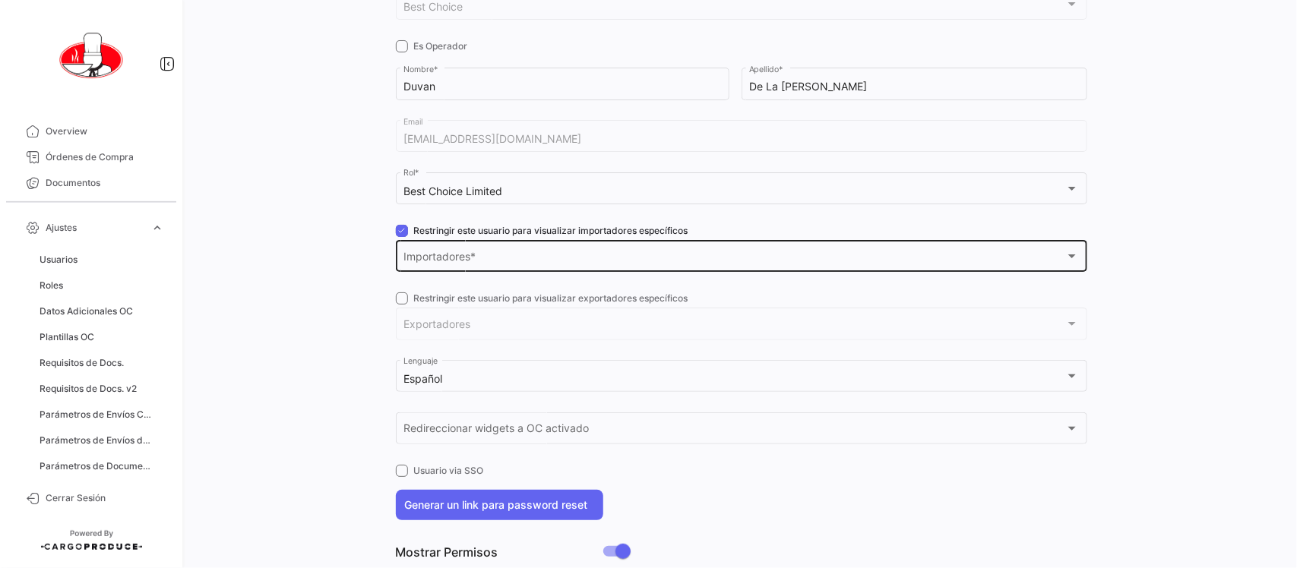
click at [428, 255] on span "Importadores" at bounding box center [735, 259] width 662 height 13
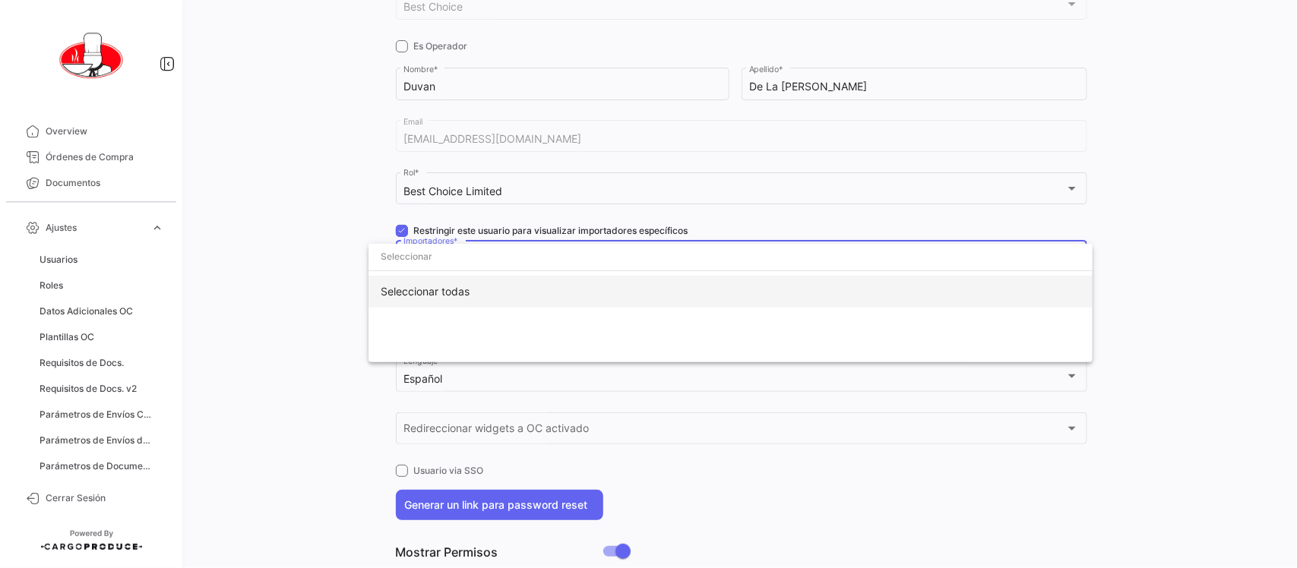
click at [434, 286] on div "Seleccionar todas" at bounding box center [731, 292] width 724 height 32
click at [343, 255] on div at bounding box center [648, 284] width 1297 height 568
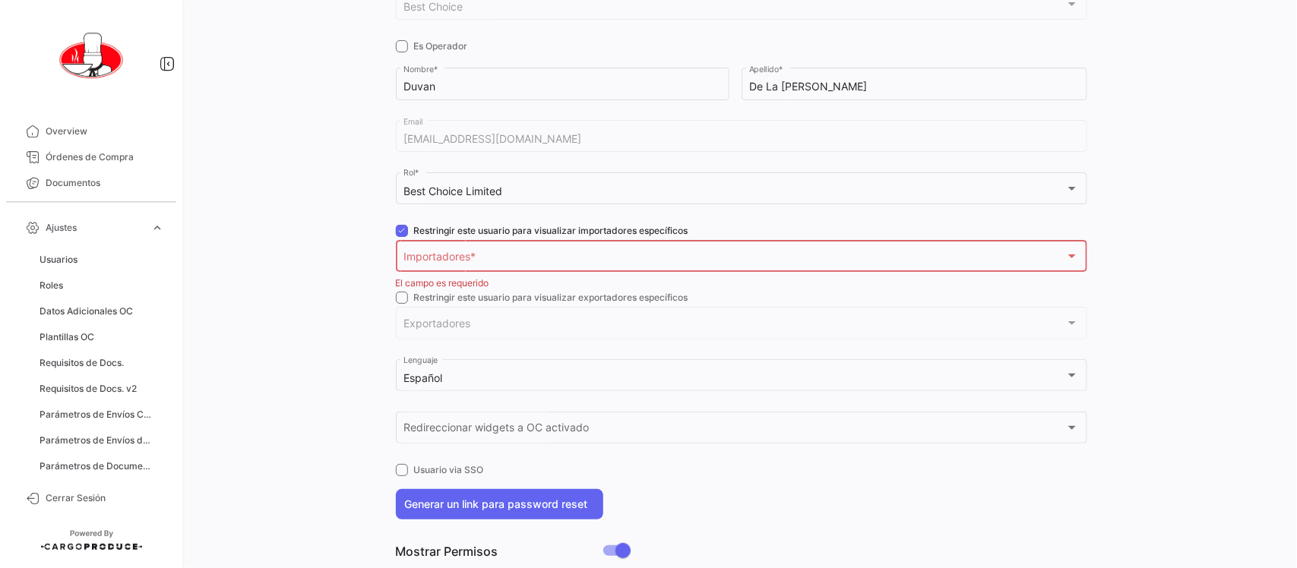
click at [399, 226] on span at bounding box center [402, 231] width 12 height 12
click at [401, 237] on input "Restringir este usuario para visualizar importadores específicos" at bounding box center [401, 237] width 1 height 1
checkbox input "false"
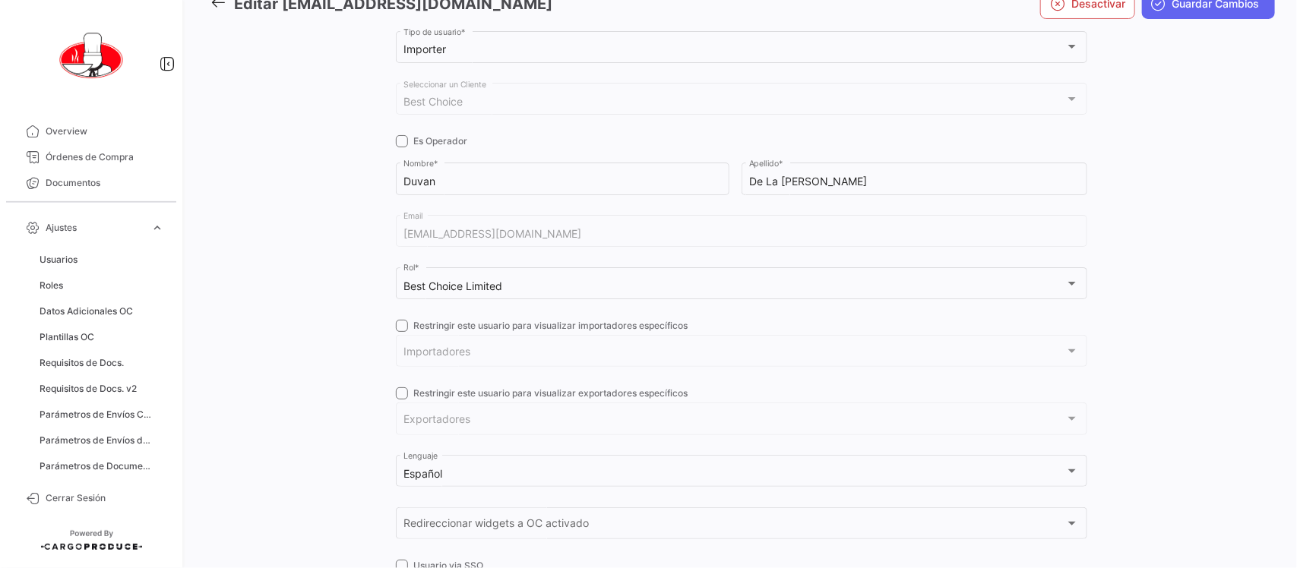
checkbox input "true"
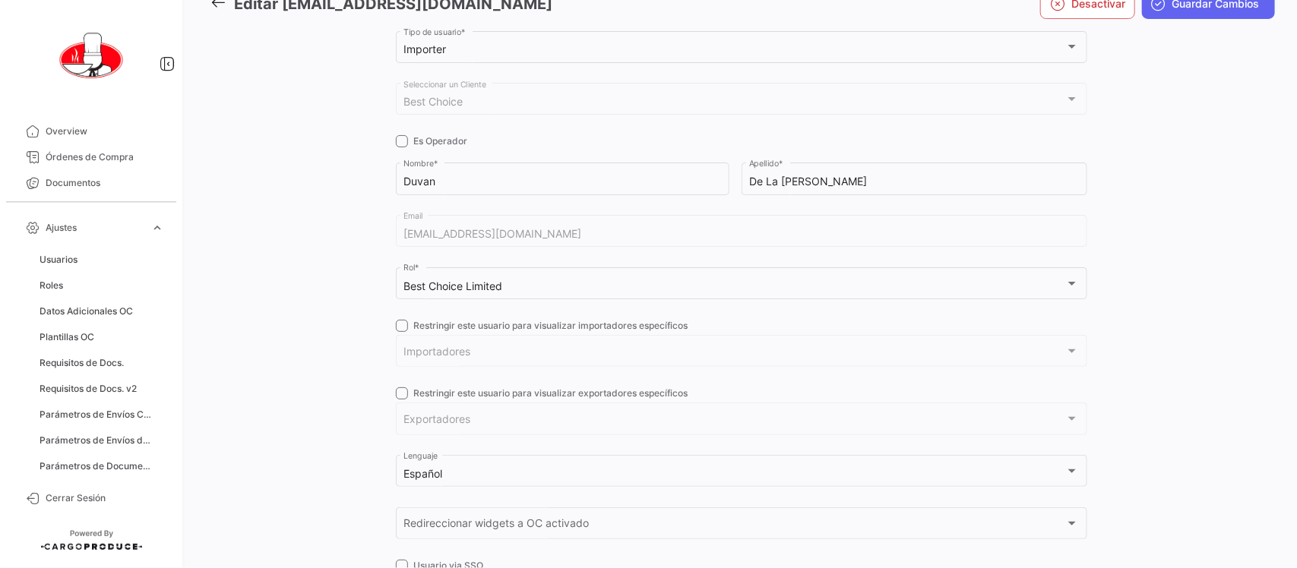
checkbox input "true"
click at [399, 325] on span at bounding box center [402, 326] width 12 height 12
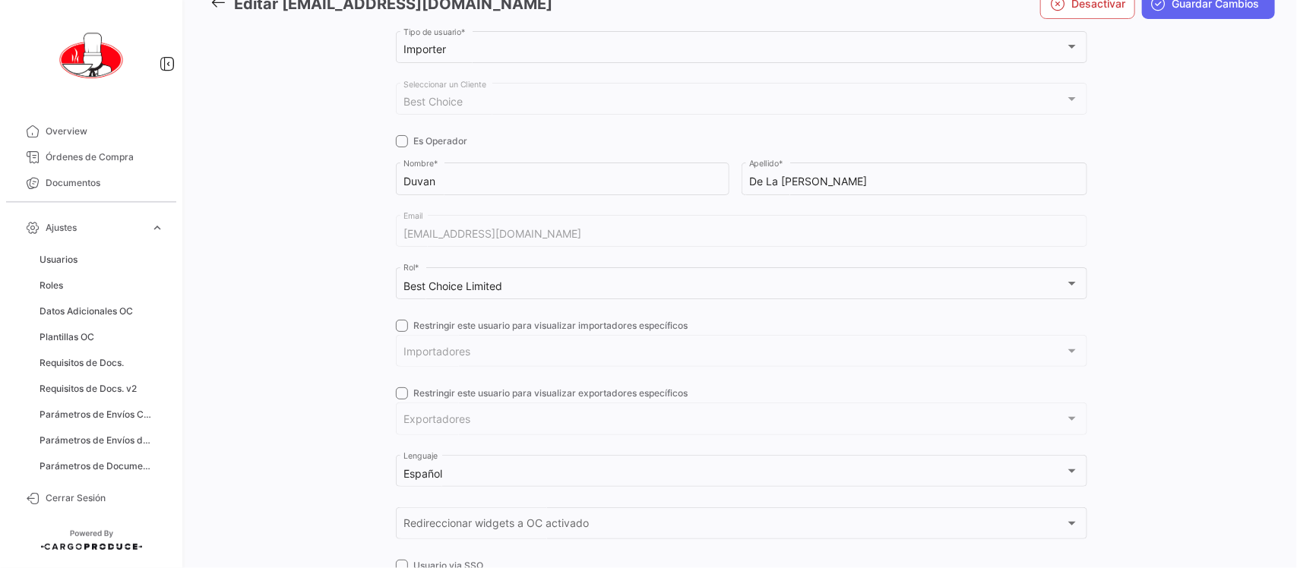
click at [401, 332] on input "Restringir este usuario para visualizar importadores específicos" at bounding box center [401, 332] width 1 height 1
checkbox input "true"
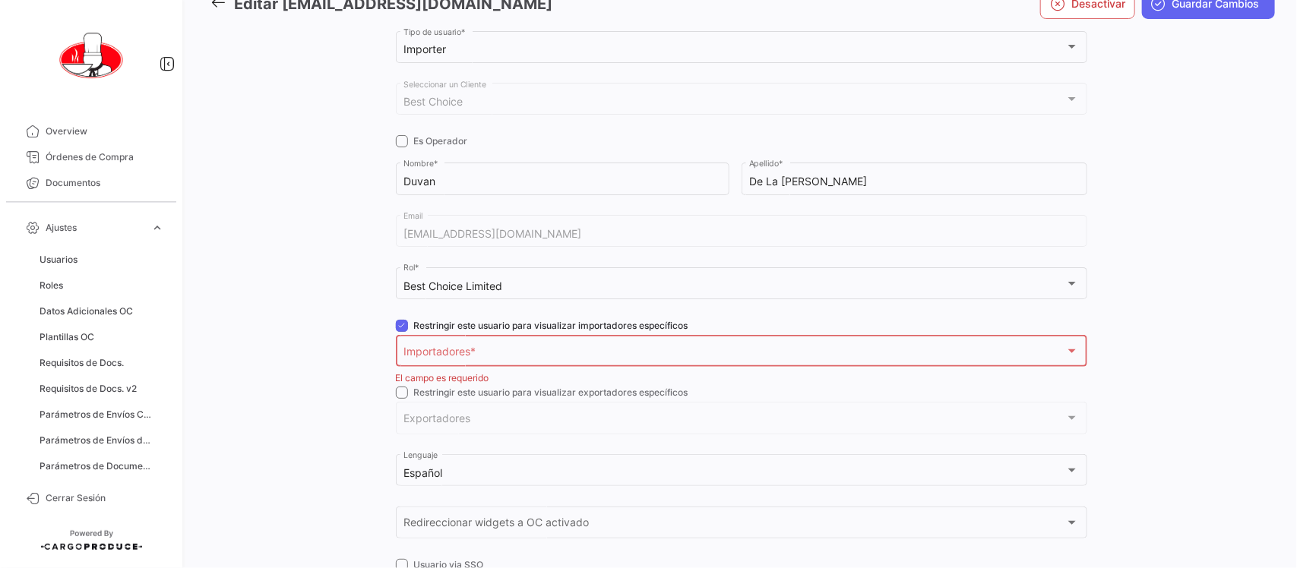
click at [580, 353] on div "Importadores" at bounding box center [735, 354] width 662 height 13
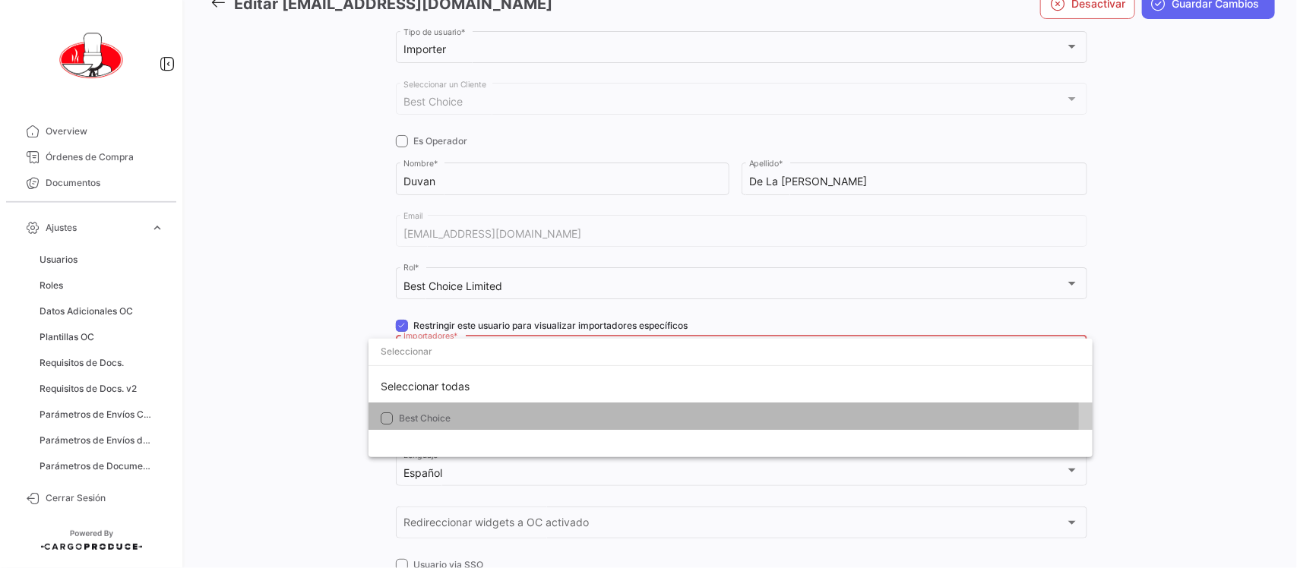
click at [446, 416] on span "Best Choice" at bounding box center [425, 418] width 52 height 11
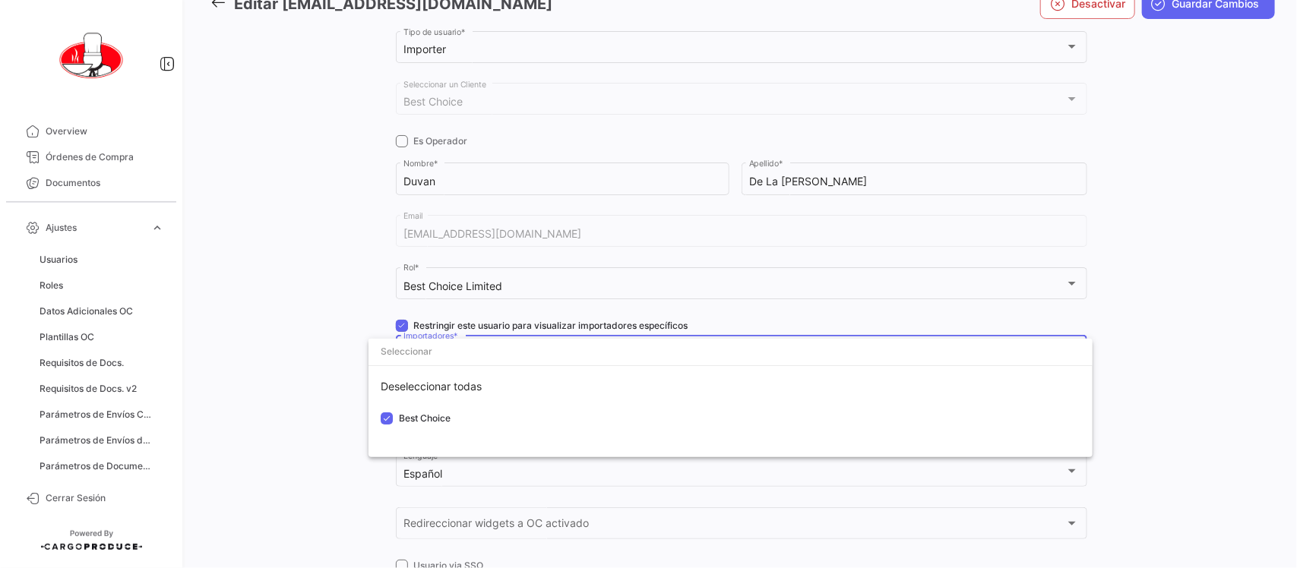
click at [323, 374] on div at bounding box center [648, 284] width 1297 height 568
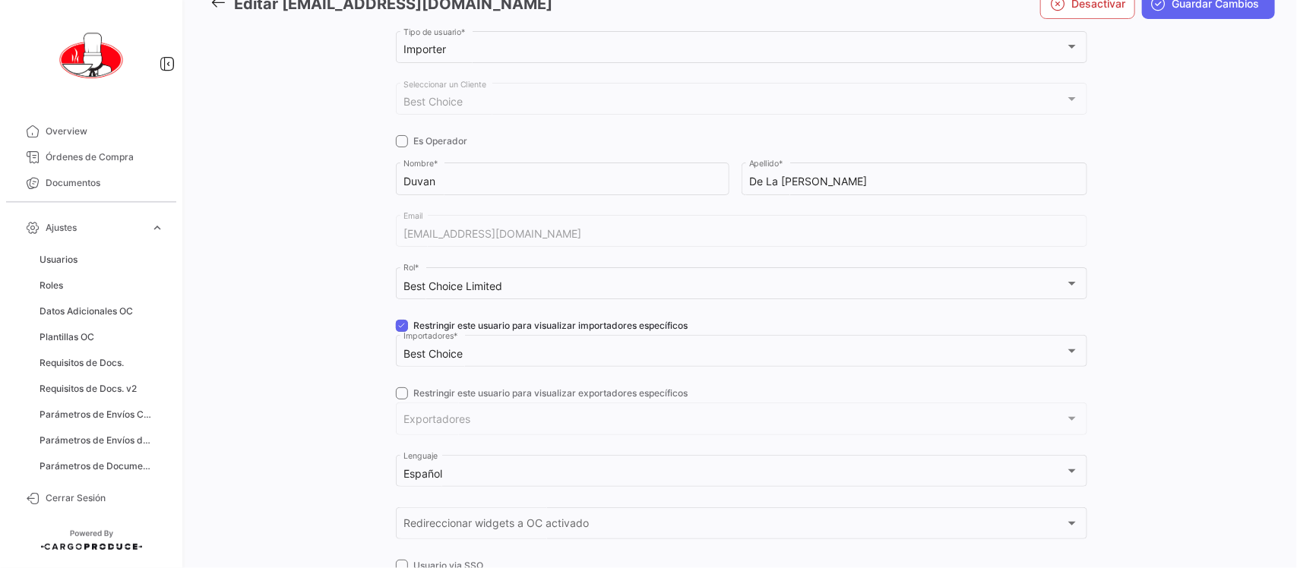
click at [396, 391] on span at bounding box center [402, 394] width 12 height 12
click at [401, 400] on input "Restringir este usuario para visualizar exportadores específicos" at bounding box center [401, 400] width 1 height 1
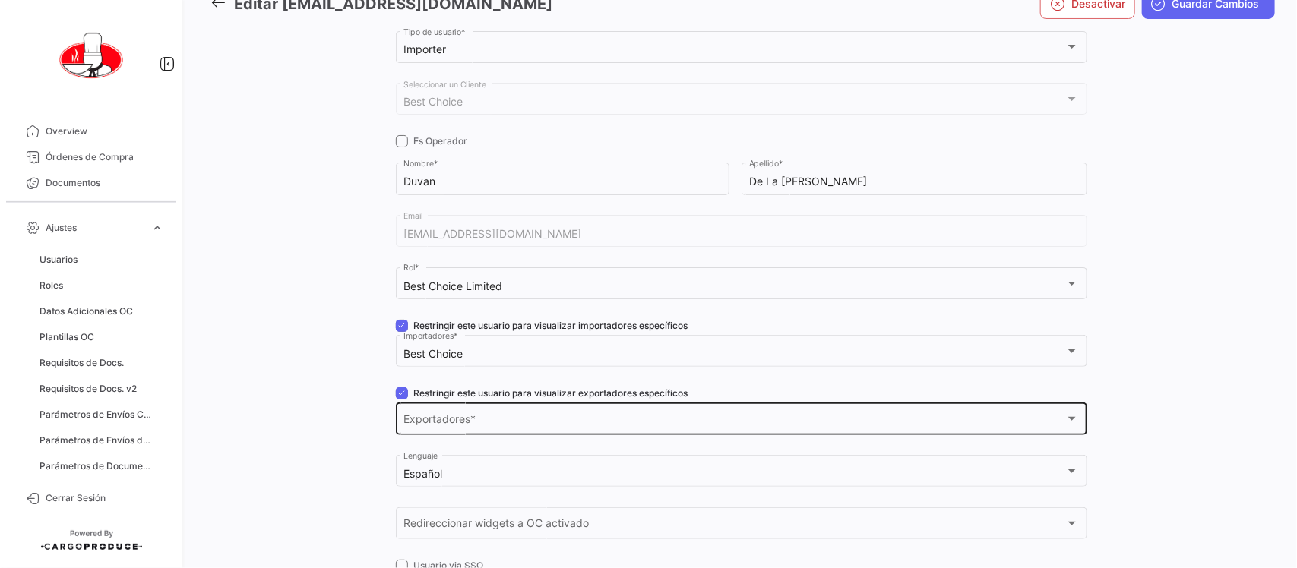
click at [466, 419] on span "Exportadores" at bounding box center [735, 422] width 662 height 13
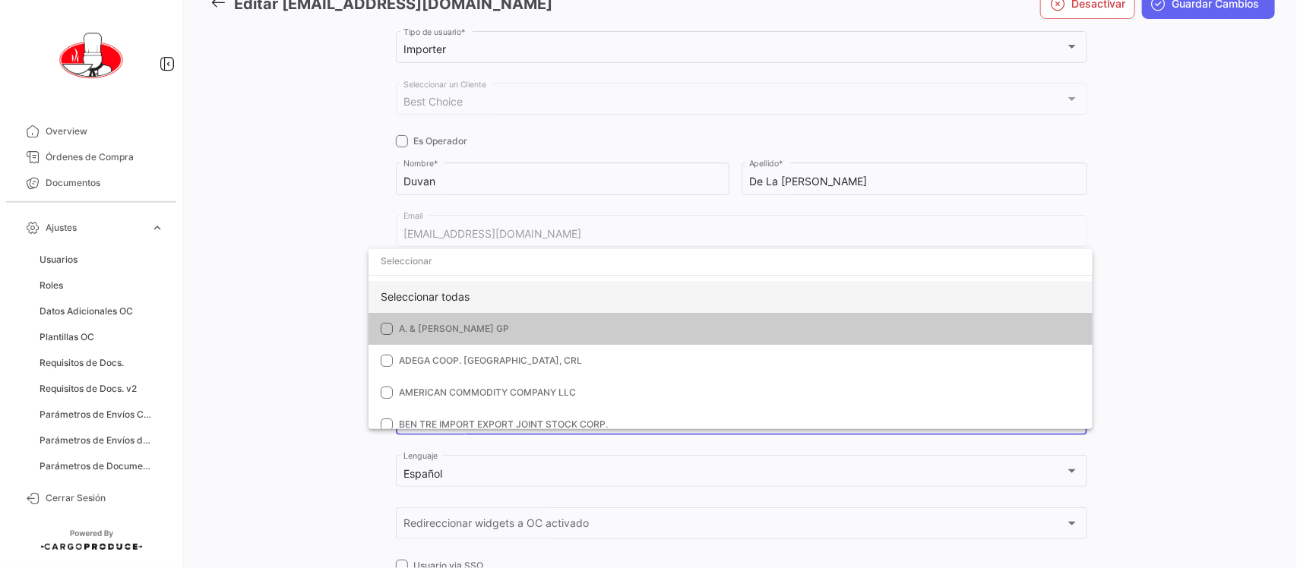
click at [420, 286] on div "Seleccionar todas" at bounding box center [731, 297] width 724 height 32
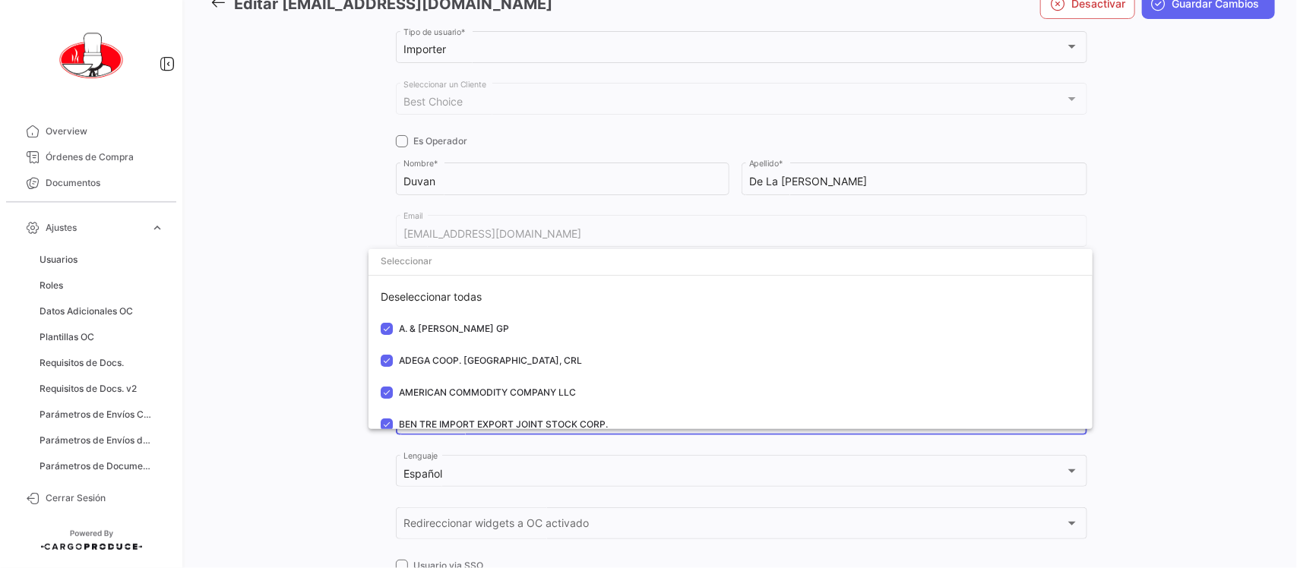
drag, startPoint x: 298, startPoint y: 305, endPoint x: 324, endPoint y: 323, distance: 31.6
click at [298, 308] on div at bounding box center [648, 284] width 1297 height 568
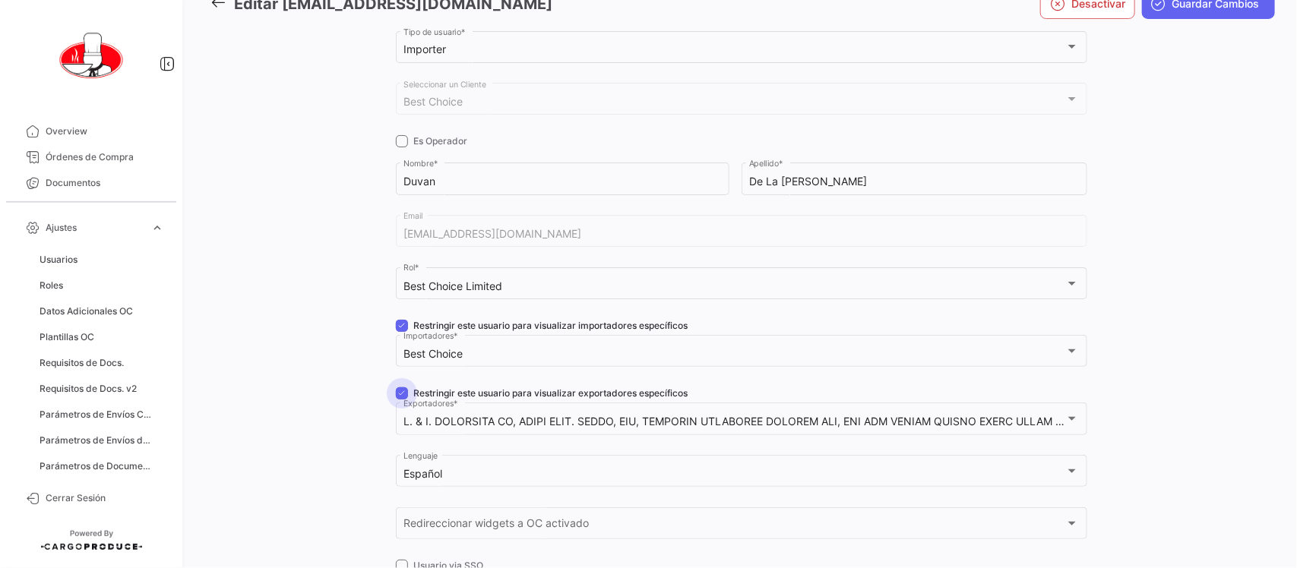
click at [396, 388] on span at bounding box center [402, 394] width 12 height 12
click at [401, 400] on input "Restringir este usuario para visualizar exportadores específicos" at bounding box center [401, 400] width 1 height 1
checkbox input "false"
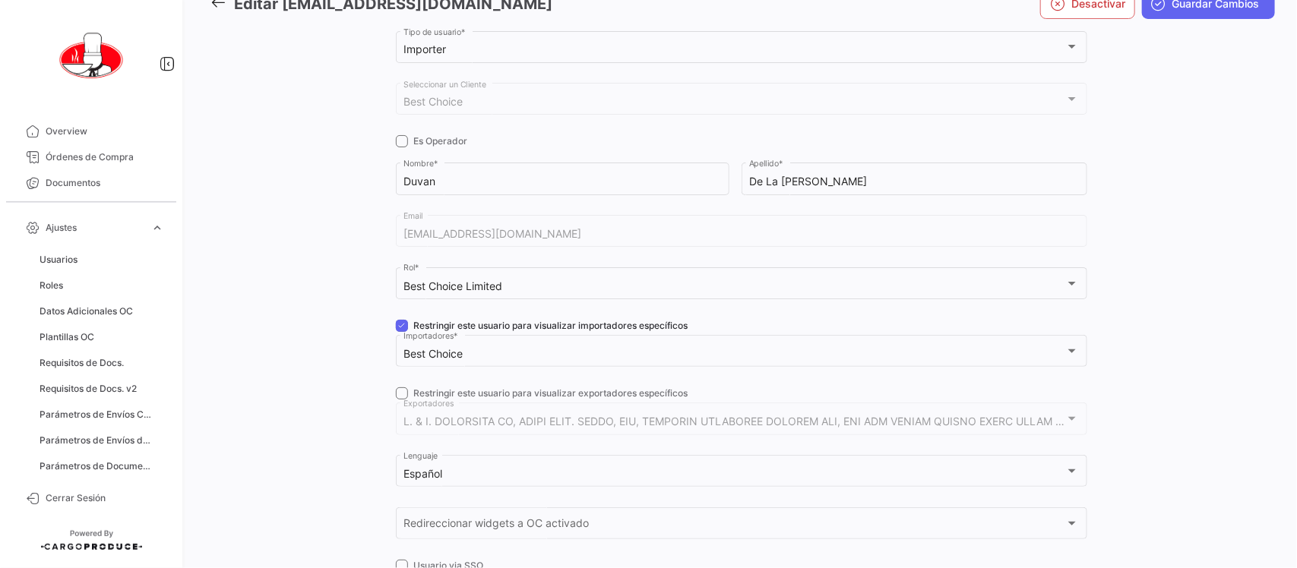
click at [396, 317] on mat-form-field "Best Choice Limited Rol *" at bounding box center [742, 290] width 692 height 52
click at [403, 328] on label "Restringir este usuario para visualizar importadores específicos" at bounding box center [542, 326] width 293 height 14
click at [402, 332] on input "Restringir este usuario para visualizar importadores específicos" at bounding box center [401, 332] width 1 height 1
checkbox input "false"
click at [1229, 6] on span "Guardar Cambios" at bounding box center [1216, 3] width 87 height 15
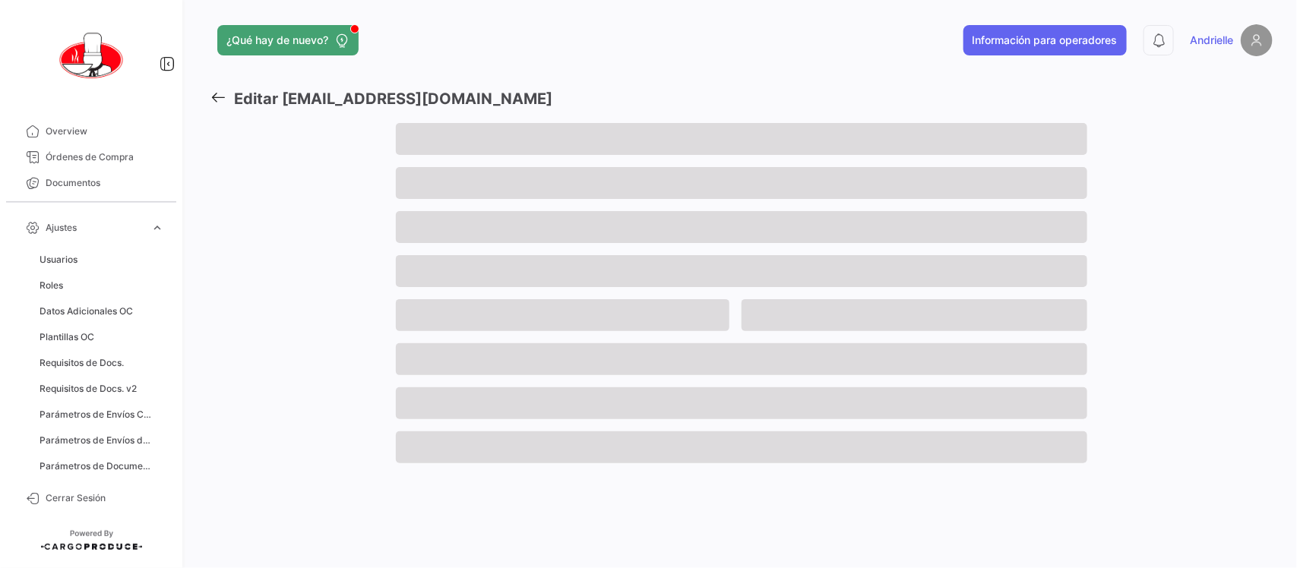
scroll to position [0, 0]
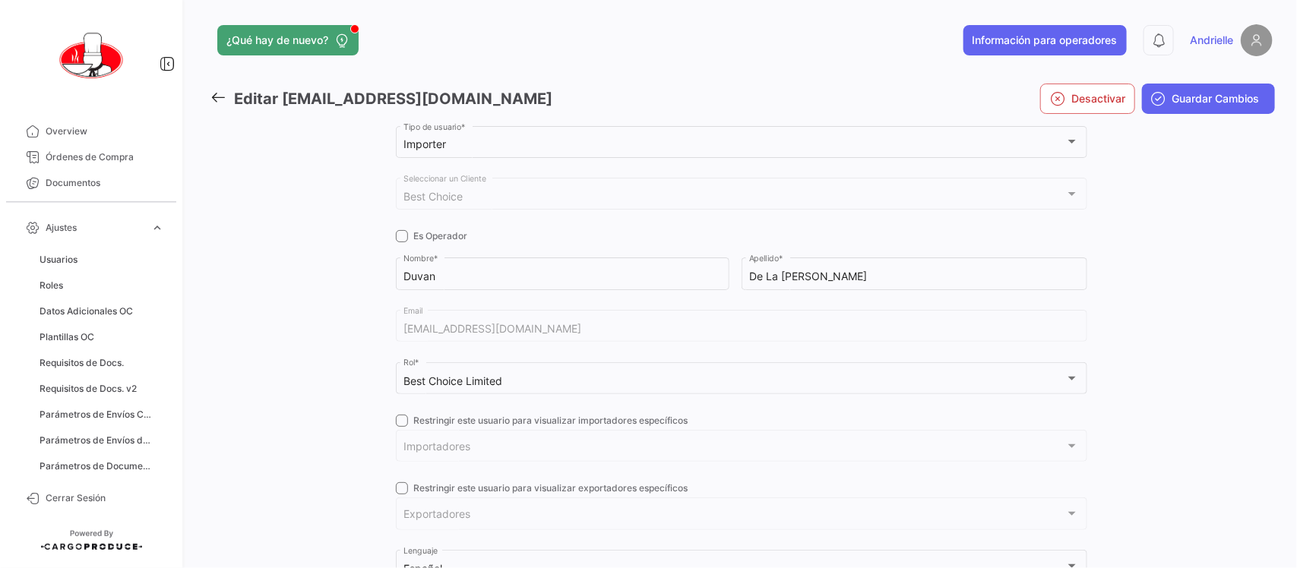
click at [396, 420] on span at bounding box center [402, 421] width 12 height 12
click at [401, 427] on input "Restringir este usuario para visualizar importadores específicos" at bounding box center [401, 427] width 1 height 1
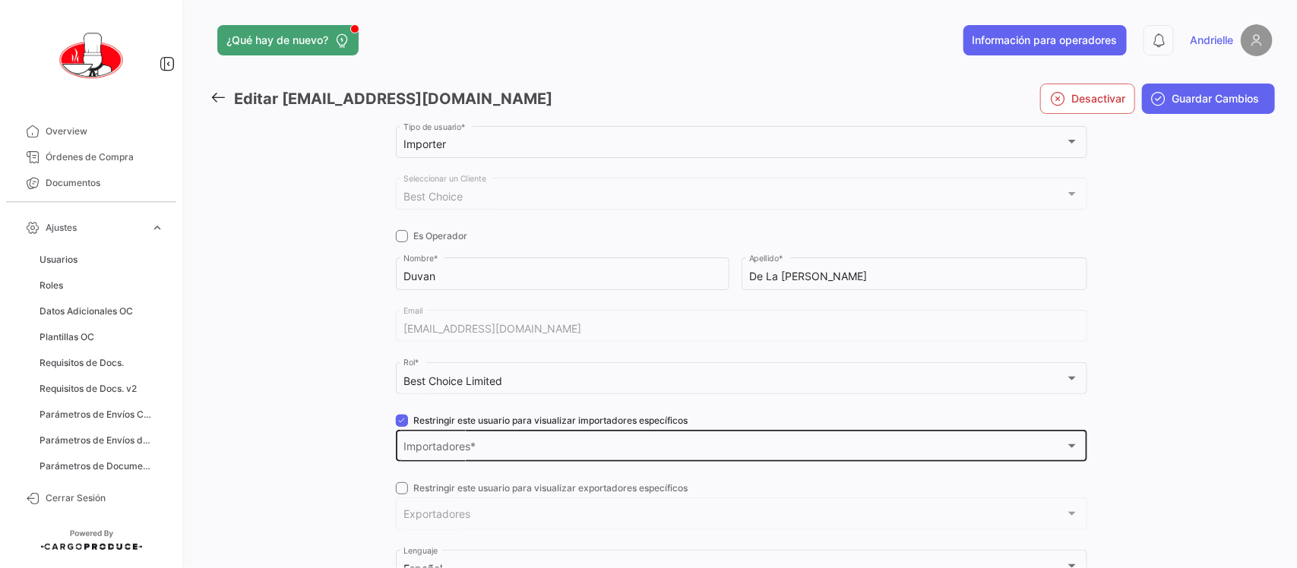
click at [433, 443] on div "Importadores Importadores *" at bounding box center [742, 445] width 676 height 35
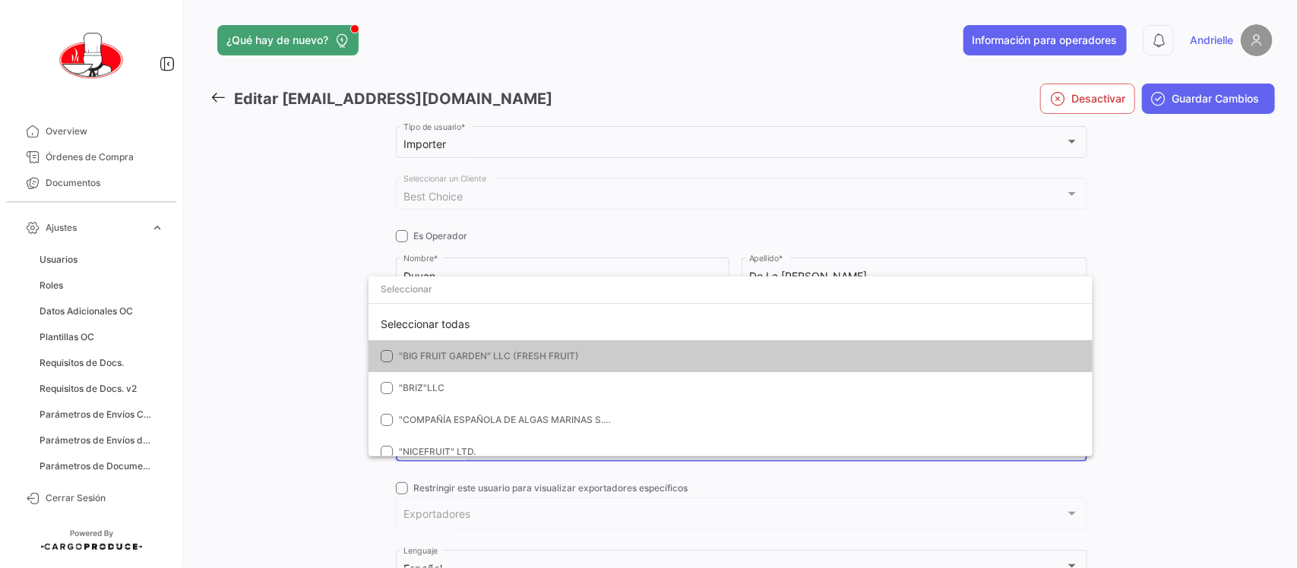
click at [309, 337] on div at bounding box center [648, 284] width 1297 height 568
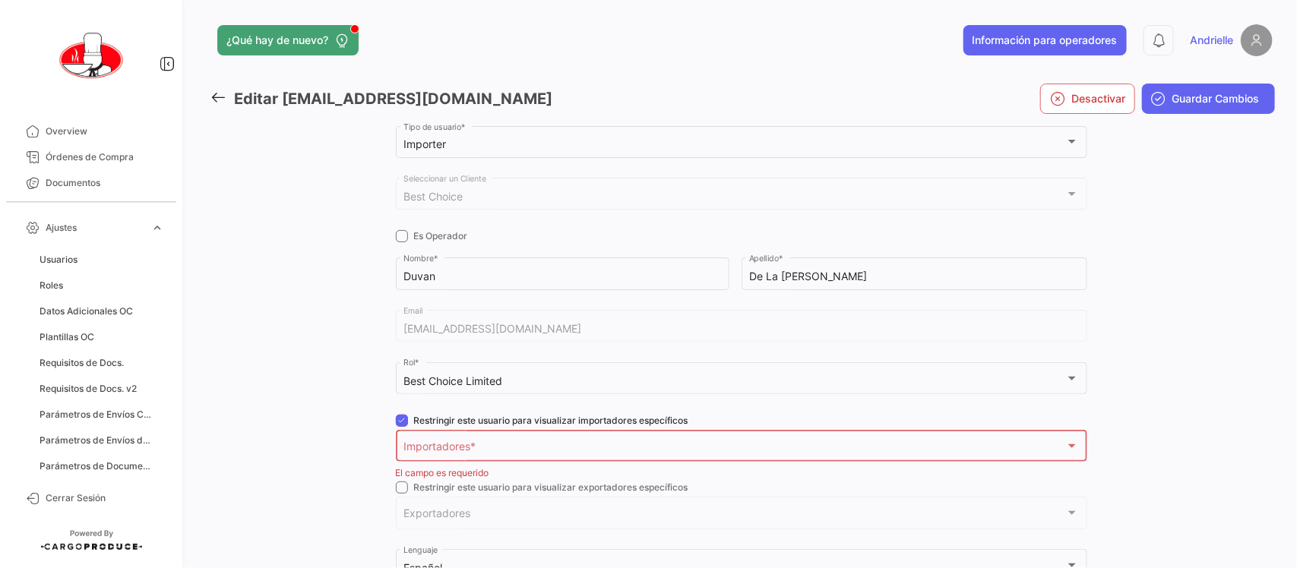
click at [396, 423] on span at bounding box center [402, 421] width 12 height 12
click at [401, 427] on input "Restringir este usuario para visualizar importadores específicos" at bounding box center [401, 427] width 1 height 1
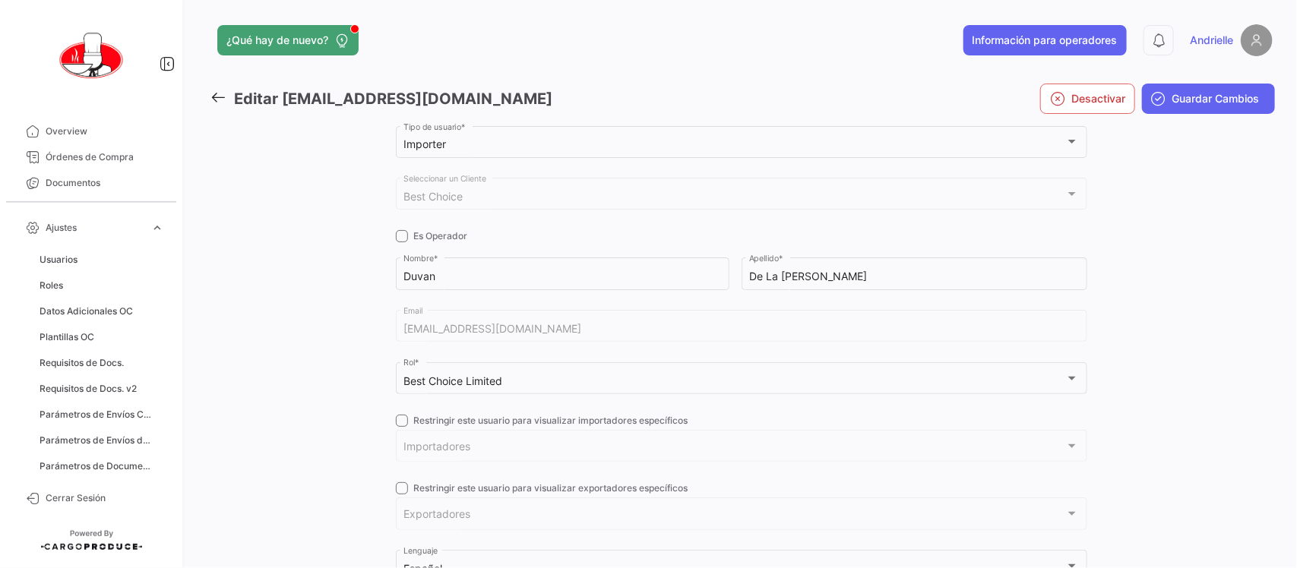
click at [397, 424] on span at bounding box center [402, 421] width 12 height 12
click at [401, 427] on input "Restringir este usuario para visualizar importadores específicos" at bounding box center [401, 427] width 1 height 1
checkbox input "true"
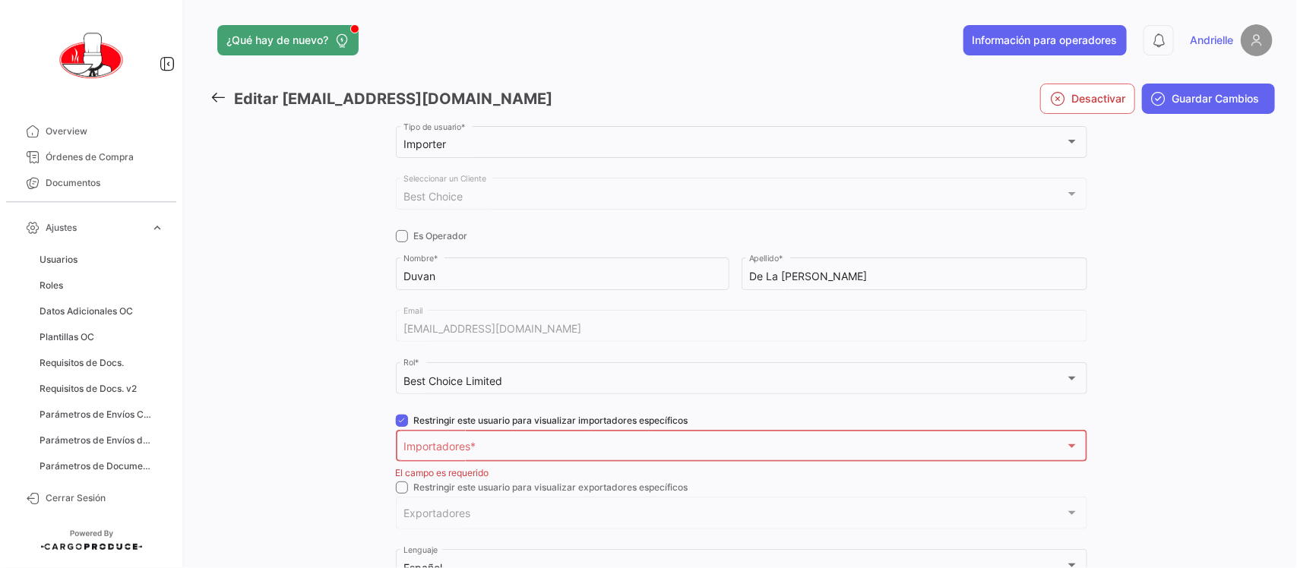
click at [431, 443] on span "Importadores" at bounding box center [735, 449] width 662 height 13
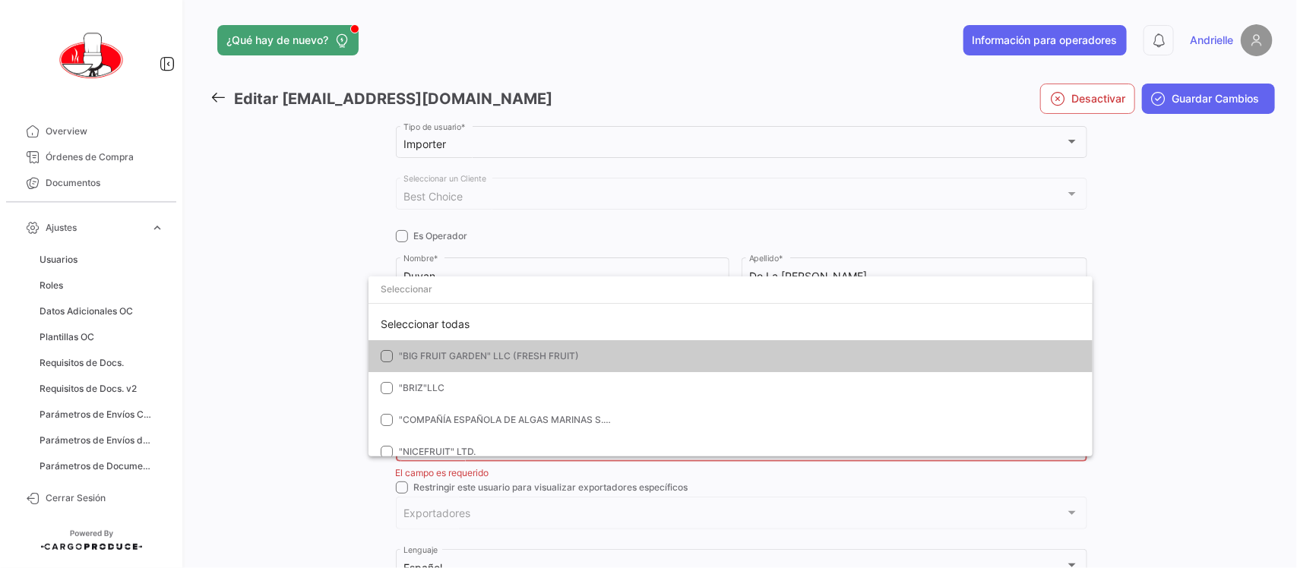
click at [293, 386] on div at bounding box center [648, 284] width 1297 height 568
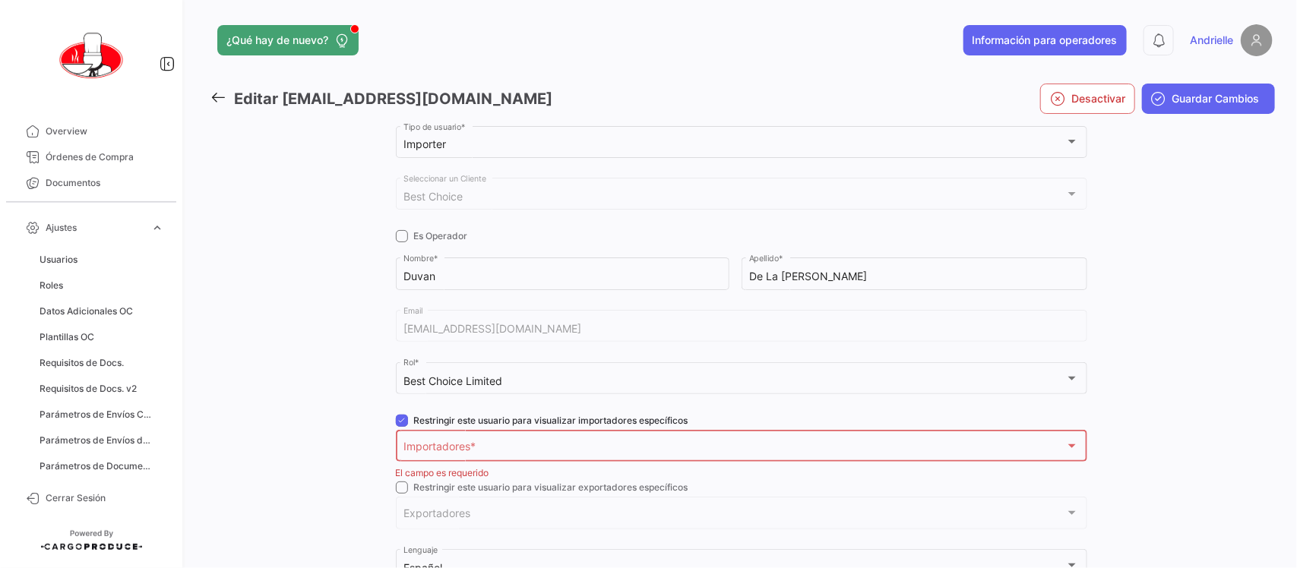
click at [214, 88] on link at bounding box center [222, 99] width 24 height 22
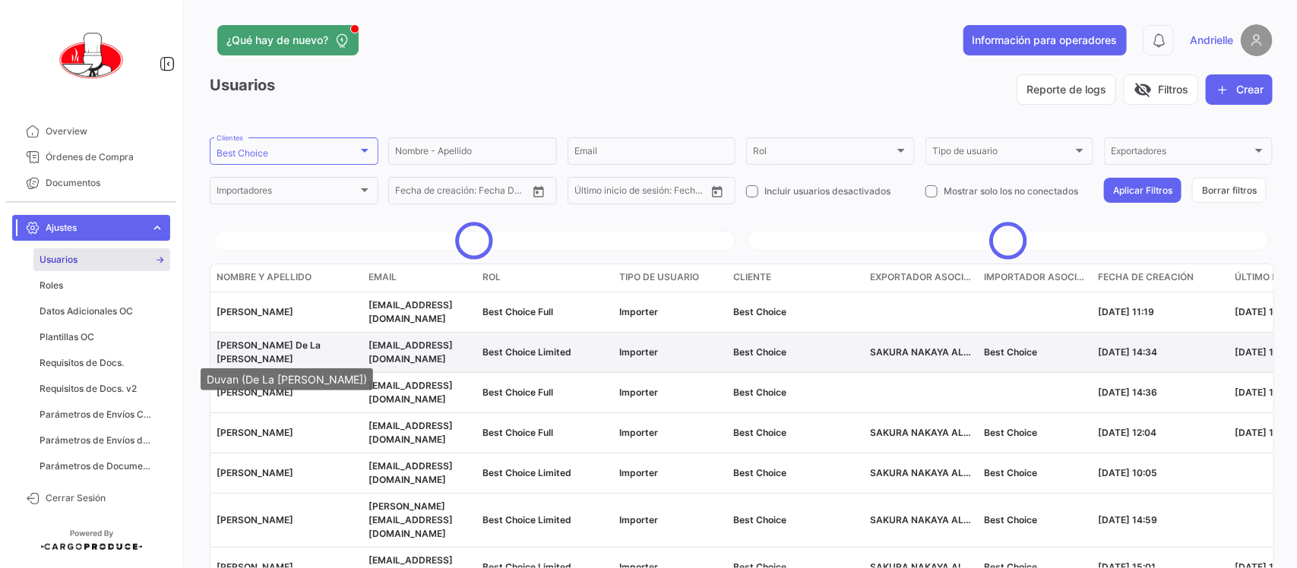
click at [238, 352] on span "[PERSON_NAME] De La [PERSON_NAME]" at bounding box center [269, 352] width 104 height 25
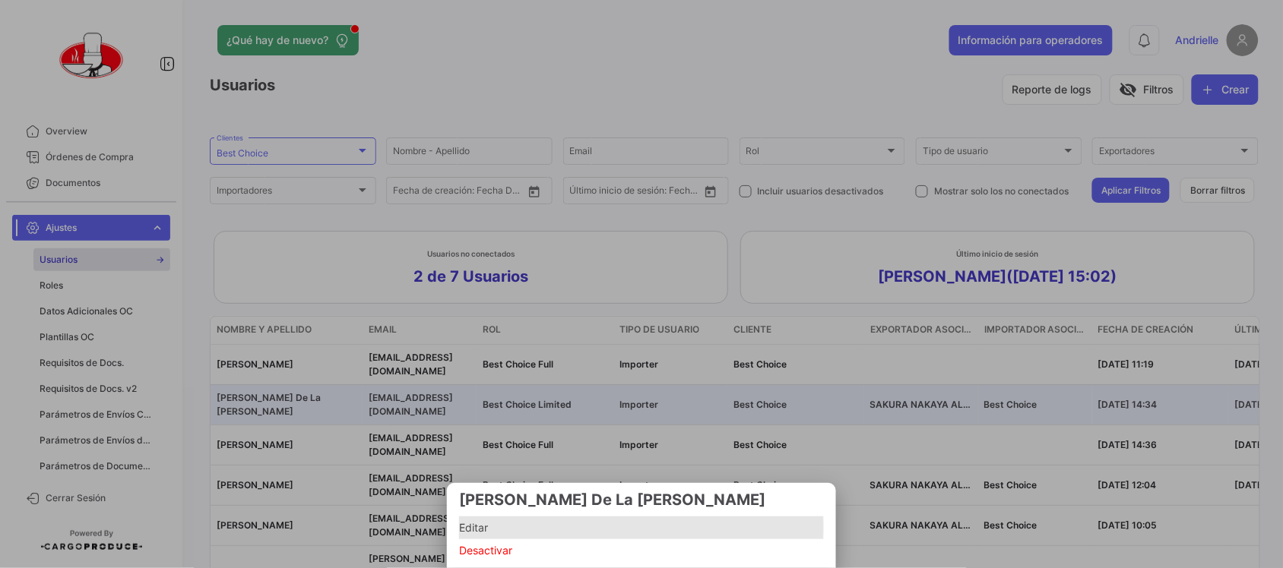
click at [472, 528] on span "Editar" at bounding box center [641, 528] width 365 height 18
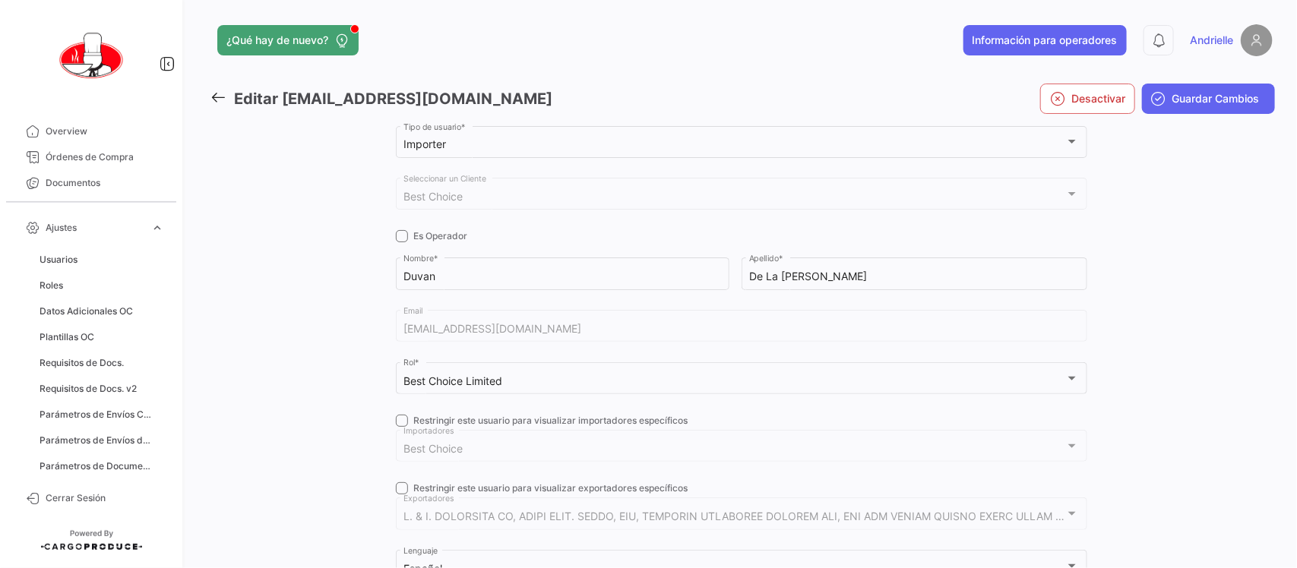
checkbox input "true"
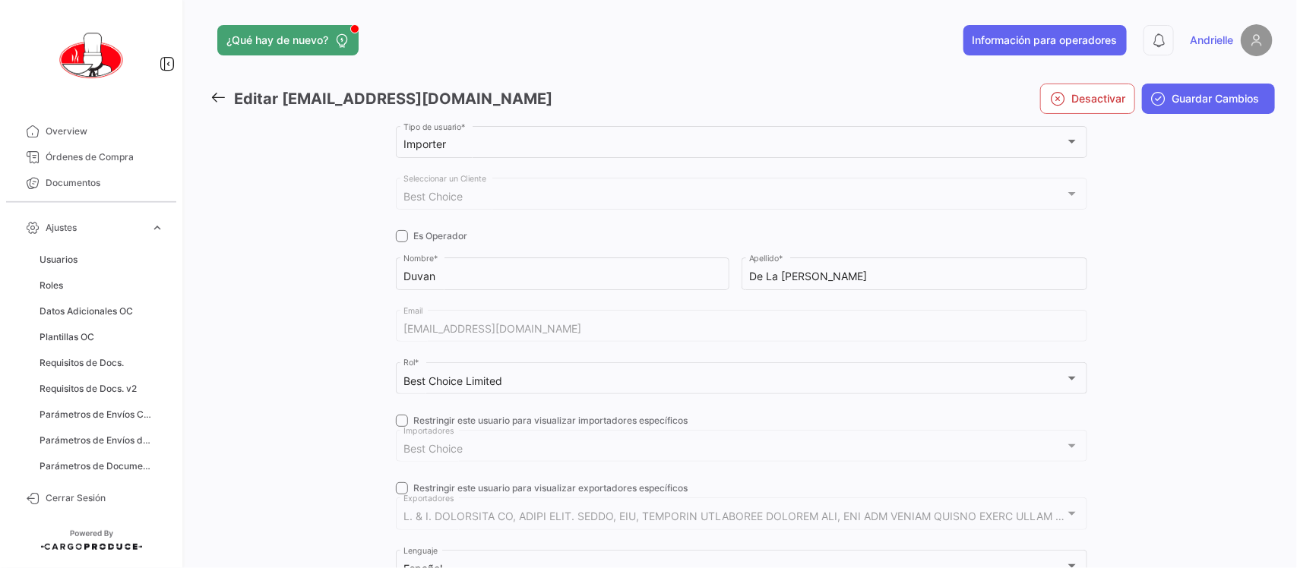
checkbox input "true"
click at [215, 95] on icon at bounding box center [218, 97] width 17 height 17
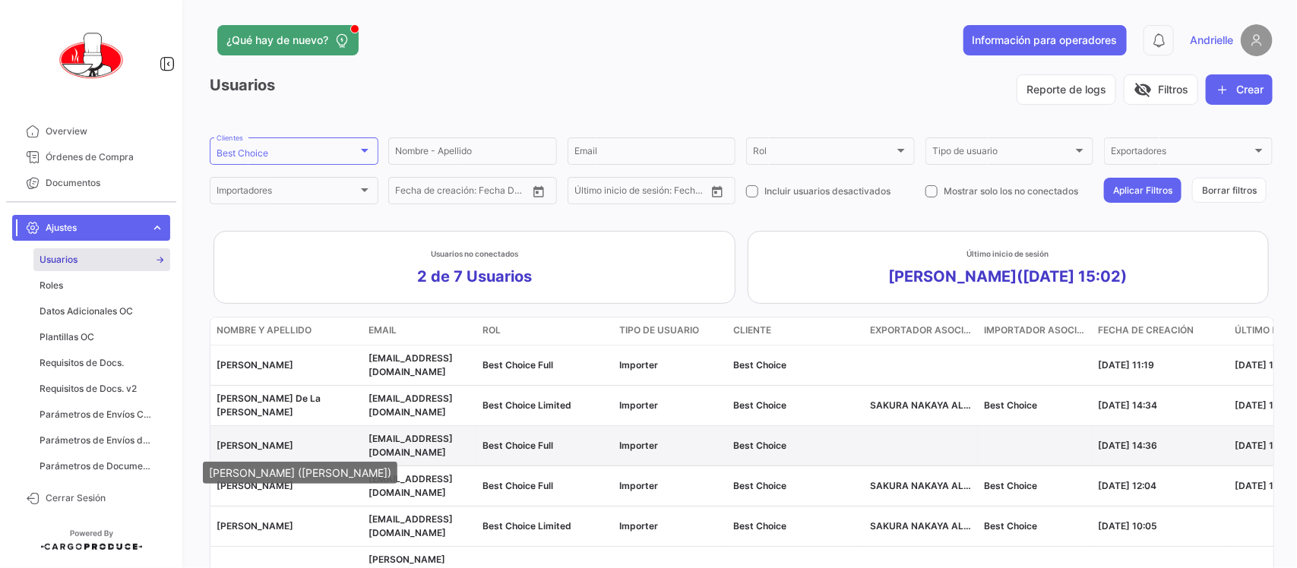
click at [255, 447] on span "[PERSON_NAME]" at bounding box center [255, 445] width 77 height 11
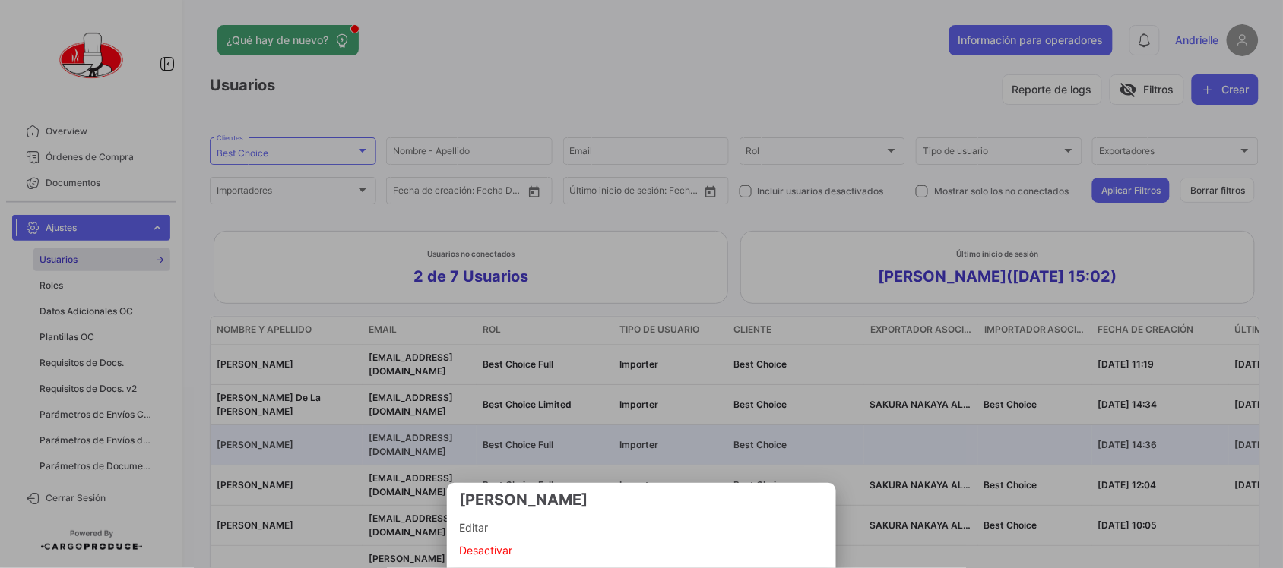
click at [465, 529] on span "Editar" at bounding box center [641, 528] width 365 height 18
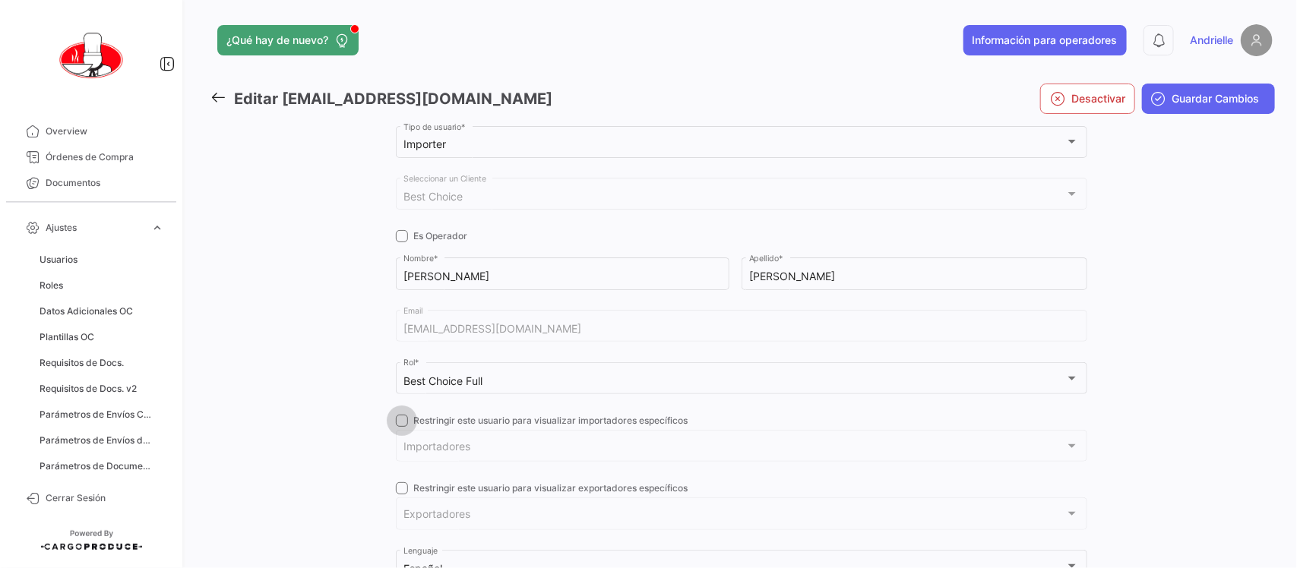
click at [397, 422] on span at bounding box center [402, 421] width 12 height 12
click at [401, 427] on input "Restringir este usuario para visualizar importadores específicos" at bounding box center [401, 427] width 1 height 1
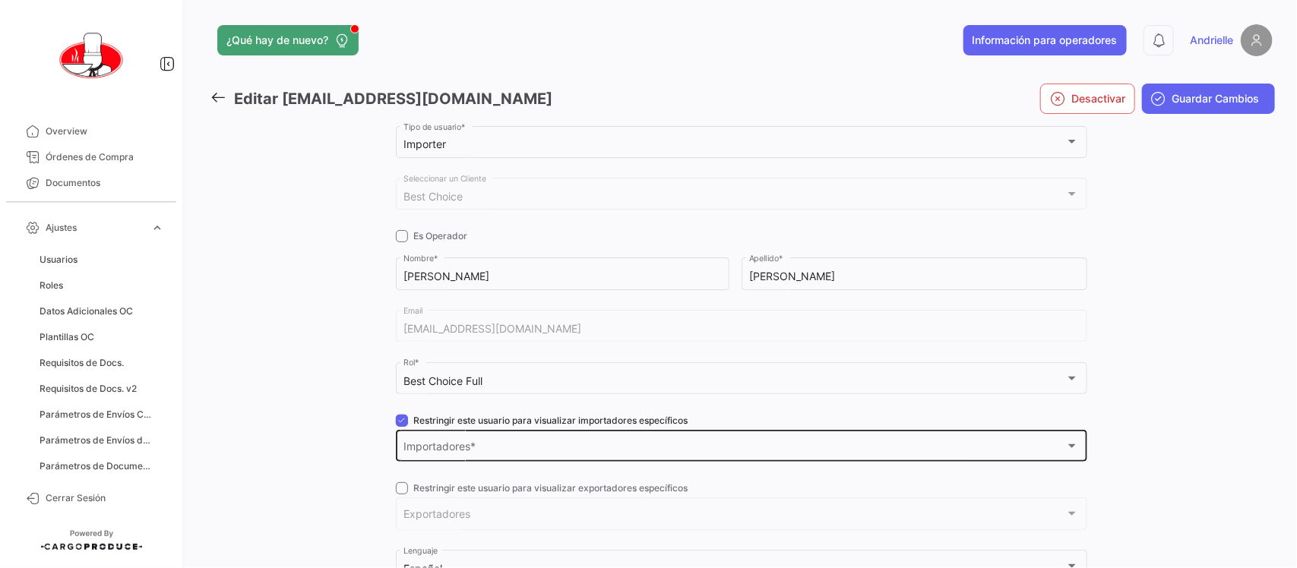
click at [416, 442] on div "Importadores Importadores *" at bounding box center [742, 445] width 676 height 35
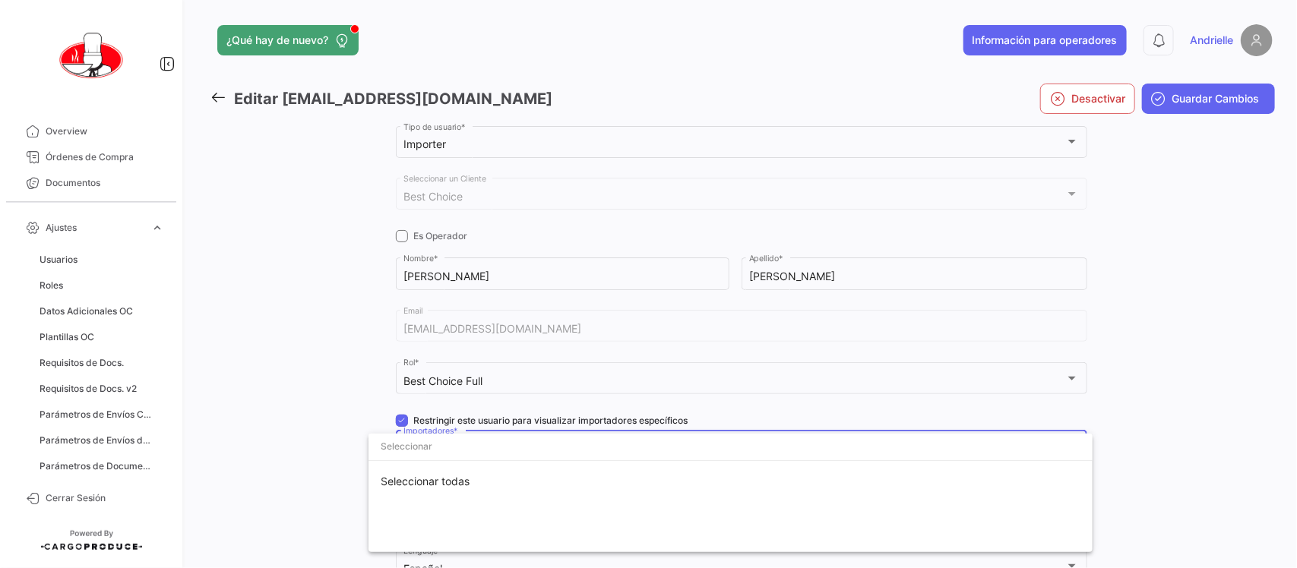
click at [318, 427] on div at bounding box center [648, 284] width 1297 height 568
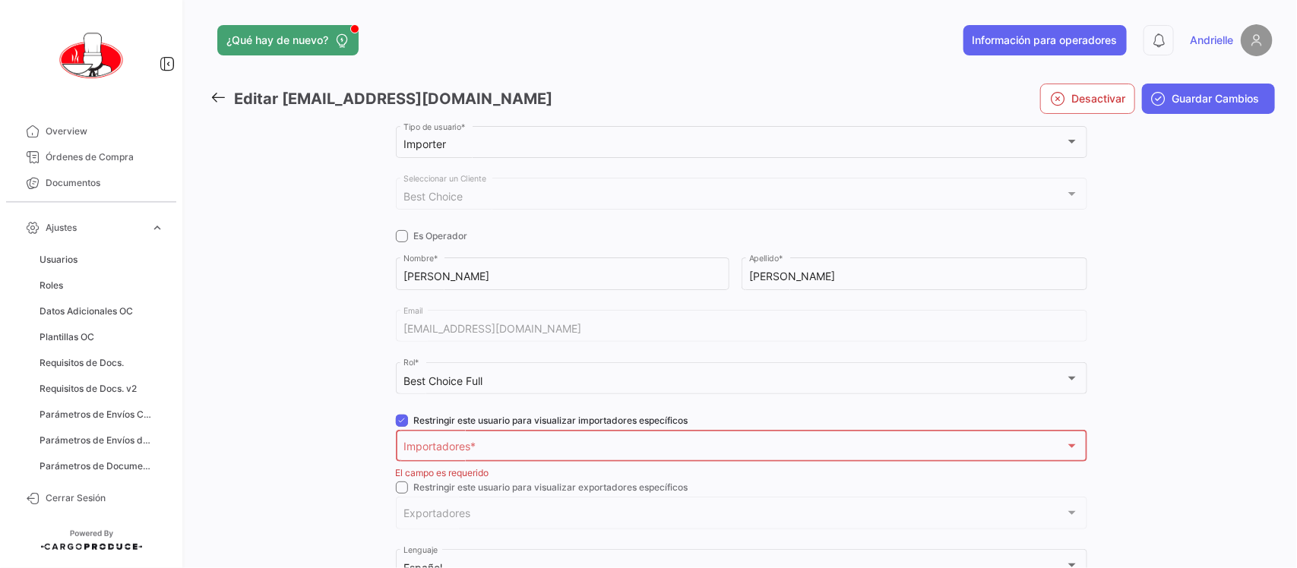
drag, startPoint x: 397, startPoint y: 415, endPoint x: 315, endPoint y: 400, distance: 82.7
click at [397, 416] on span at bounding box center [402, 421] width 12 height 12
click at [401, 427] on input "Restringir este usuario para visualizar importadores específicos" at bounding box center [401, 427] width 1 height 1
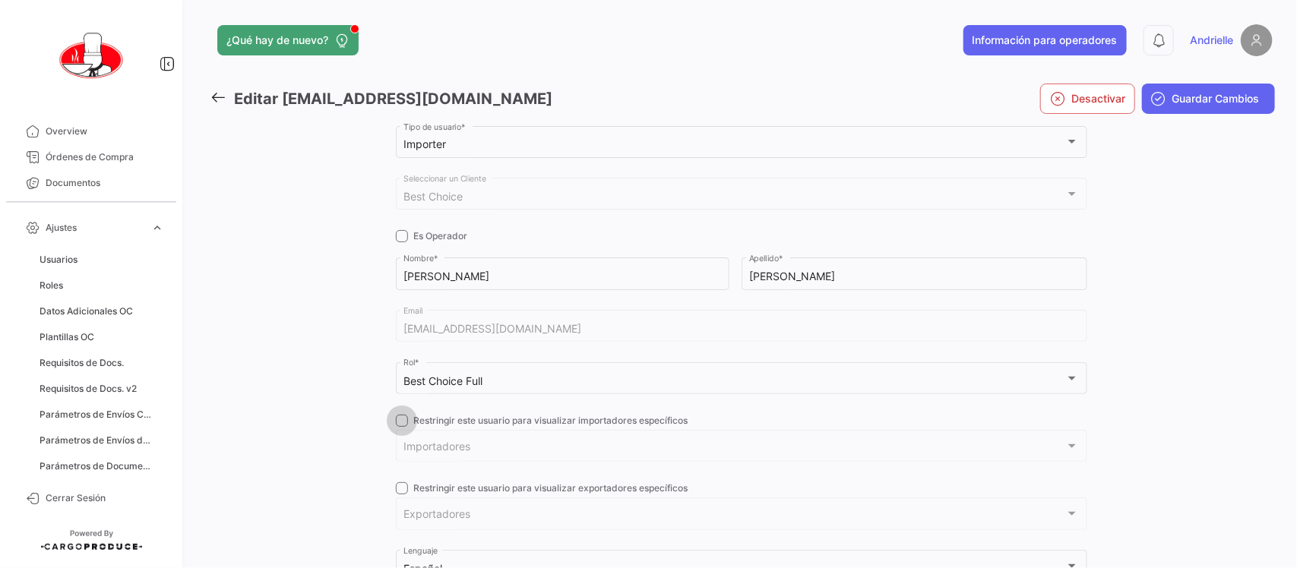
click at [399, 416] on span at bounding box center [402, 421] width 12 height 12
click at [401, 427] on input "Restringir este usuario para visualizar importadores específicos" at bounding box center [401, 427] width 1 height 1
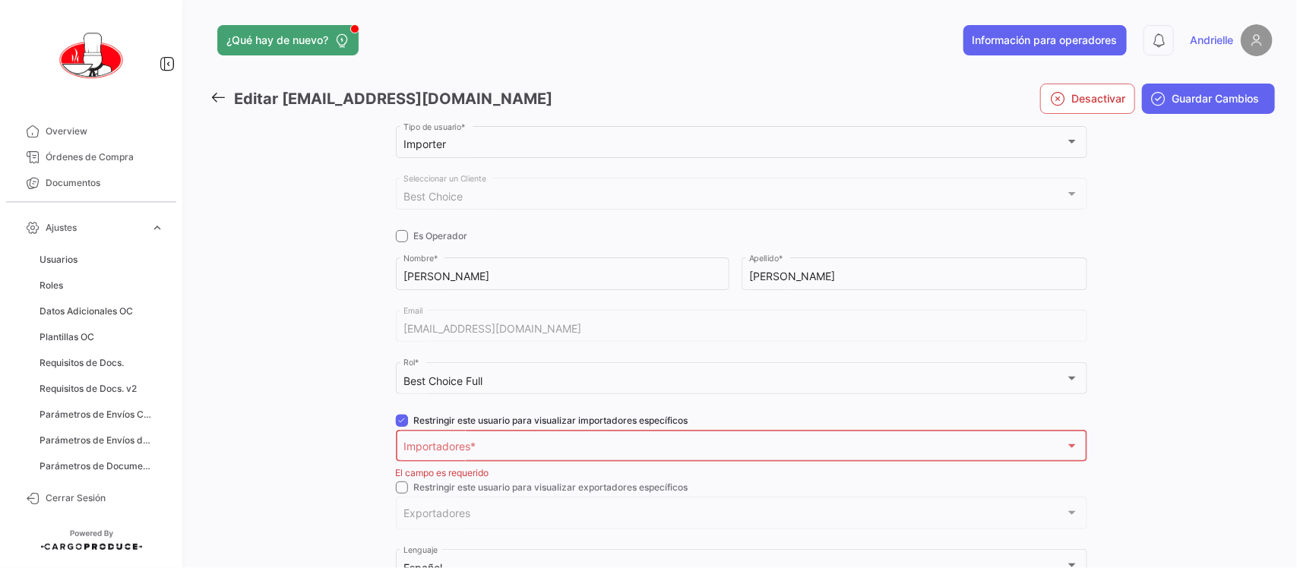
click at [416, 438] on div "Importadores Importadores *" at bounding box center [742, 445] width 676 height 35
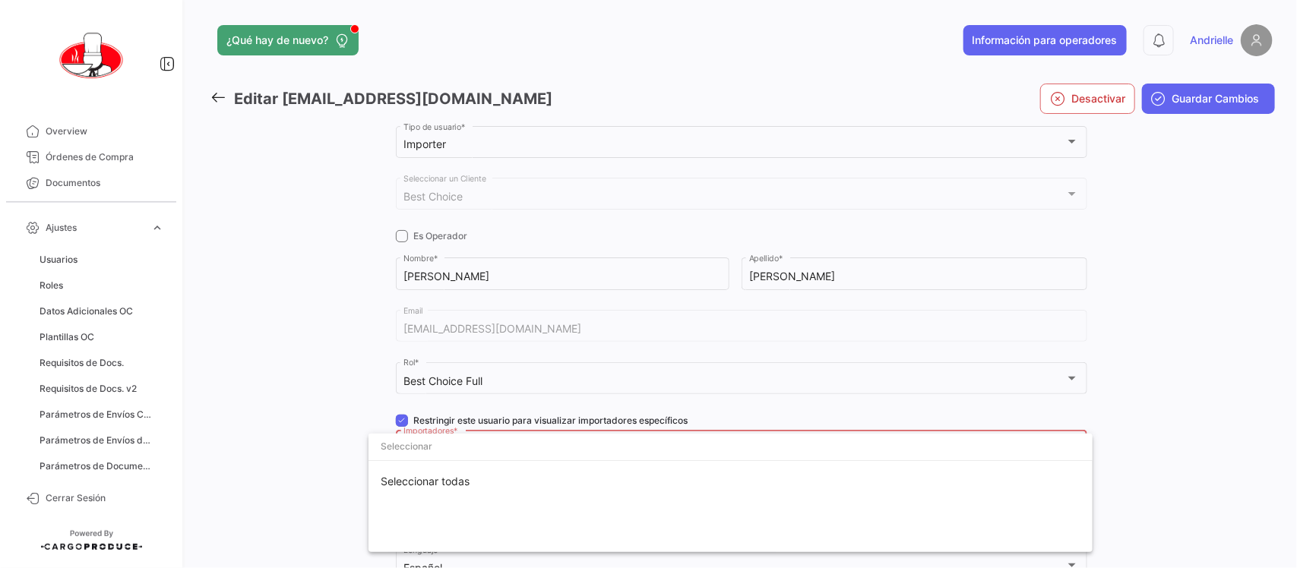
click at [261, 438] on div at bounding box center [648, 284] width 1297 height 568
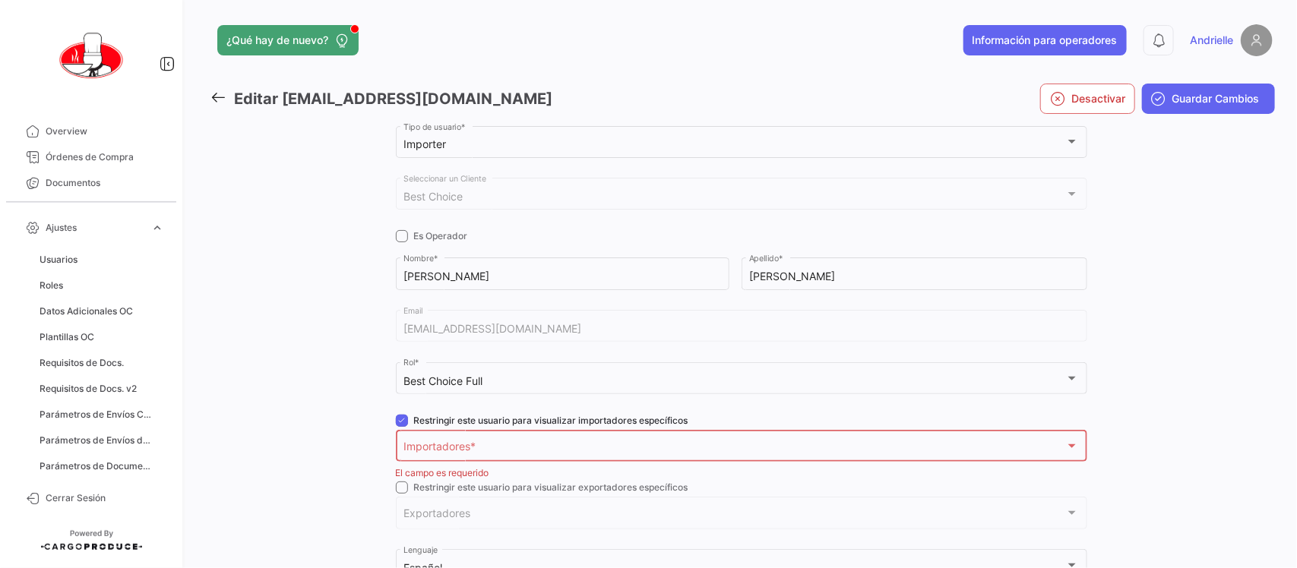
click at [397, 419] on span at bounding box center [402, 421] width 12 height 12
click at [401, 427] on input "Restringir este usuario para visualizar importadores específicos" at bounding box center [401, 427] width 1 height 1
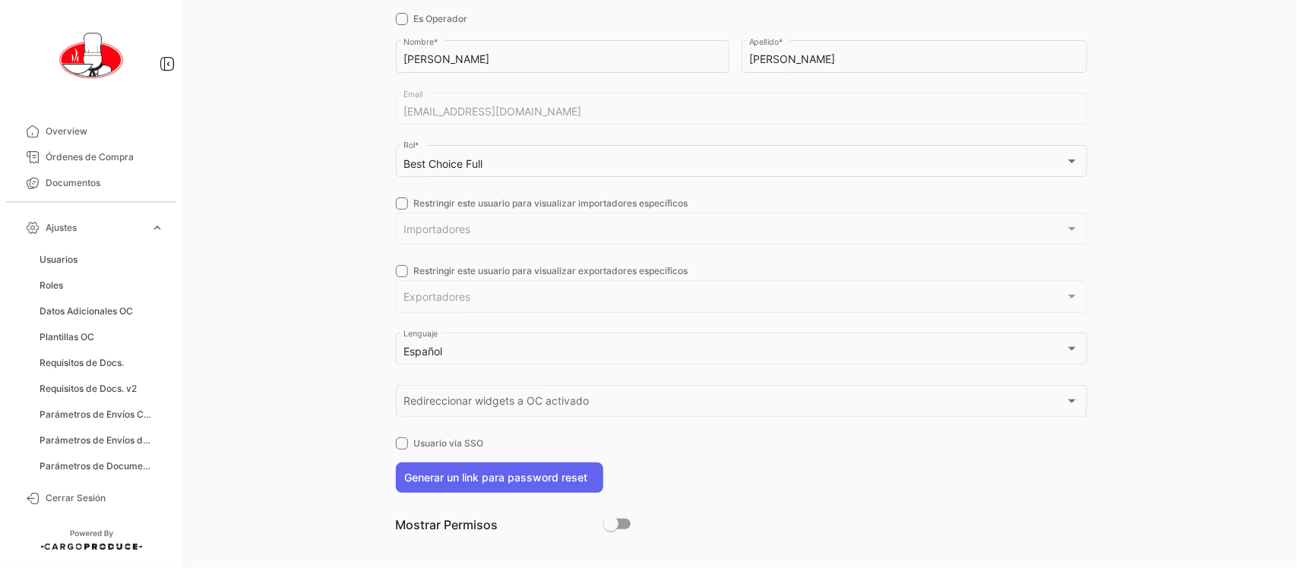
scroll to position [229, 0]
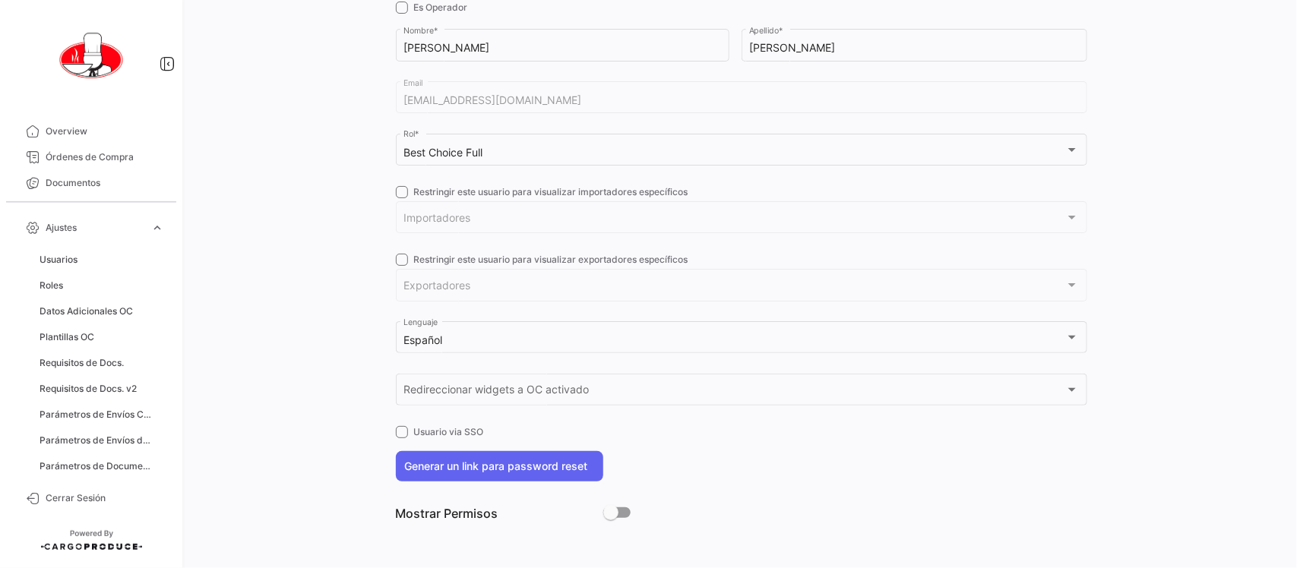
click at [396, 191] on span at bounding box center [402, 192] width 12 height 12
click at [401, 198] on input "Restringir este usuario para visualizar importadores específicos" at bounding box center [401, 198] width 1 height 1
checkbox input "true"
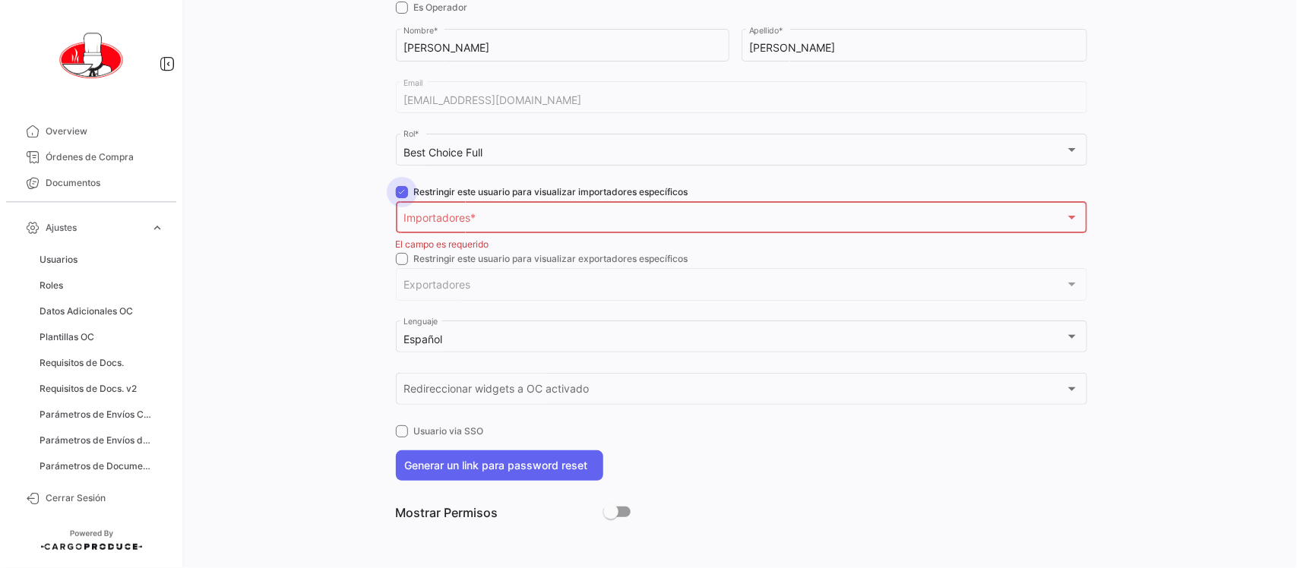
scroll to position [226, 0]
click at [464, 219] on span "Importadores" at bounding box center [735, 223] width 662 height 13
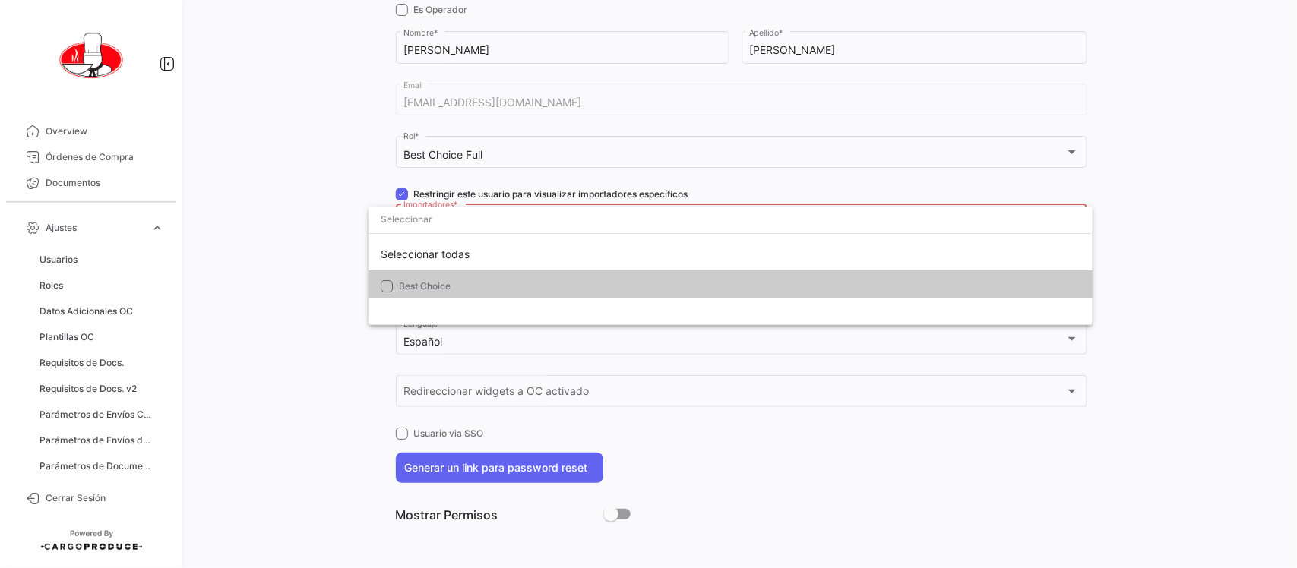
drag, startPoint x: 438, startPoint y: 286, endPoint x: 314, endPoint y: 251, distance: 129.4
click at [431, 286] on span "Best Choice" at bounding box center [425, 285] width 52 height 11
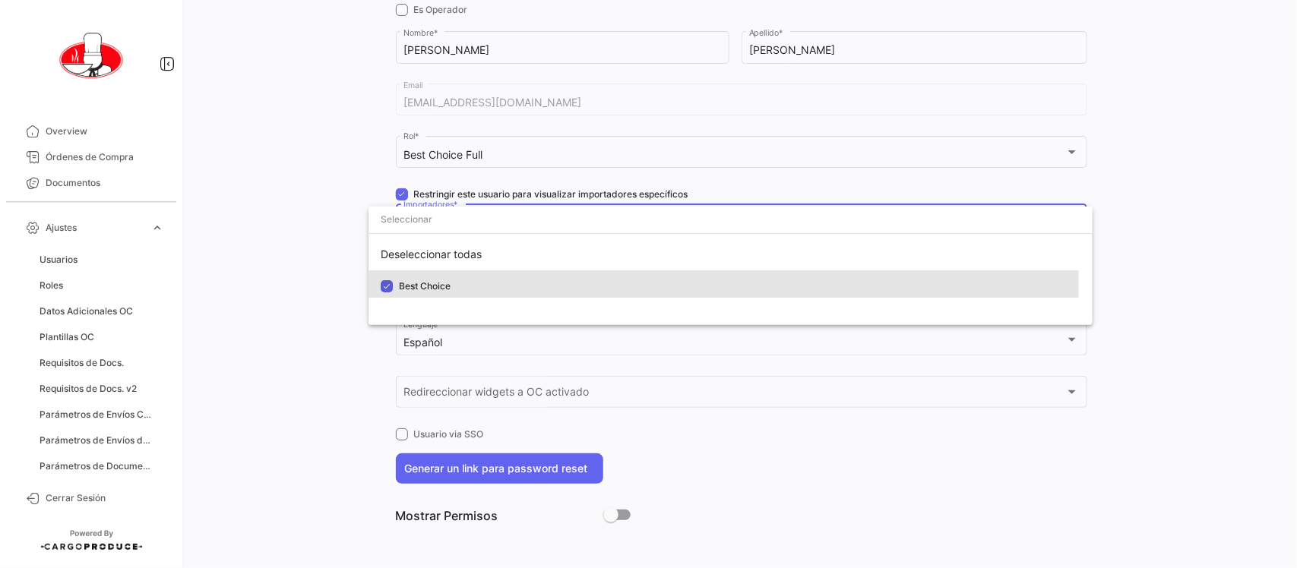
click at [313, 249] on div at bounding box center [648, 284] width 1297 height 568
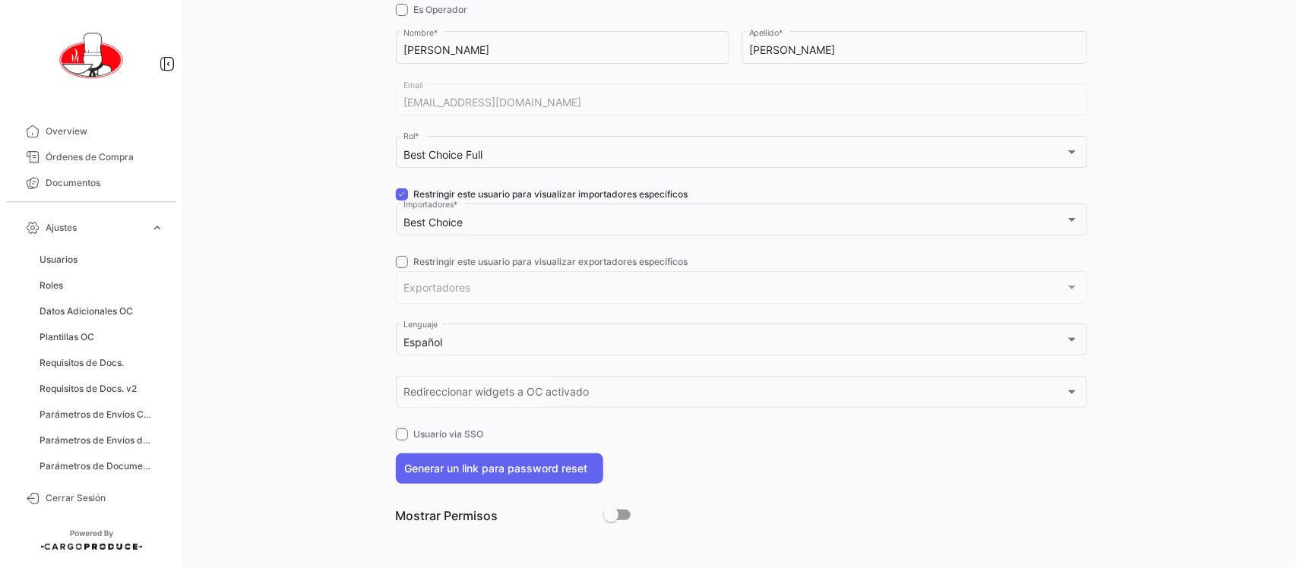
click at [396, 260] on span at bounding box center [402, 262] width 12 height 12
click at [401, 268] on input "Restringir este usuario para visualizar exportadores específicos" at bounding box center [401, 268] width 1 height 1
checkbox input "true"
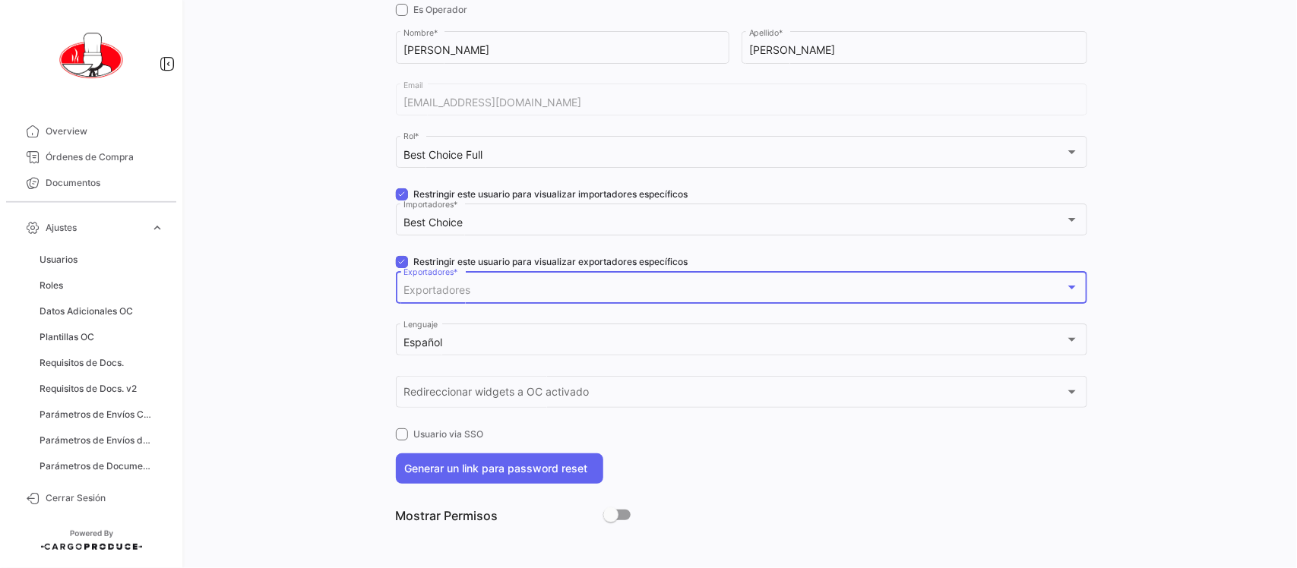
click at [428, 290] on span "Exportadores" at bounding box center [437, 289] width 67 height 13
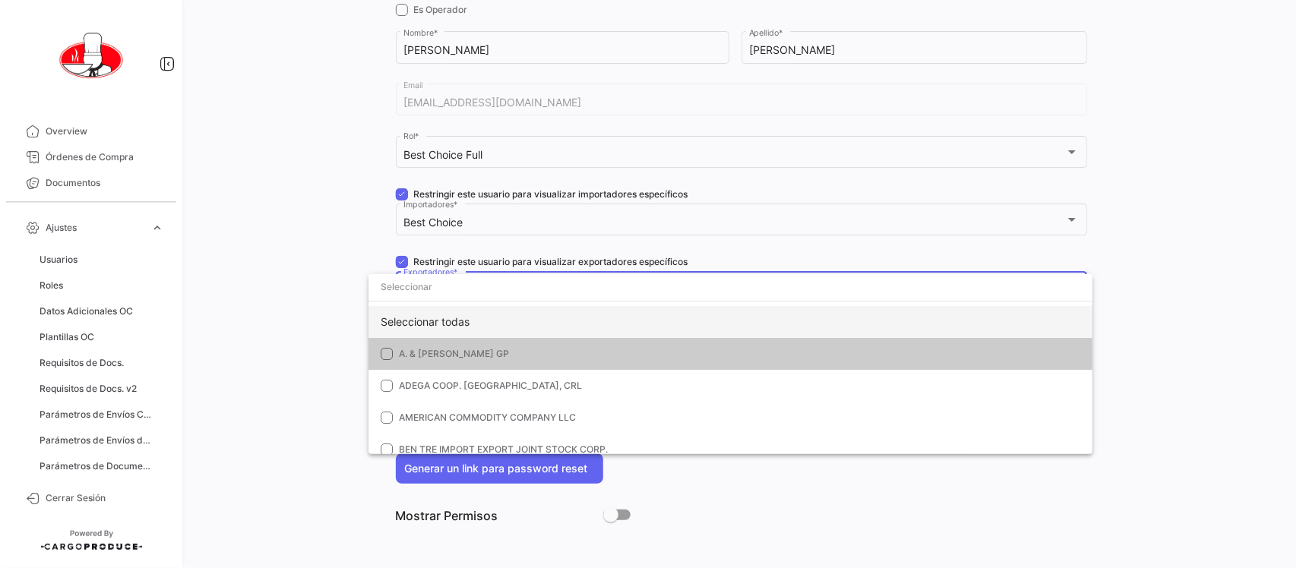
click at [439, 321] on div "Seleccionar todas" at bounding box center [731, 322] width 724 height 32
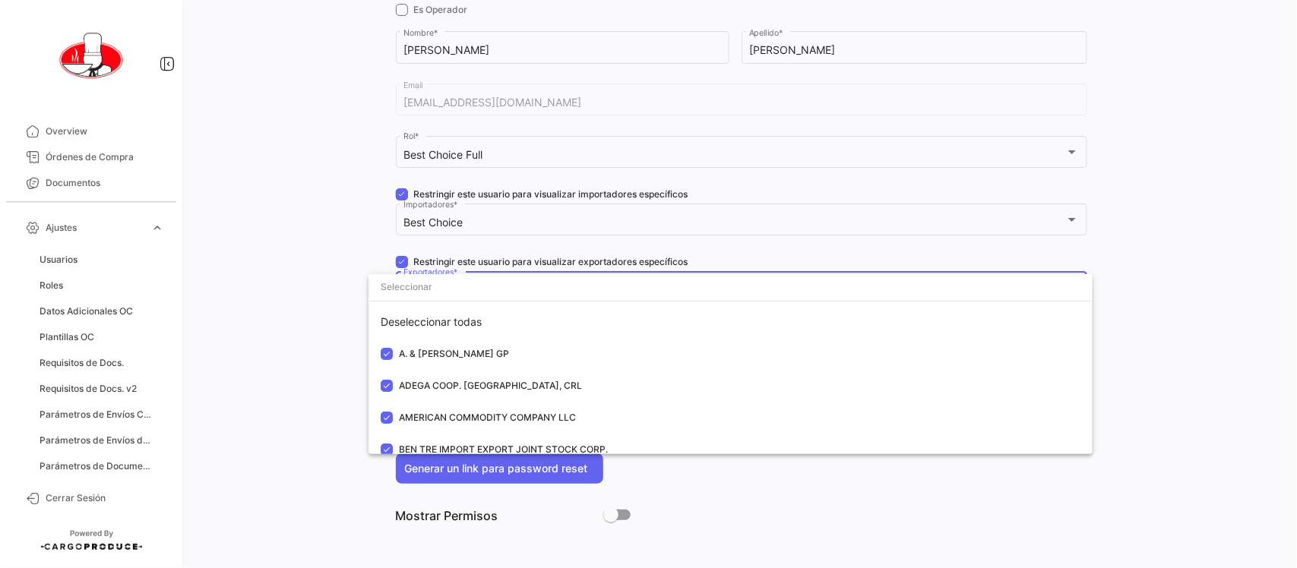
click at [328, 295] on div at bounding box center [648, 284] width 1297 height 568
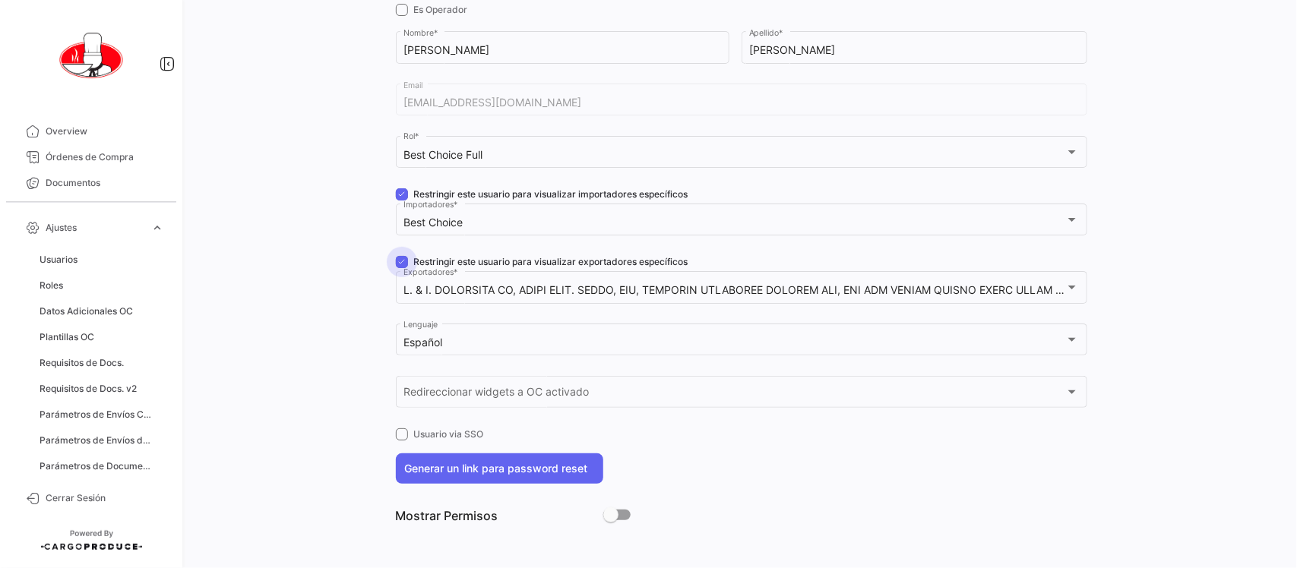
drag, startPoint x: 397, startPoint y: 257, endPoint x: 400, endPoint y: 188, distance: 69.3
click at [397, 249] on div "Importer Tipo de usuario * Best Choice Seleccionar un Cliente Es Operador [PERS…" at bounding box center [742, 216] width 692 height 639
click at [400, 188] on span at bounding box center [402, 194] width 12 height 12
click at [401, 201] on input "Restringir este usuario para visualizar importadores específicos" at bounding box center [401, 201] width 1 height 1
checkbox input "false"
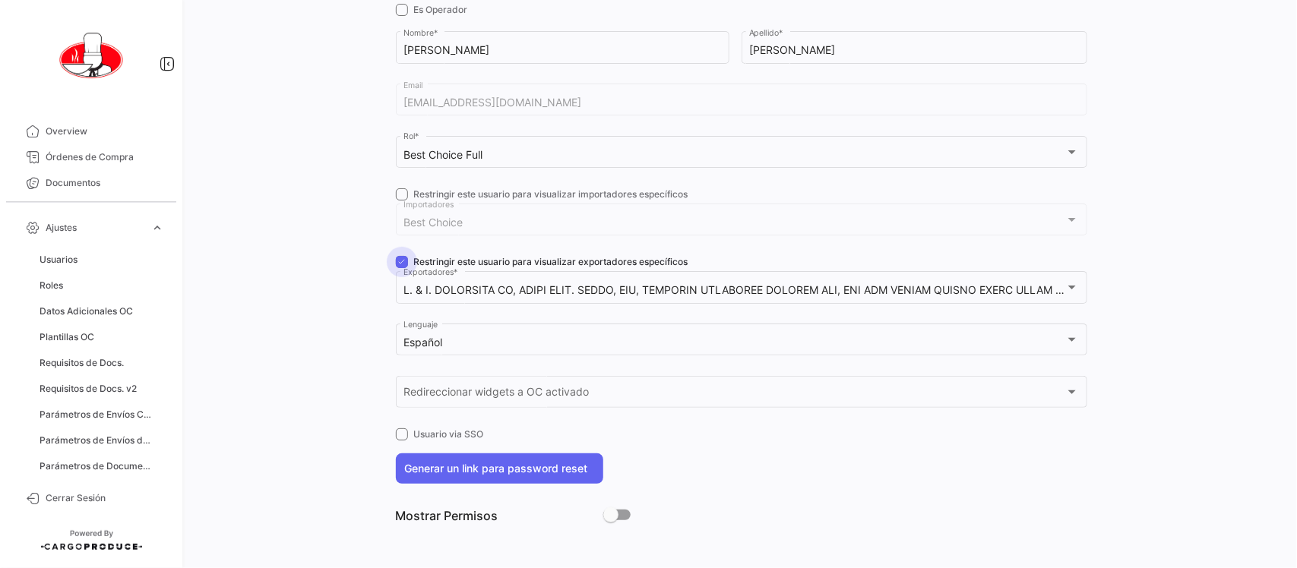
drag, startPoint x: 396, startPoint y: 257, endPoint x: 488, endPoint y: 256, distance: 92.0
click at [397, 260] on span at bounding box center [402, 262] width 12 height 12
click at [401, 268] on input "Restringir este usuario para visualizar exportadores específicos" at bounding box center [401, 268] width 1 height 1
checkbox input "false"
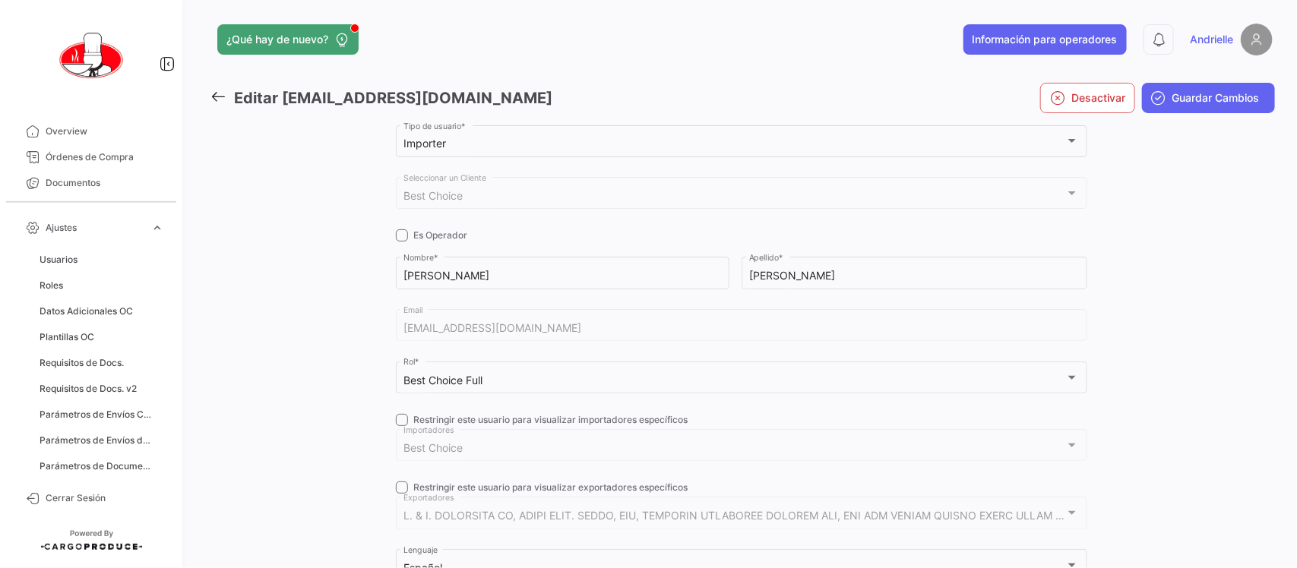
scroll to position [0, 0]
click at [1210, 100] on span "Guardar Cambios" at bounding box center [1216, 98] width 87 height 15
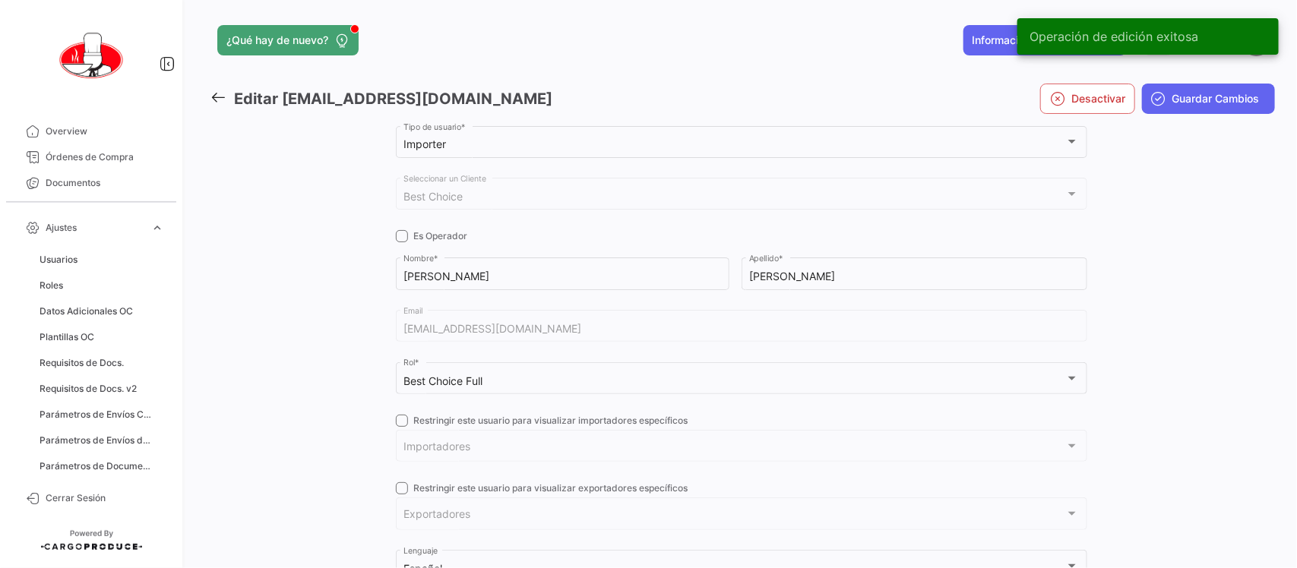
click at [214, 93] on icon at bounding box center [218, 97] width 17 height 17
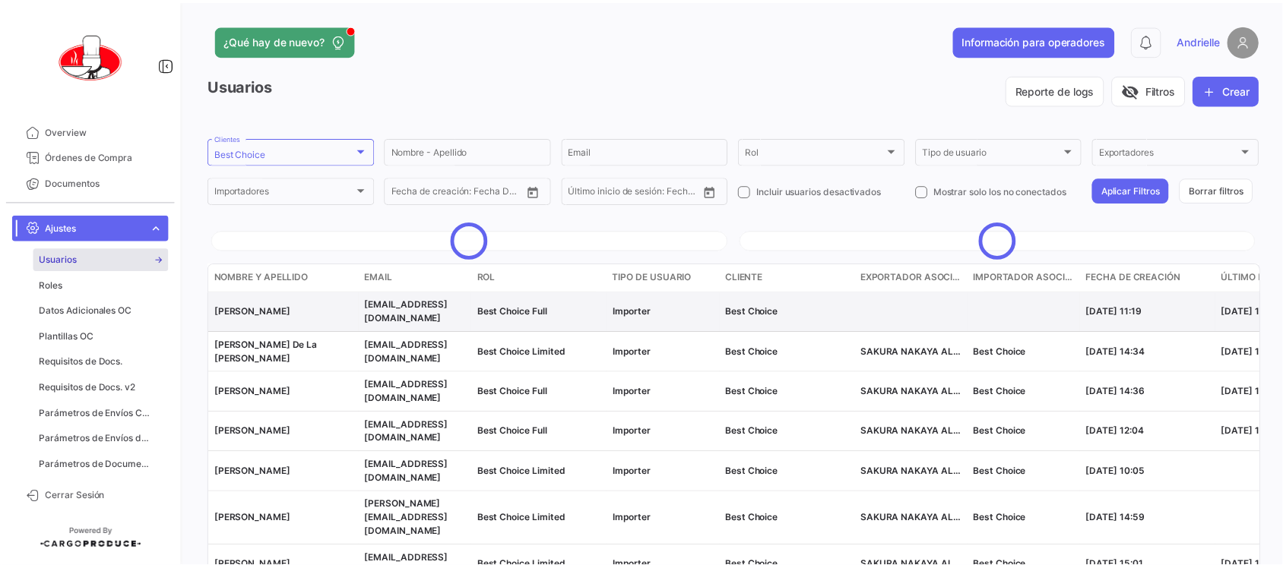
scroll to position [89, 0]
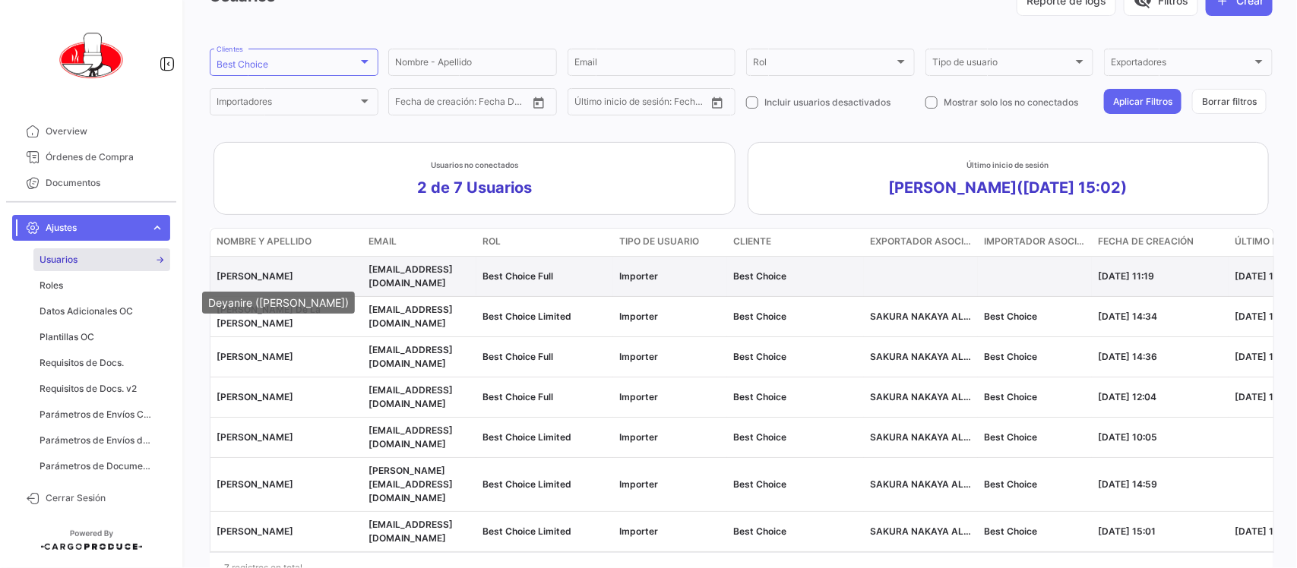
click at [256, 279] on span "[PERSON_NAME]" at bounding box center [255, 276] width 77 height 11
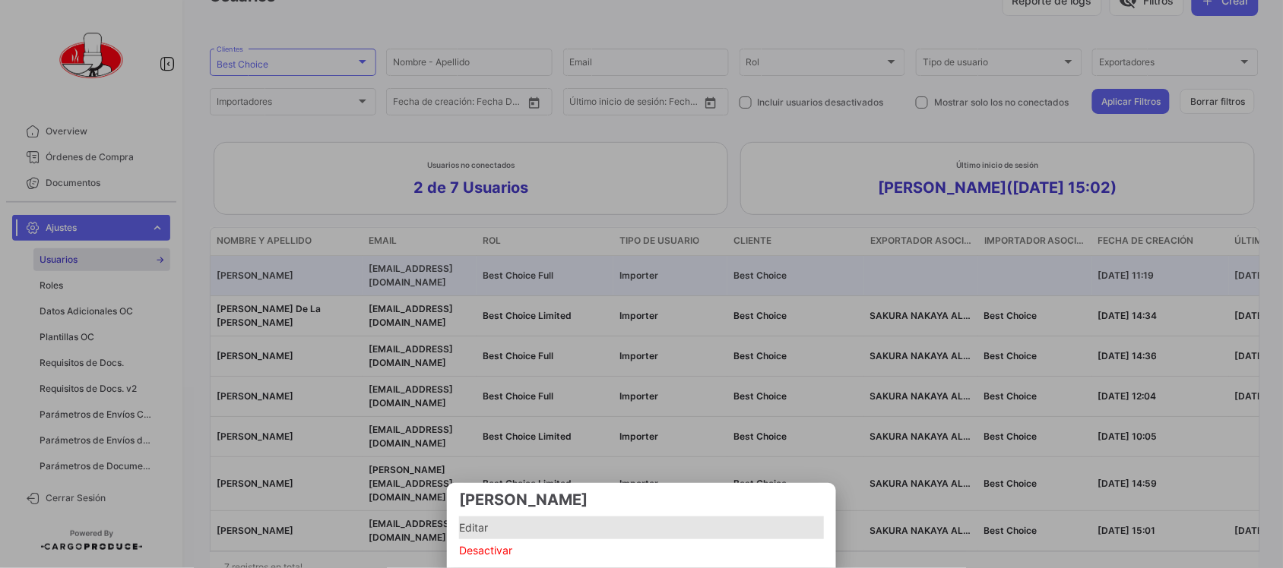
click at [479, 519] on span "Editar" at bounding box center [641, 528] width 365 height 18
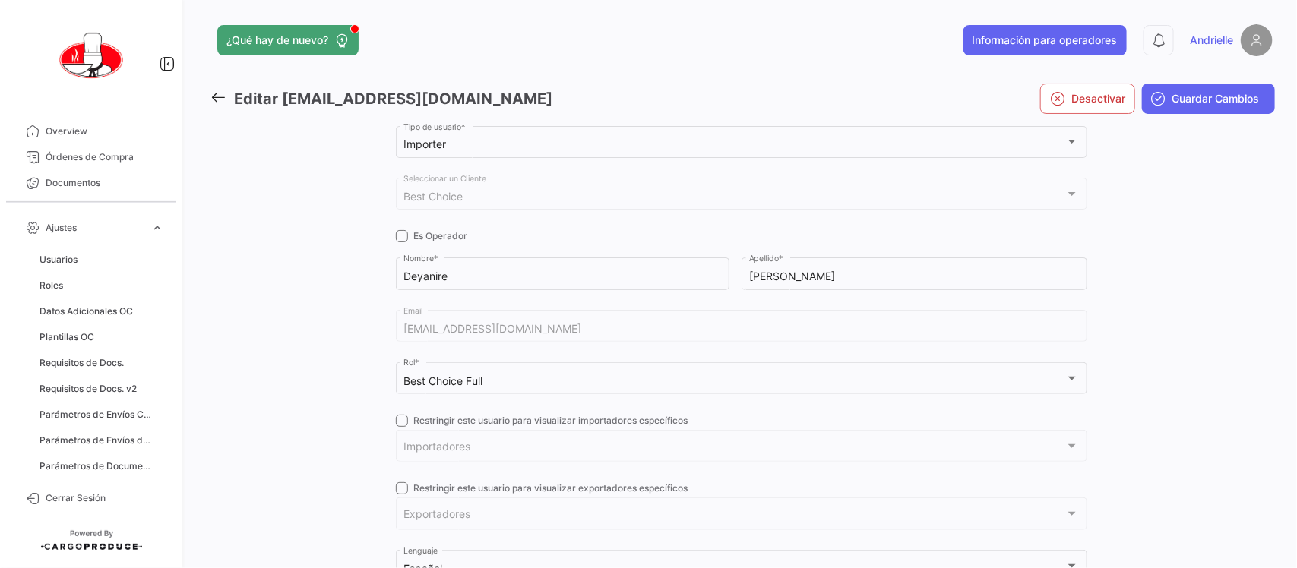
click at [499, 446] on span "Importadores" at bounding box center [735, 449] width 662 height 13
click at [407, 420] on label "Restringir este usuario para visualizar importadores específicos" at bounding box center [542, 421] width 293 height 14
click at [402, 427] on input "Restringir este usuario para visualizar importadores específicos" at bounding box center [401, 427] width 1 height 1
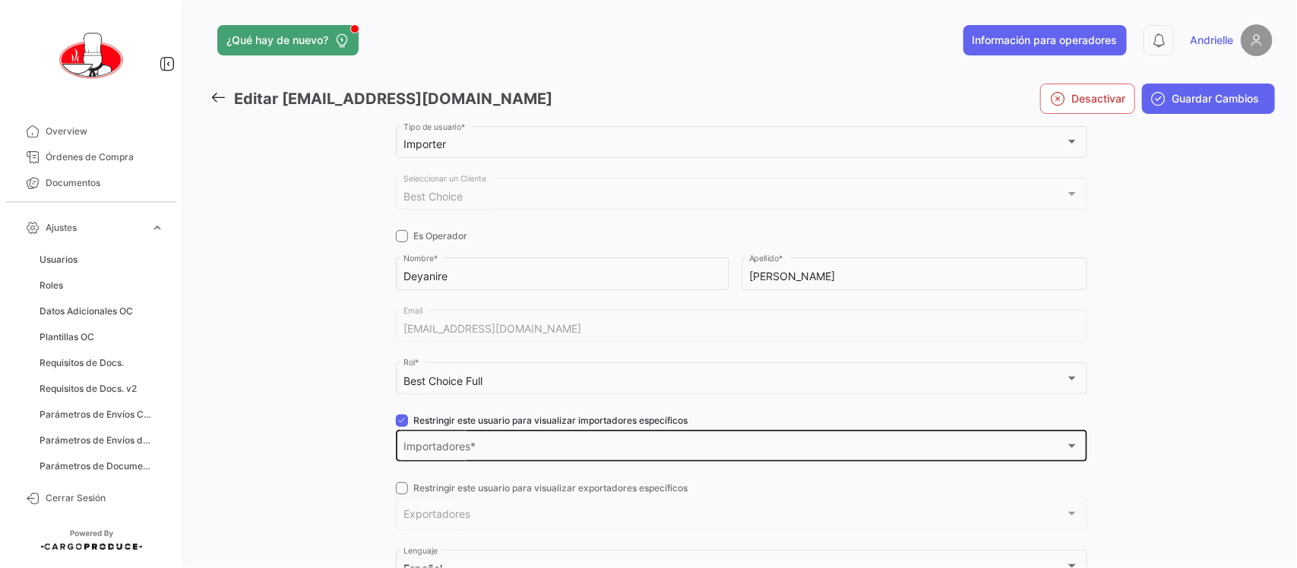
click at [542, 446] on div "Importadores" at bounding box center [735, 449] width 662 height 13
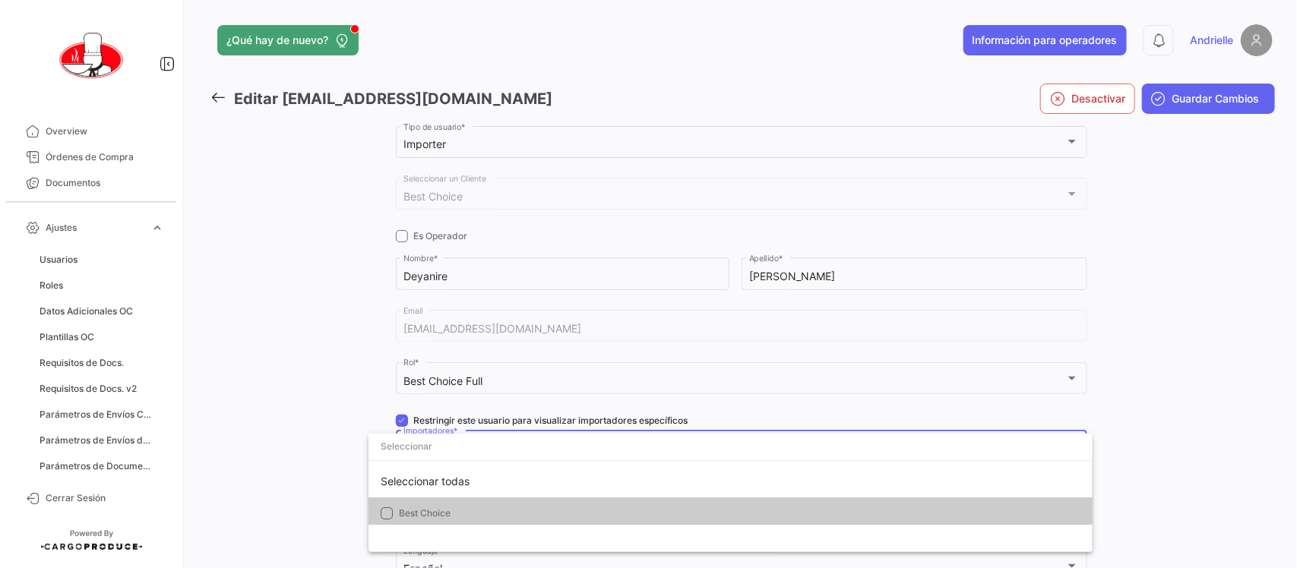
drag, startPoint x: 435, startPoint y: 505, endPoint x: 331, endPoint y: 466, distance: 112.1
click at [435, 507] on mat-option "Best Choice" at bounding box center [731, 514] width 724 height 32
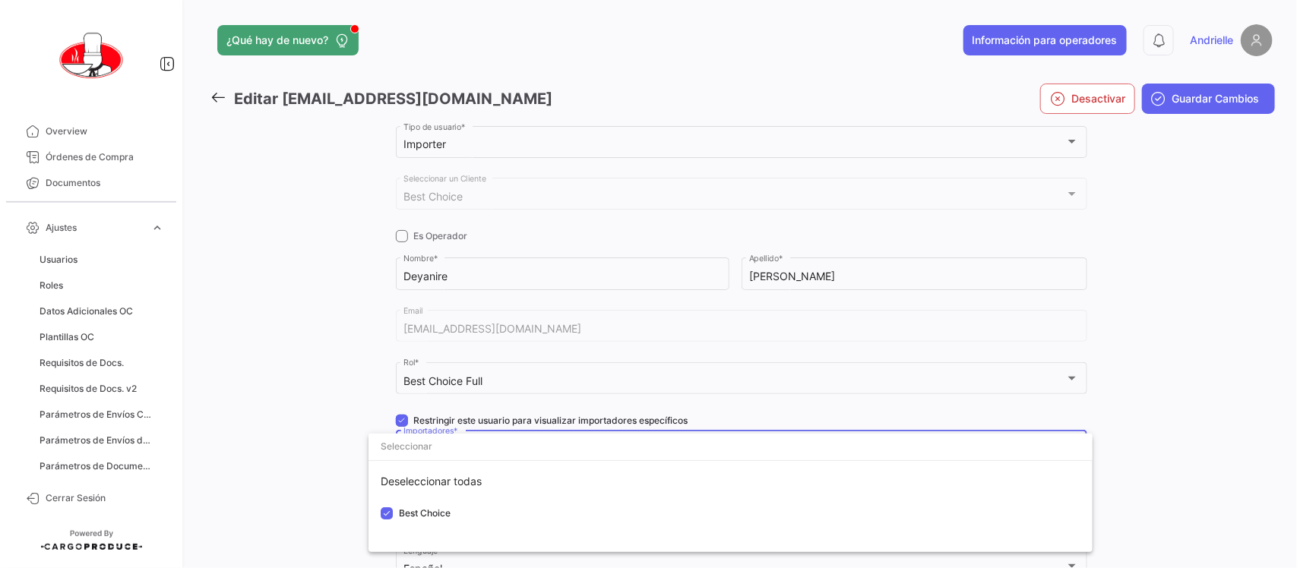
click at [329, 466] on div at bounding box center [648, 284] width 1297 height 568
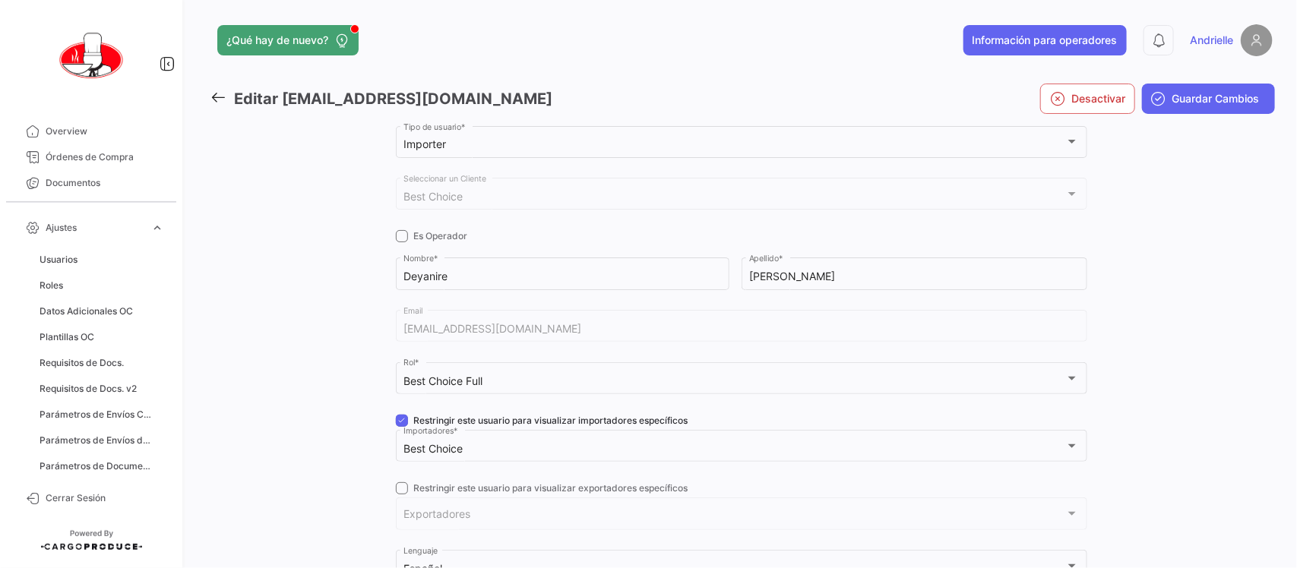
drag, startPoint x: 394, startPoint y: 419, endPoint x: 499, endPoint y: 426, distance: 105.1
click at [396, 420] on span at bounding box center [402, 421] width 12 height 12
click at [401, 427] on input "Restringir este usuario para visualizar importadores específicos" at bounding box center [401, 427] width 1 height 1
checkbox input "false"
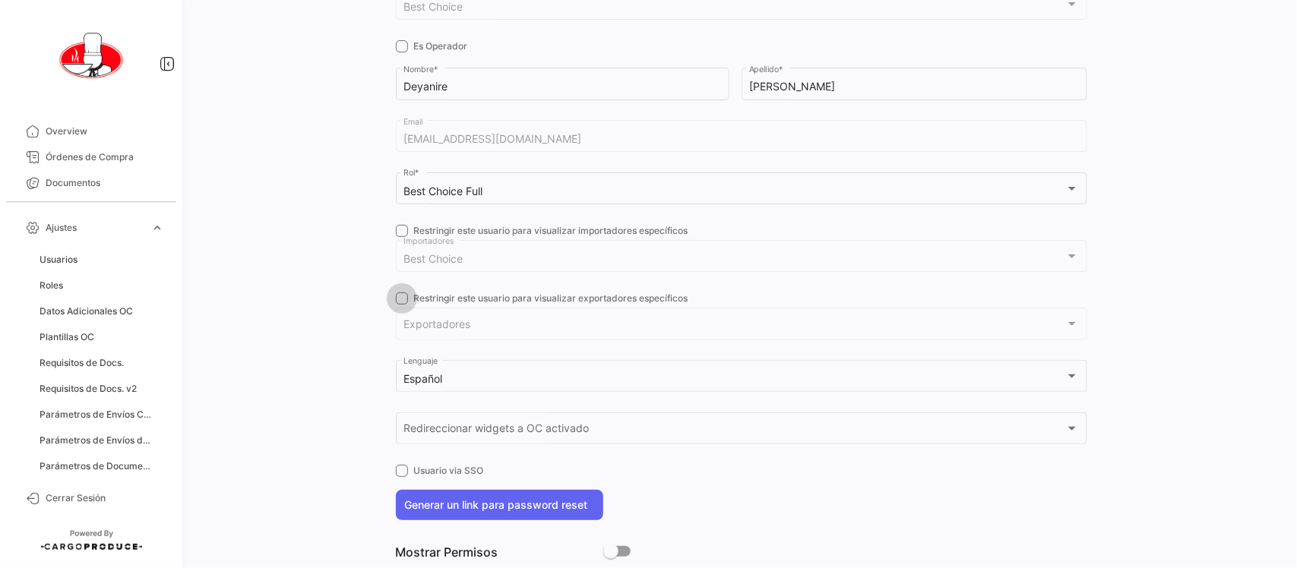
drag, startPoint x: 397, startPoint y: 300, endPoint x: 442, endPoint y: 321, distance: 49.6
click at [397, 300] on span at bounding box center [402, 299] width 12 height 12
click at [401, 305] on input "Restringir este usuario para visualizar exportadores específicos" at bounding box center [401, 305] width 1 height 1
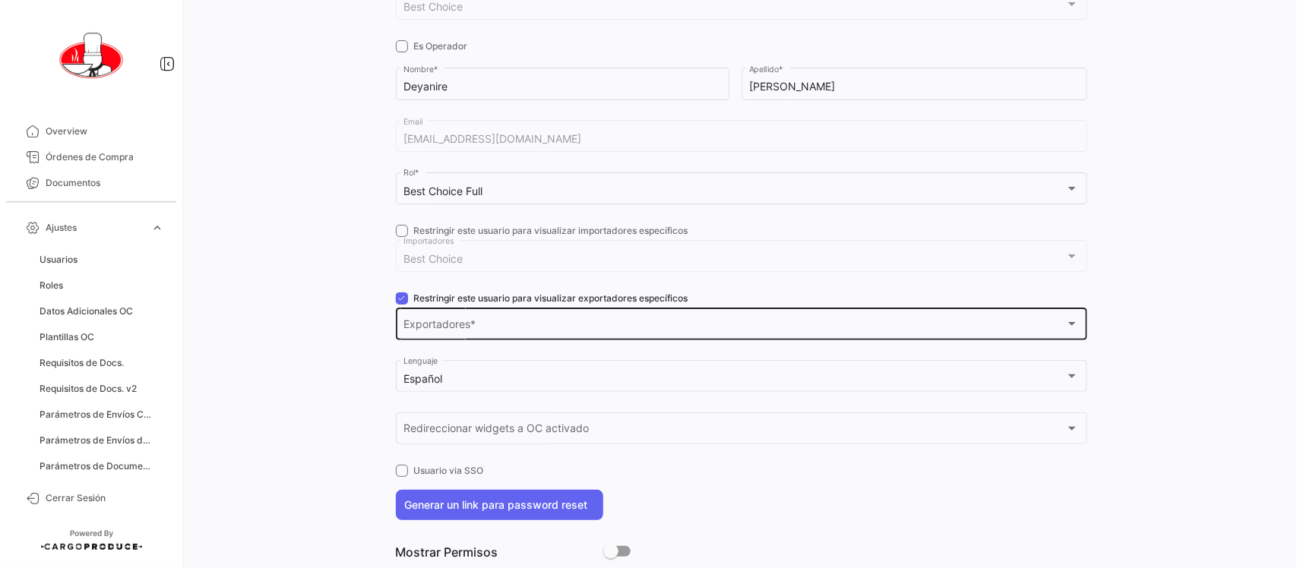
click at [445, 324] on span "Exportadores" at bounding box center [735, 327] width 662 height 13
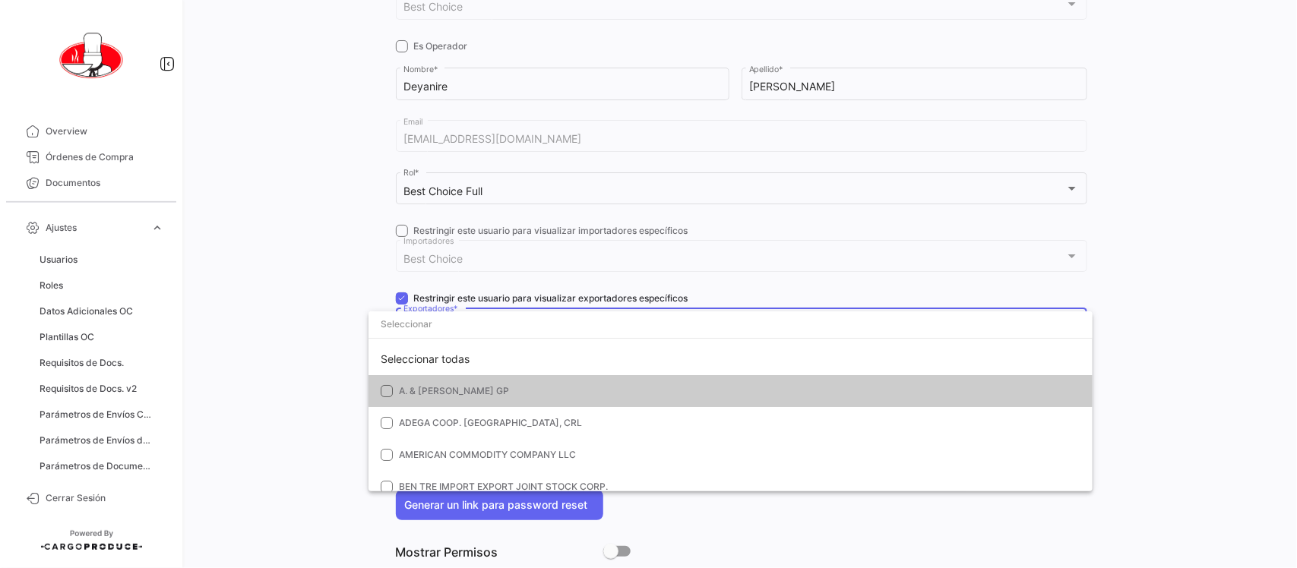
drag, startPoint x: 452, startPoint y: 351, endPoint x: 344, endPoint y: 344, distance: 108.1
click at [450, 351] on div "Seleccionar todas" at bounding box center [731, 359] width 724 height 32
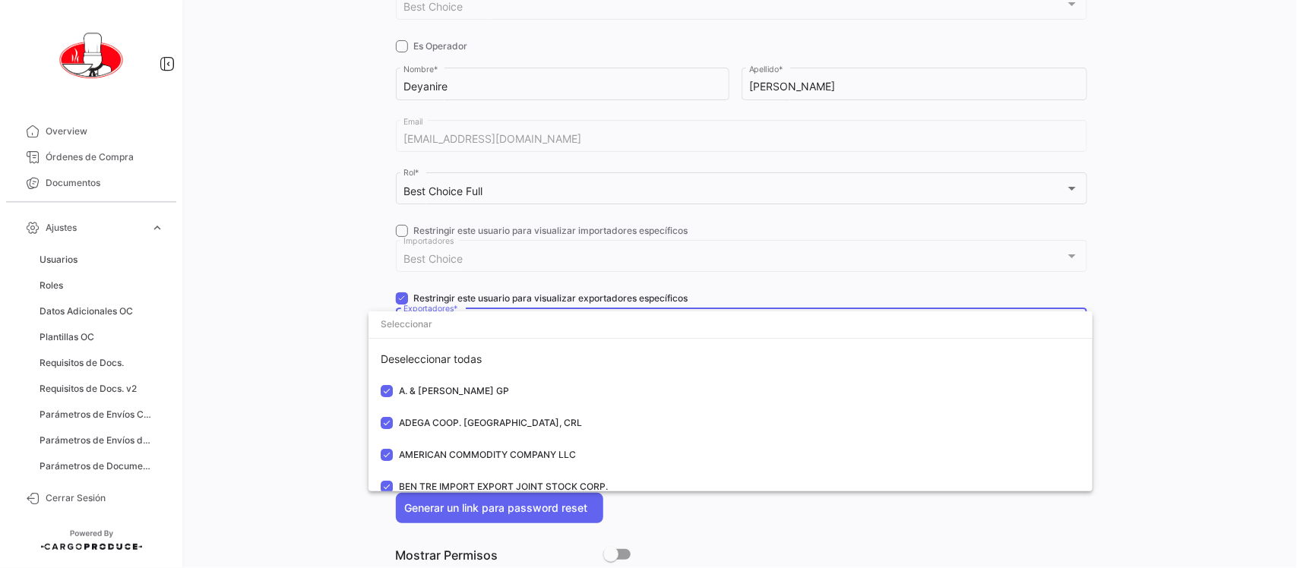
click at [312, 339] on div at bounding box center [648, 284] width 1297 height 568
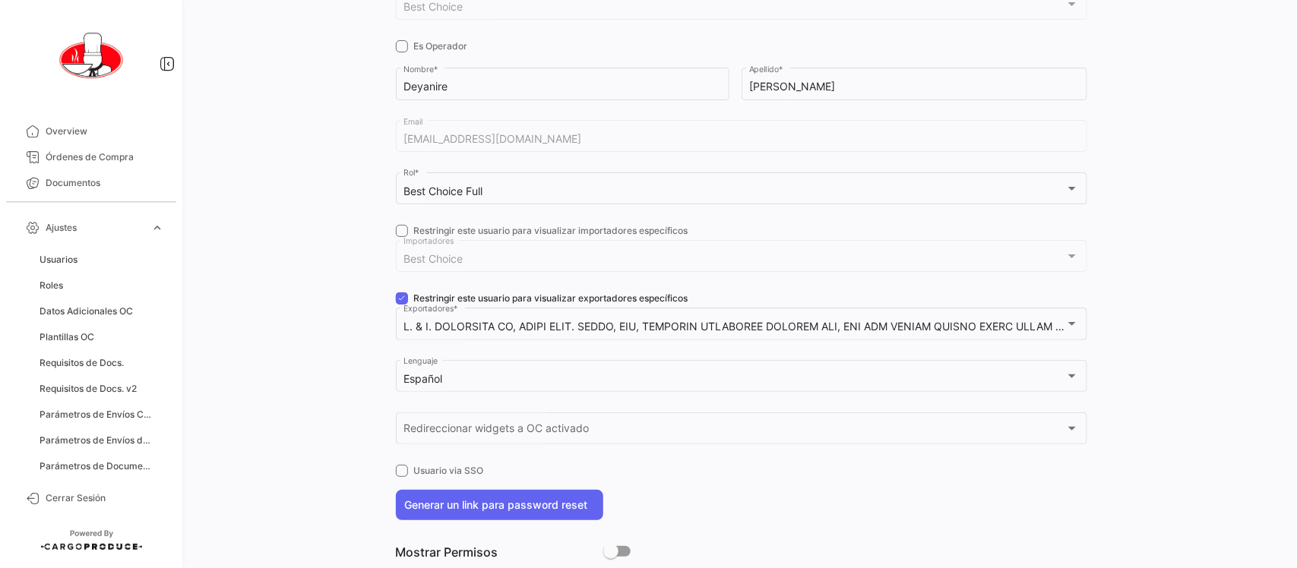
click at [400, 300] on span at bounding box center [402, 299] width 12 height 12
click at [401, 305] on input "Restringir este usuario para visualizar exportadores específicos" at bounding box center [401, 305] width 1 height 1
checkbox input "false"
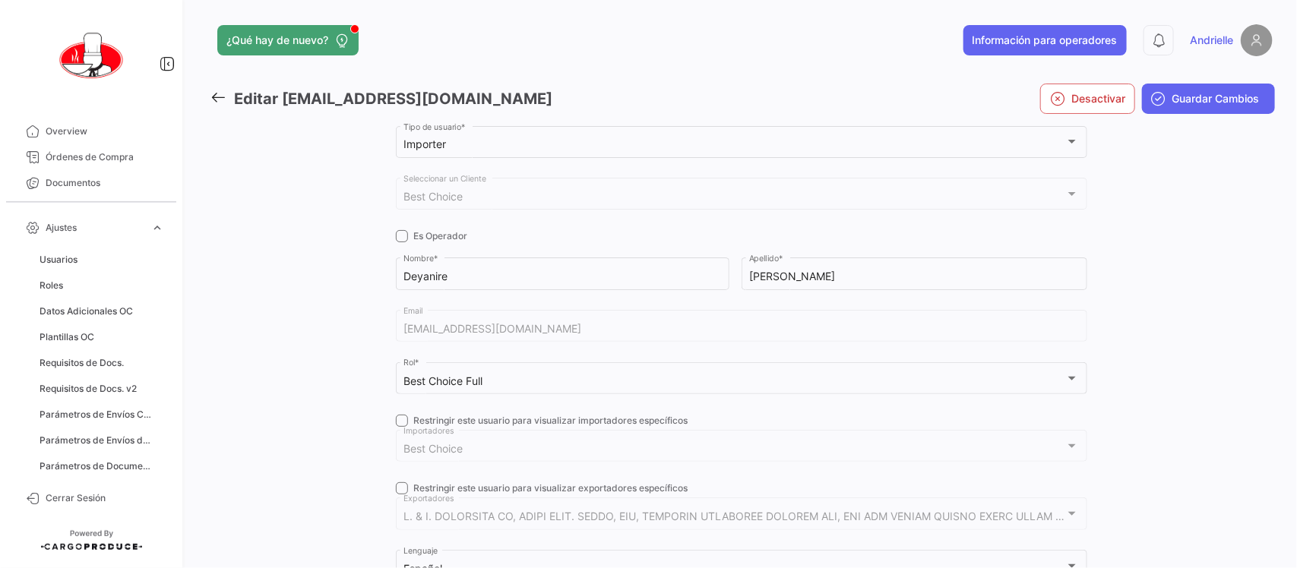
drag, startPoint x: 1163, startPoint y: 97, endPoint x: 1153, endPoint y: 100, distance: 10.6
click at [1173, 97] on span "Guardar Cambios" at bounding box center [1216, 98] width 87 height 15
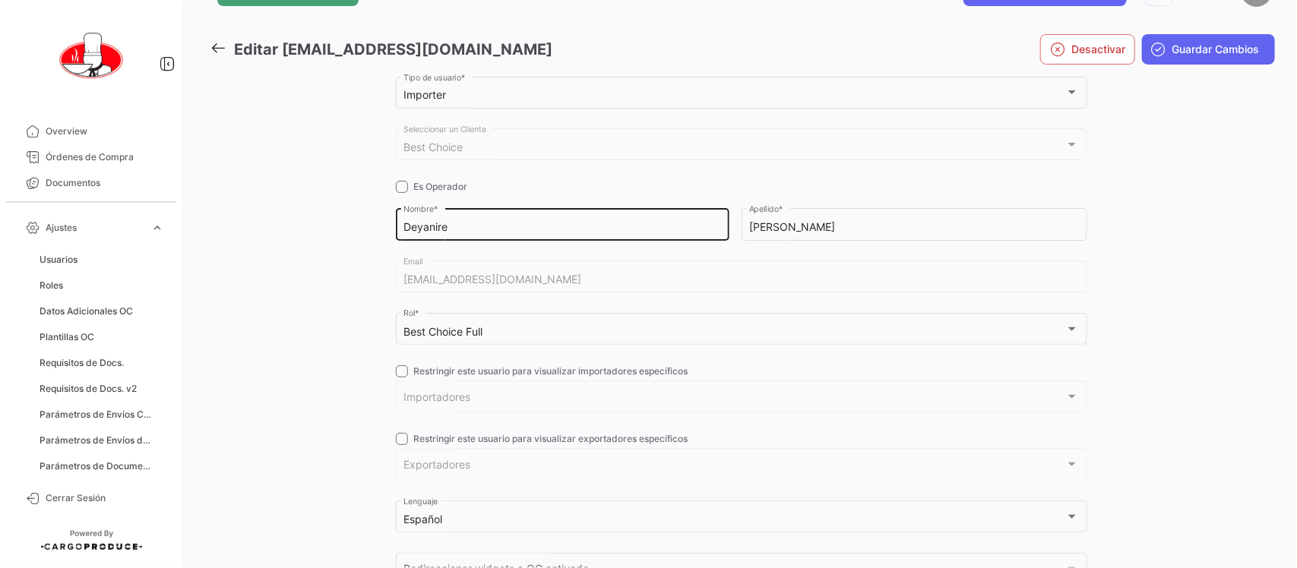
scroll to position [95, 0]
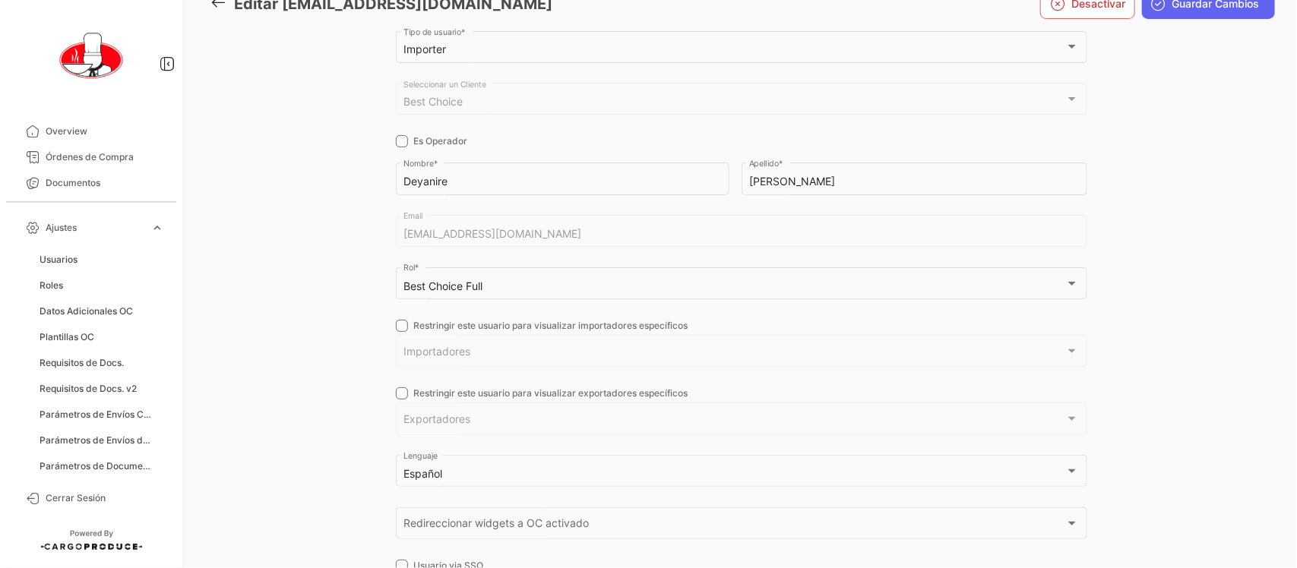
click at [403, 331] on span at bounding box center [402, 326] width 12 height 12
click at [402, 332] on input "Restringir este usuario para visualizar importadores específicos" at bounding box center [401, 332] width 1 height 1
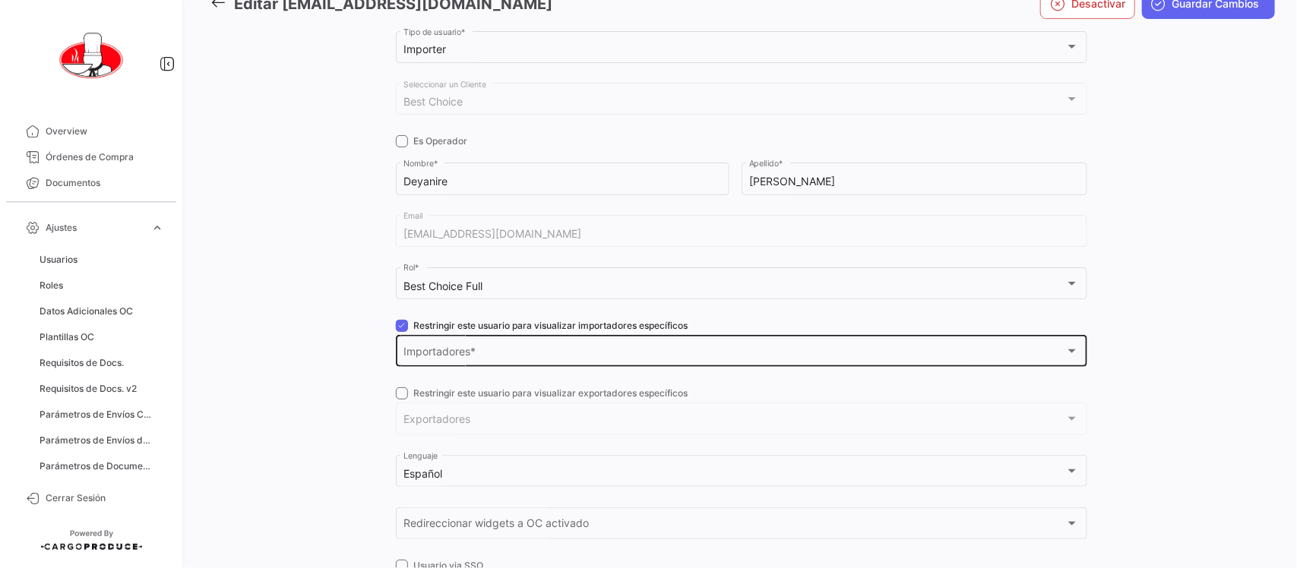
click at [449, 355] on span "Importadores" at bounding box center [735, 354] width 662 height 13
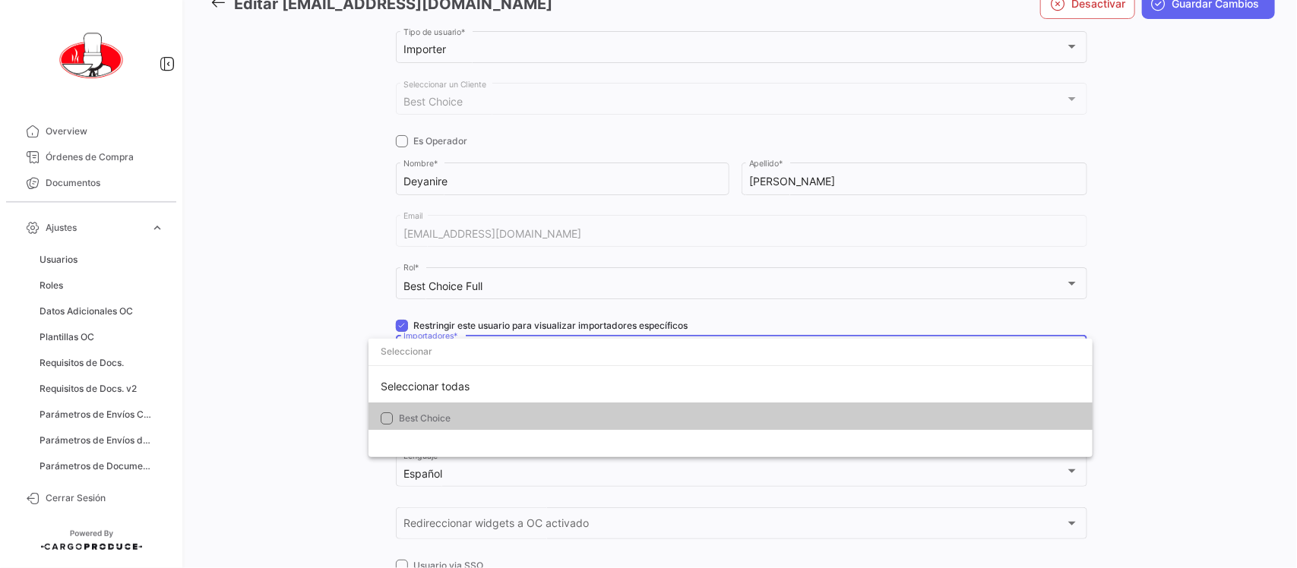
click at [431, 418] on span "Best Choice" at bounding box center [425, 418] width 52 height 11
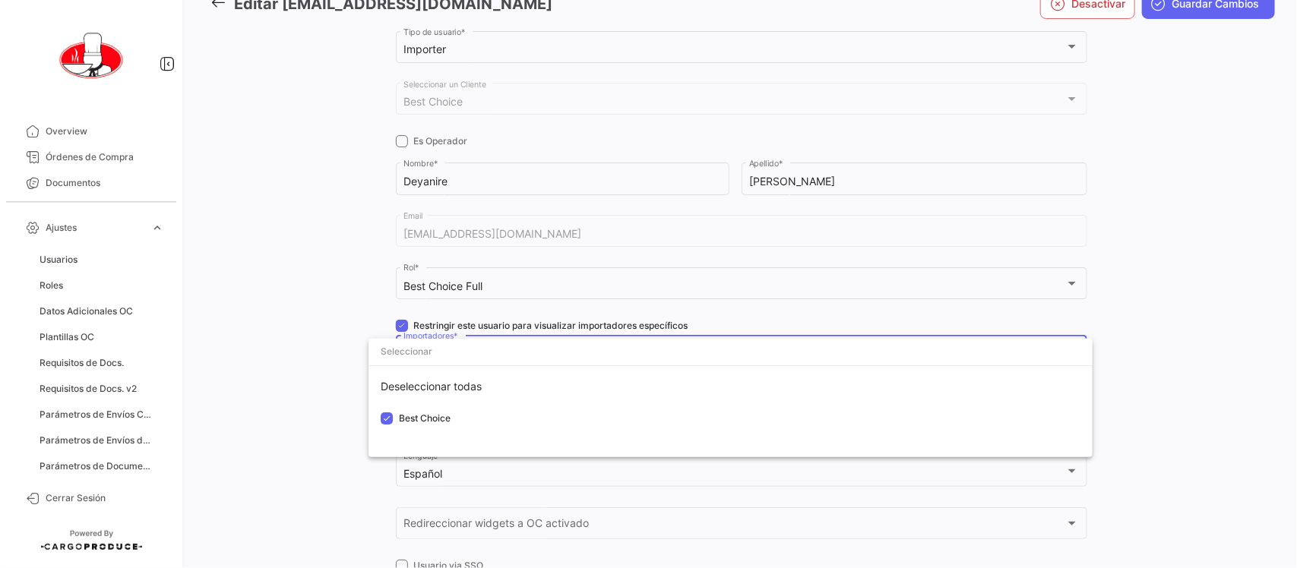
drag, startPoint x: 324, startPoint y: 347, endPoint x: 369, endPoint y: 328, distance: 48.4
click at [327, 347] on div at bounding box center [648, 284] width 1297 height 568
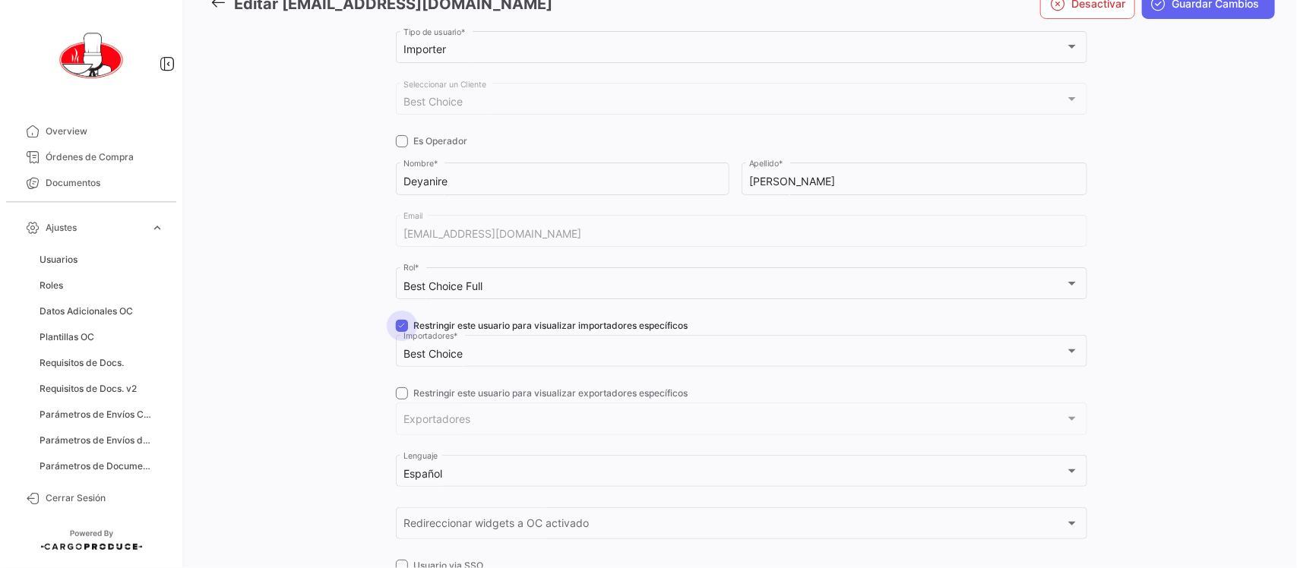
click at [399, 325] on span at bounding box center [402, 326] width 12 height 12
click at [401, 332] on input "Restringir este usuario para visualizar importadores específicos" at bounding box center [401, 332] width 1 height 1
checkbox input "false"
click at [397, 393] on span at bounding box center [402, 394] width 12 height 12
click at [401, 400] on input "Restringir este usuario para visualizar exportadores específicos" at bounding box center [401, 400] width 1 height 1
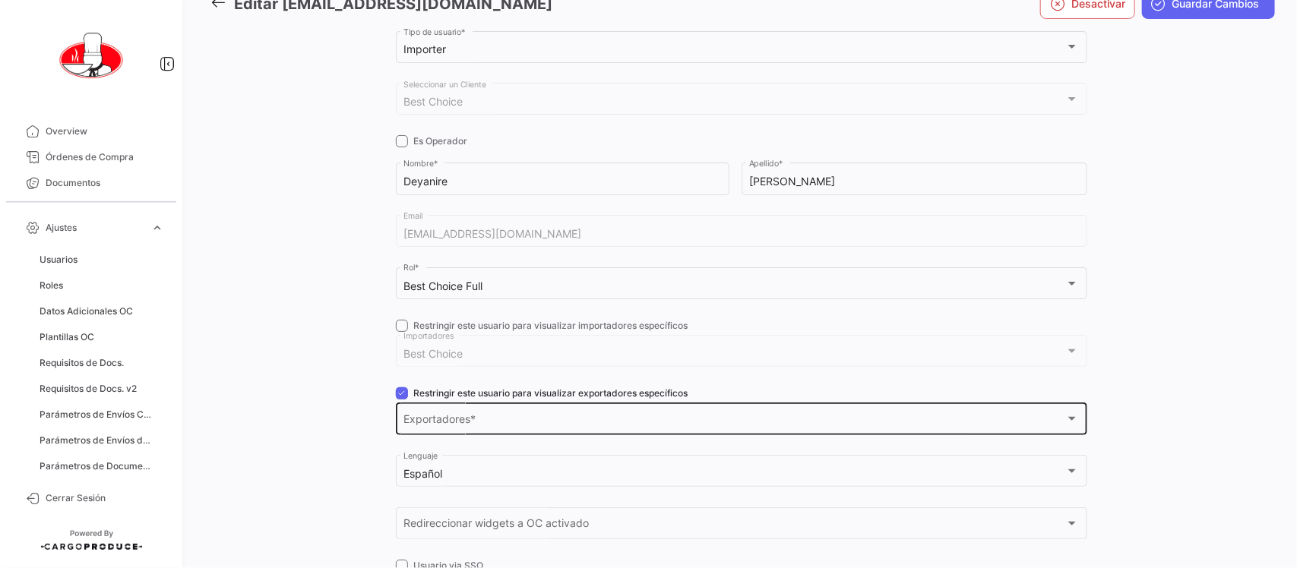
click at [450, 429] on div "Exportadores Exportadores *" at bounding box center [742, 417] width 676 height 35
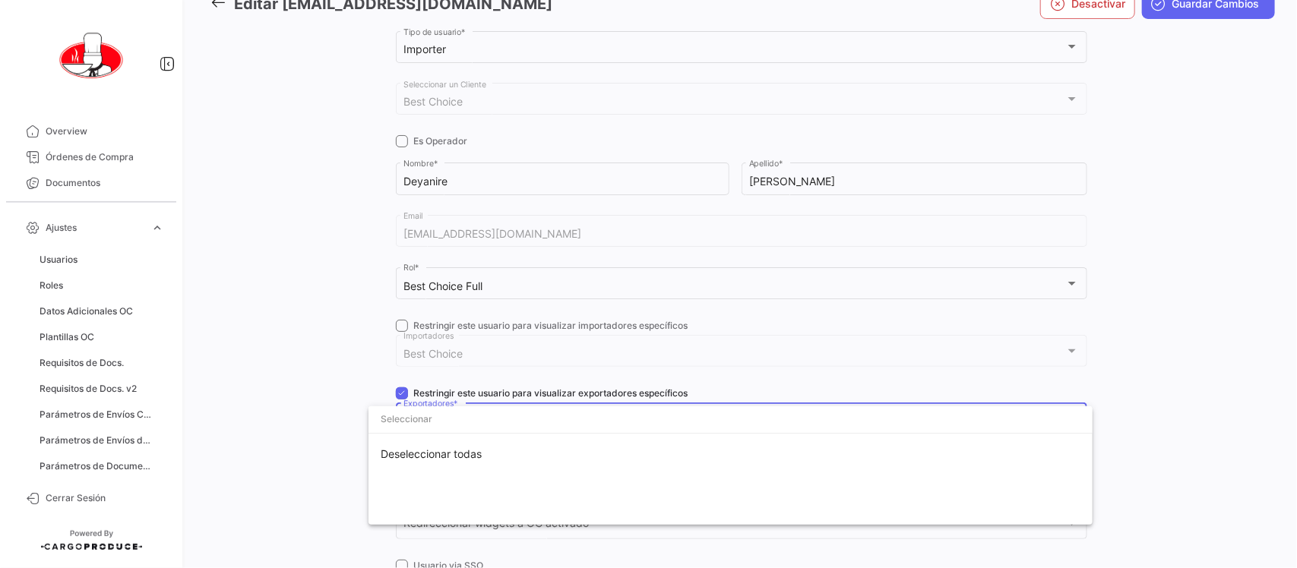
drag, startPoint x: 314, startPoint y: 396, endPoint x: 340, endPoint y: 390, distance: 26.5
click at [318, 399] on div at bounding box center [648, 284] width 1297 height 568
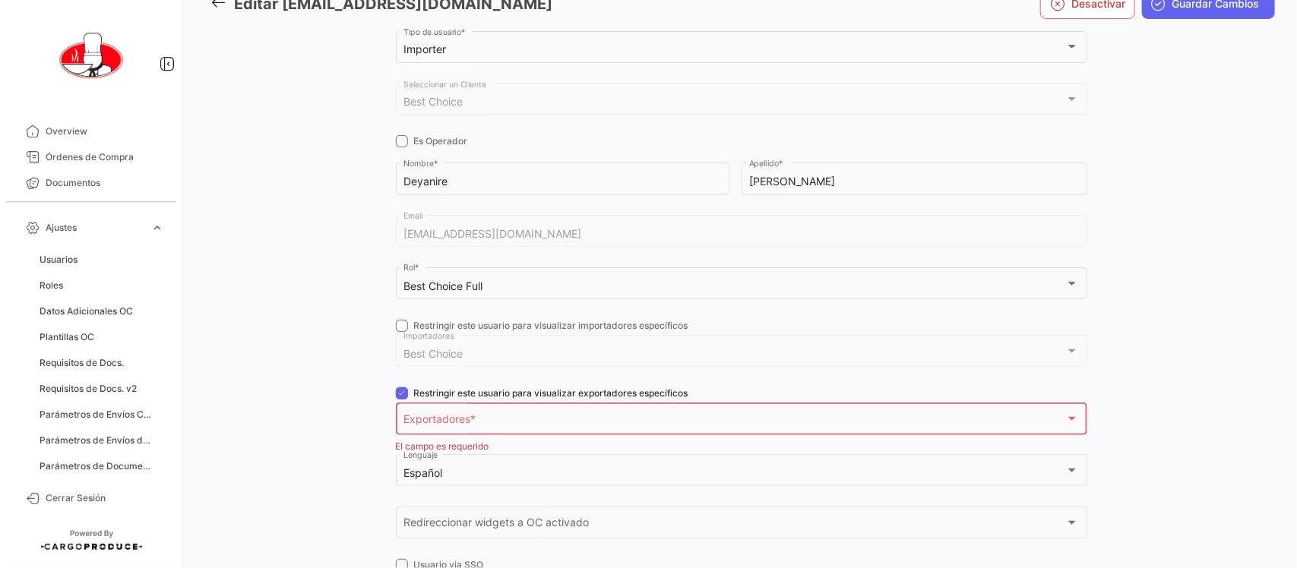
click at [427, 405] on div "Exportadores Exportadores *" at bounding box center [742, 417] width 676 height 35
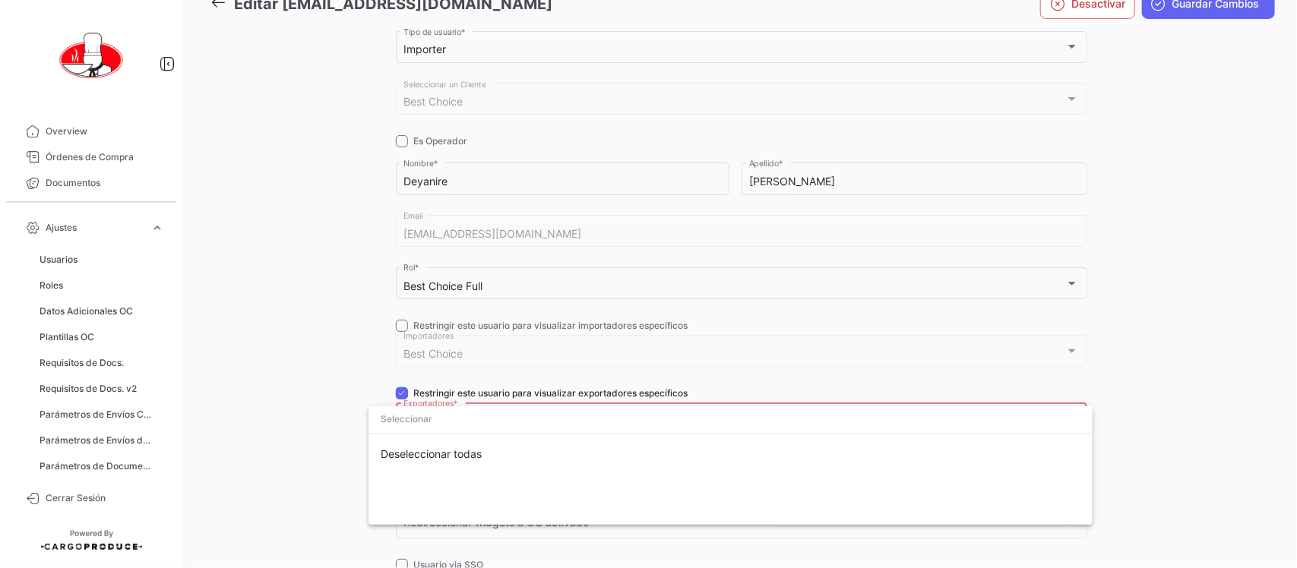
drag, startPoint x: 293, startPoint y: 370, endPoint x: 391, endPoint y: 365, distance: 98.2
click at [296, 370] on div at bounding box center [648, 284] width 1297 height 568
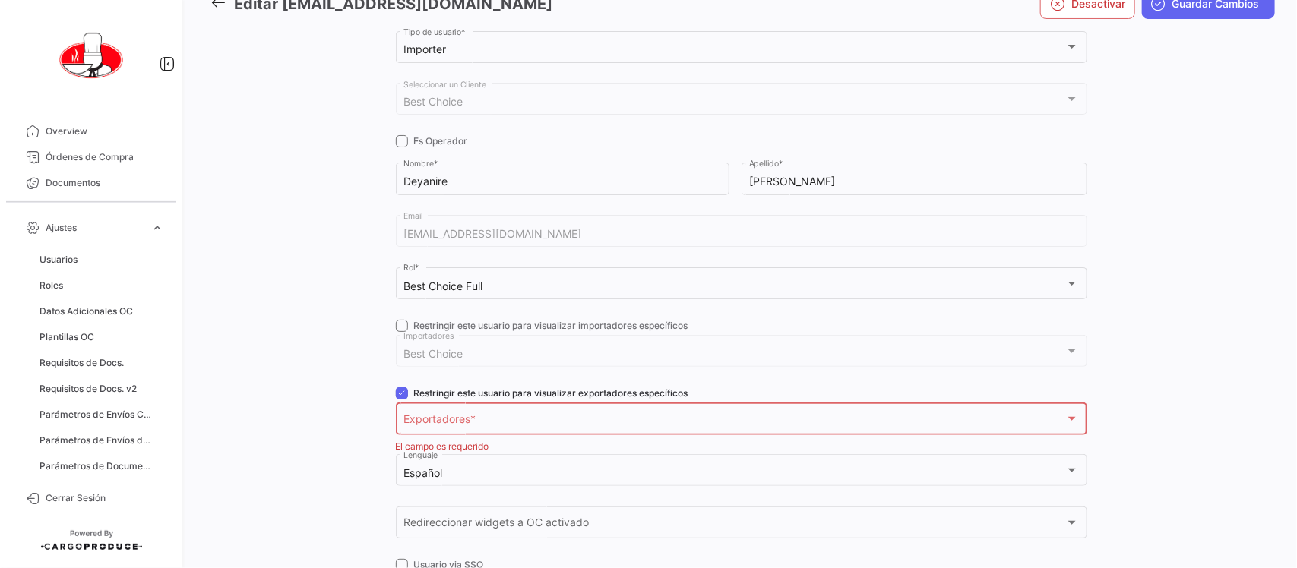
click at [396, 390] on span at bounding box center [402, 394] width 12 height 12
click at [401, 400] on input "Restringir este usuario para visualizar exportadores específicos" at bounding box center [401, 400] width 1 height 1
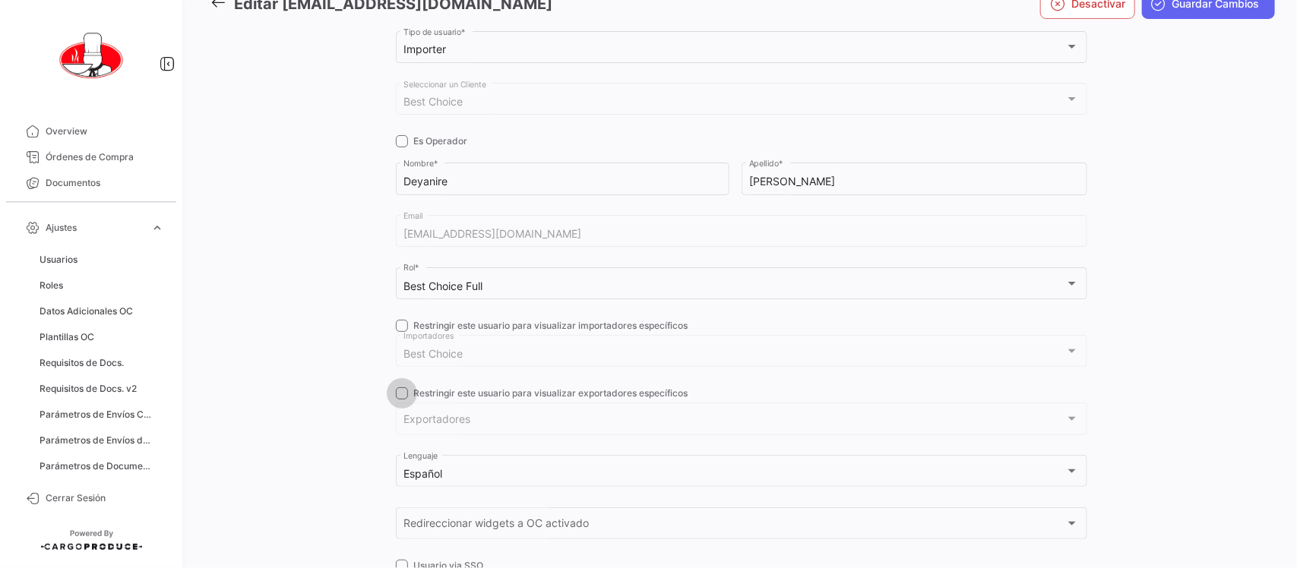
drag, startPoint x: 399, startPoint y: 393, endPoint x: 454, endPoint y: 422, distance: 62.5
click at [403, 401] on div "Importer Tipo de usuario * Best Choice Seleccionar un Cliente Es Operador Deyan…" at bounding box center [742, 347] width 692 height 639
click at [460, 422] on span "Exportadores" at bounding box center [735, 422] width 662 height 13
click at [399, 394] on span at bounding box center [402, 394] width 12 height 12
click at [401, 400] on input "Restringir este usuario para visualizar exportadores específicos" at bounding box center [401, 400] width 1 height 1
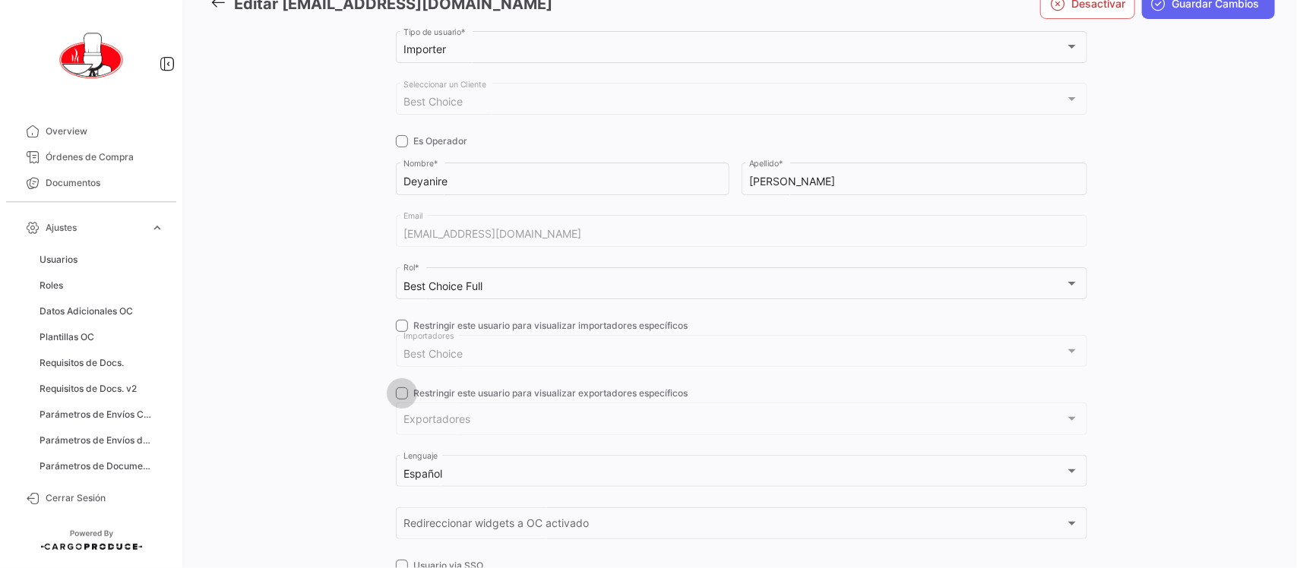
checkbox input "true"
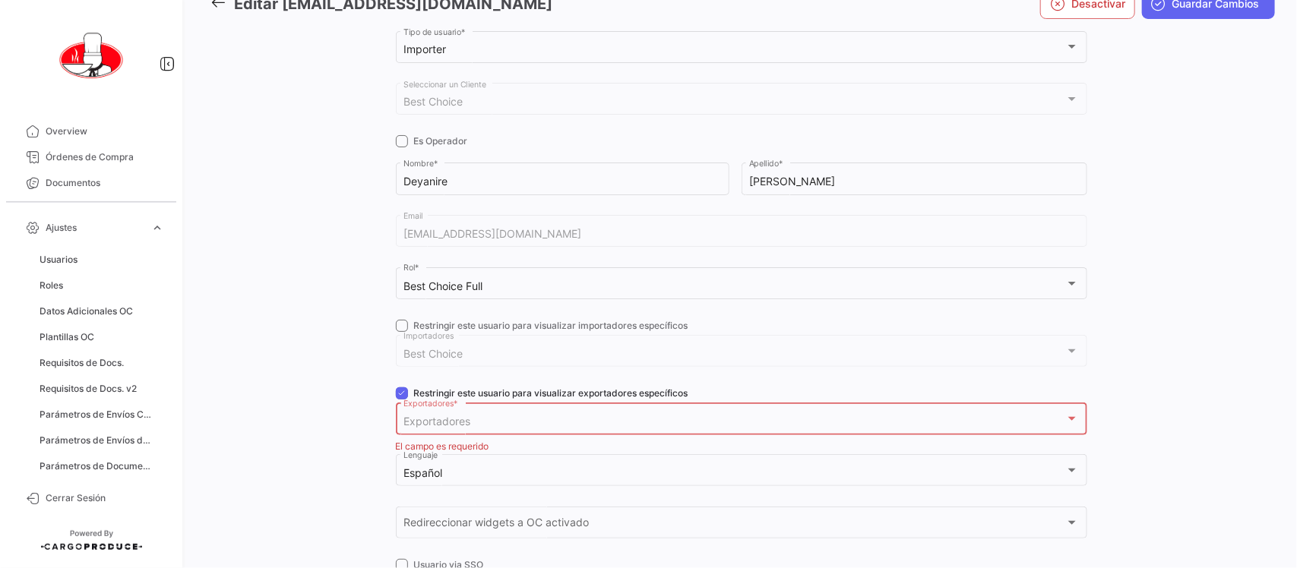
click at [483, 418] on div "Exportadores" at bounding box center [735, 422] width 662 height 13
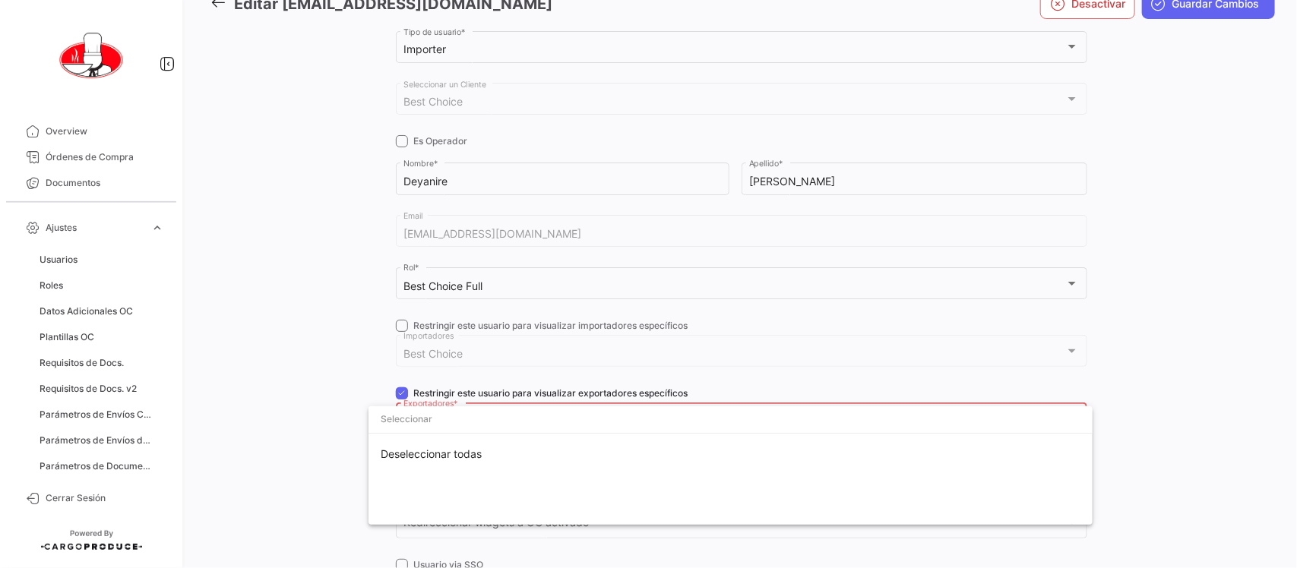
click at [336, 397] on div at bounding box center [648, 284] width 1297 height 568
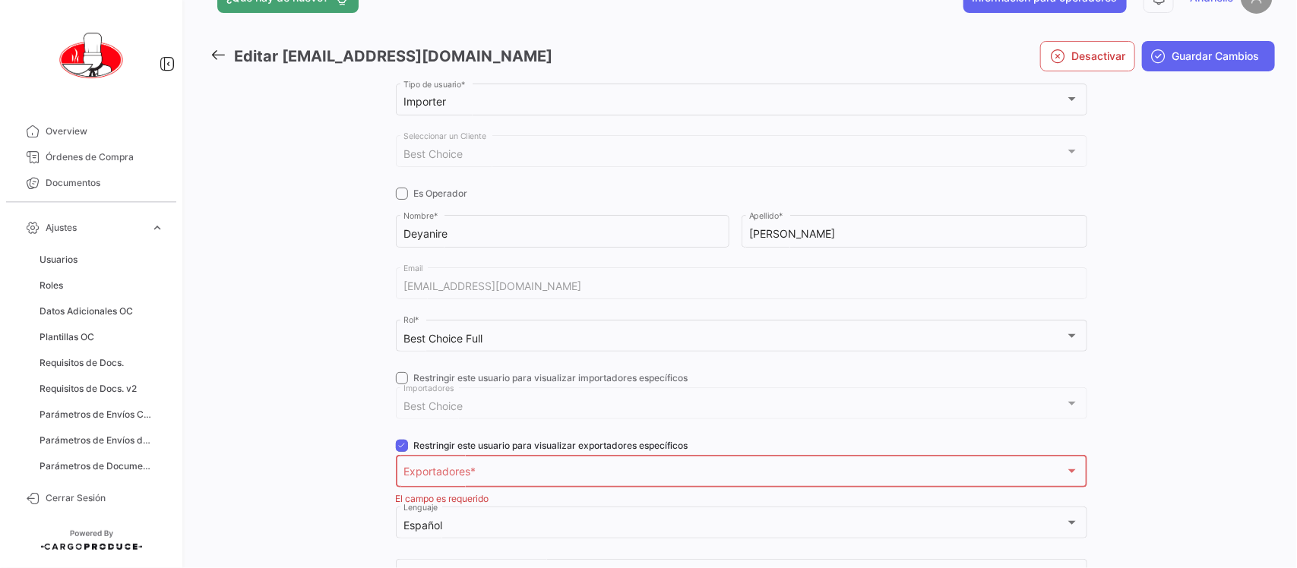
scroll to position [0, 0]
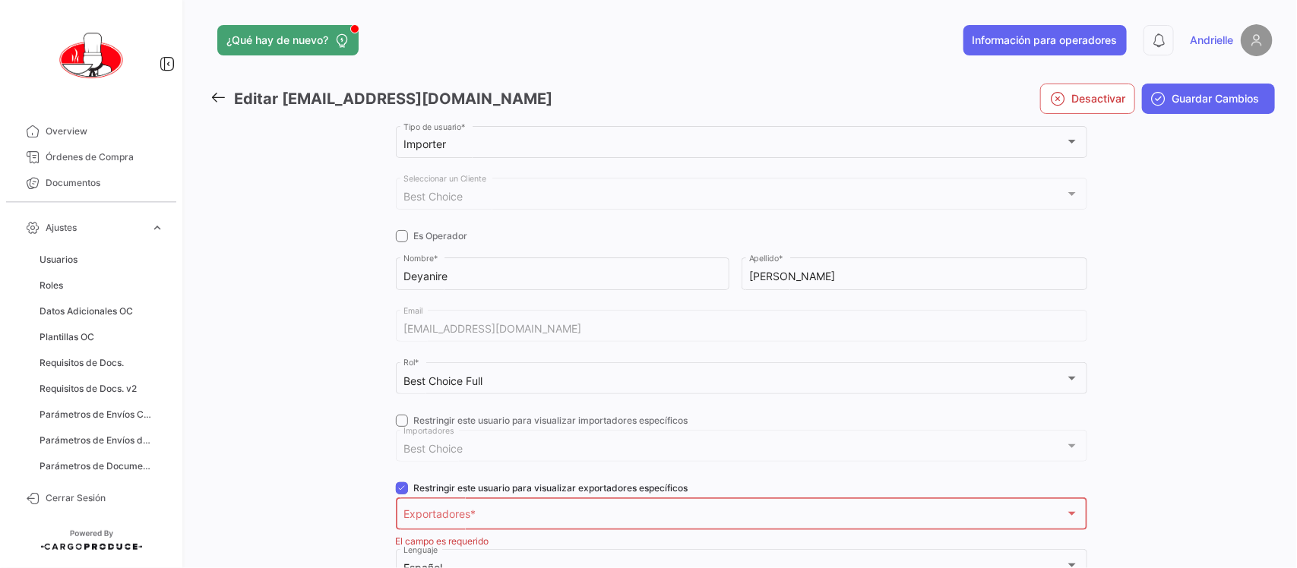
click at [219, 96] on icon at bounding box center [218, 97] width 17 height 17
